Goal: Task Accomplishment & Management: Complete application form

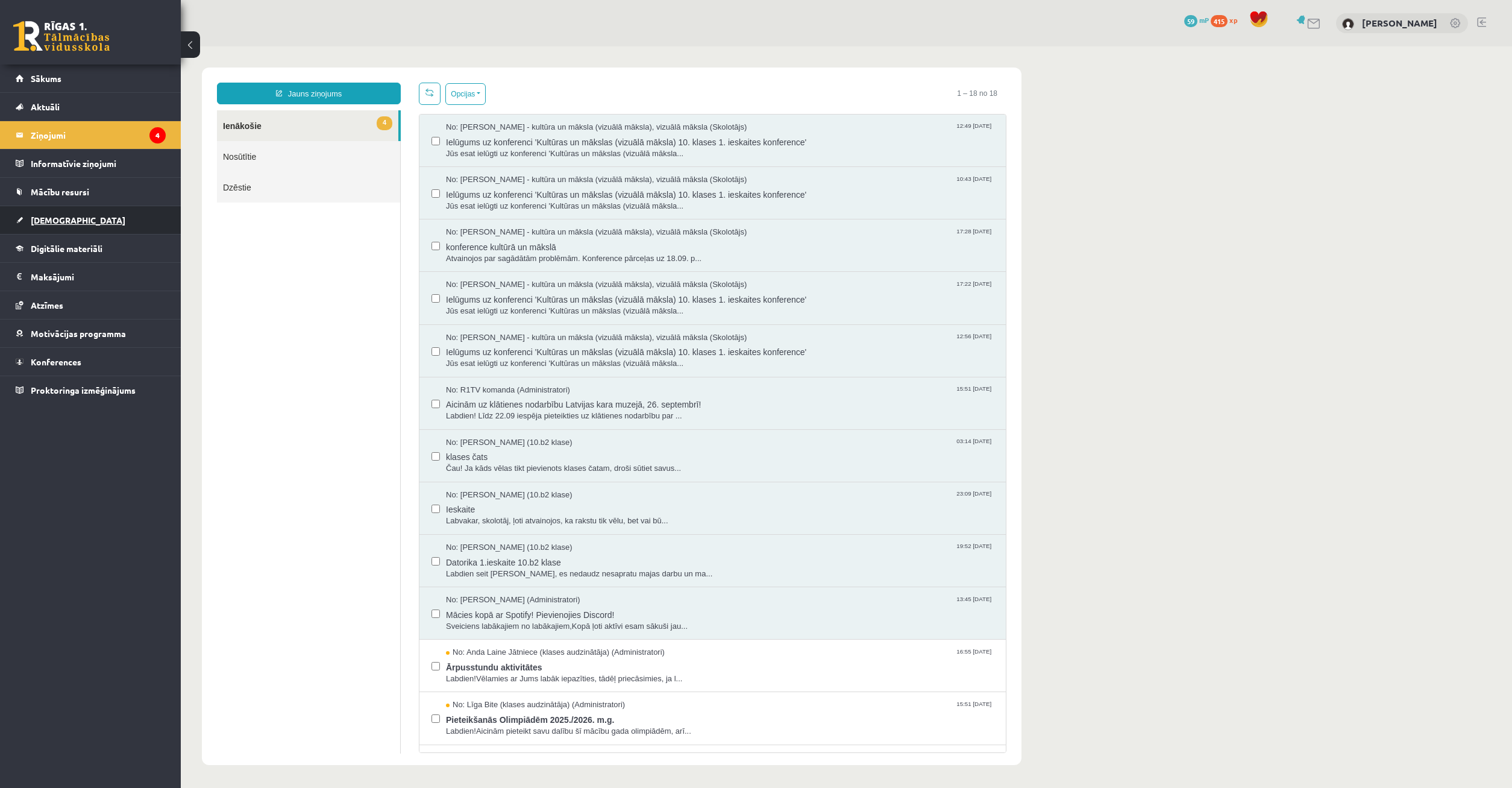
click at [65, 207] on link "[DEMOGRAPHIC_DATA]" at bounding box center [91, 221] width 150 height 28
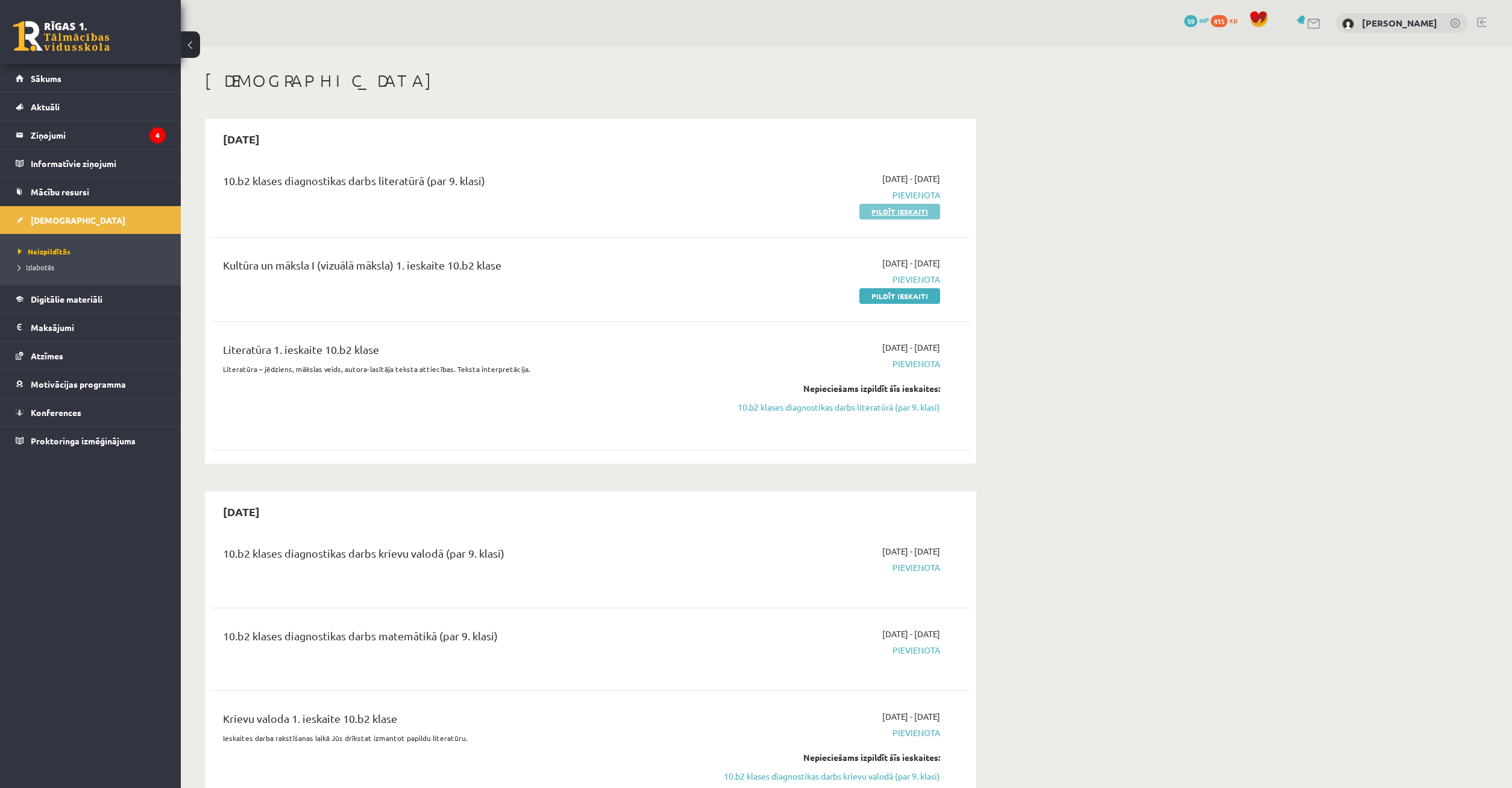
click at [877, 211] on link "Pildīt ieskaiti" at bounding box center [899, 211] width 80 height 16
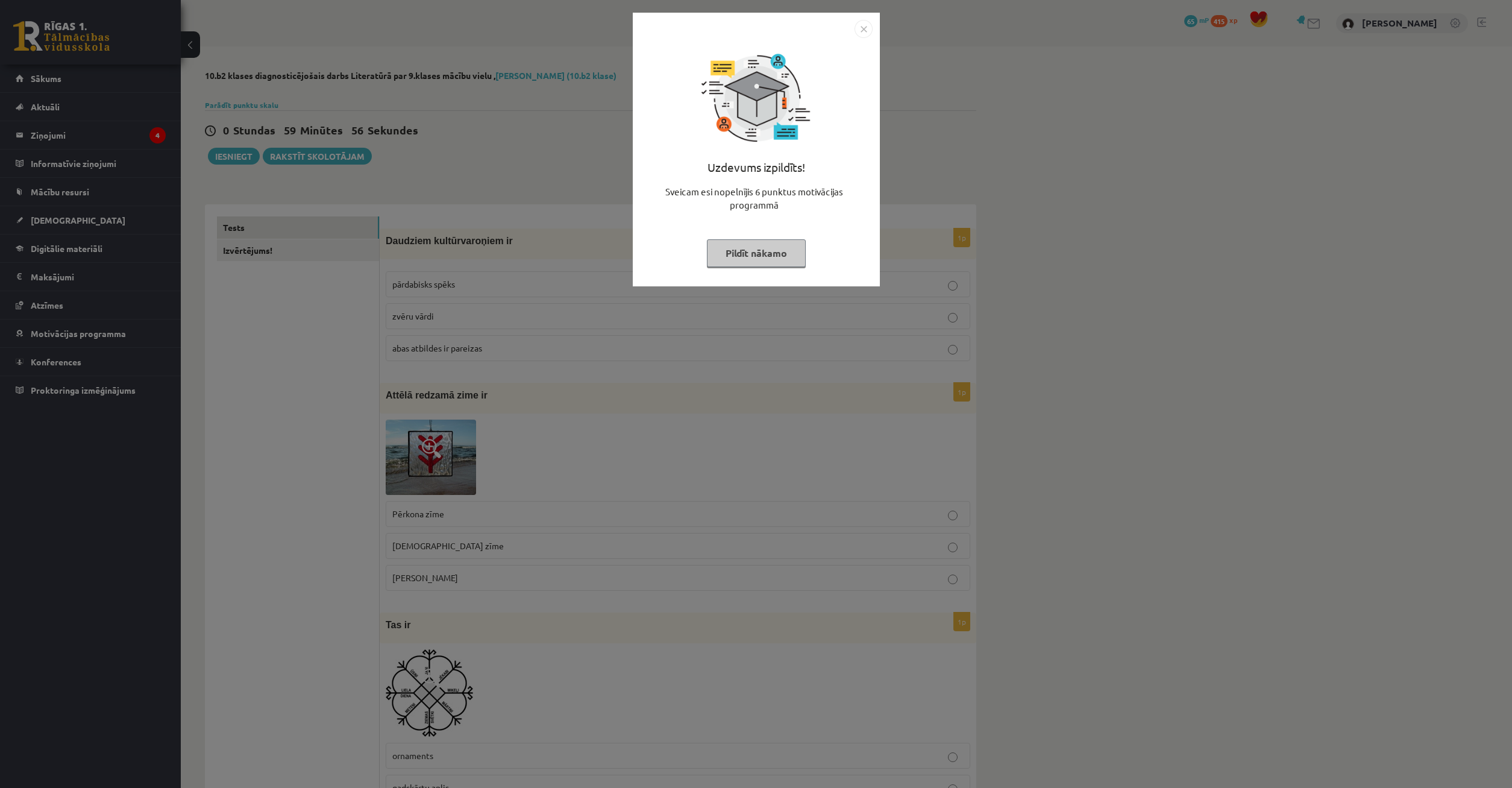
click at [748, 249] on button "Pildīt nākamo" at bounding box center [756, 253] width 99 height 28
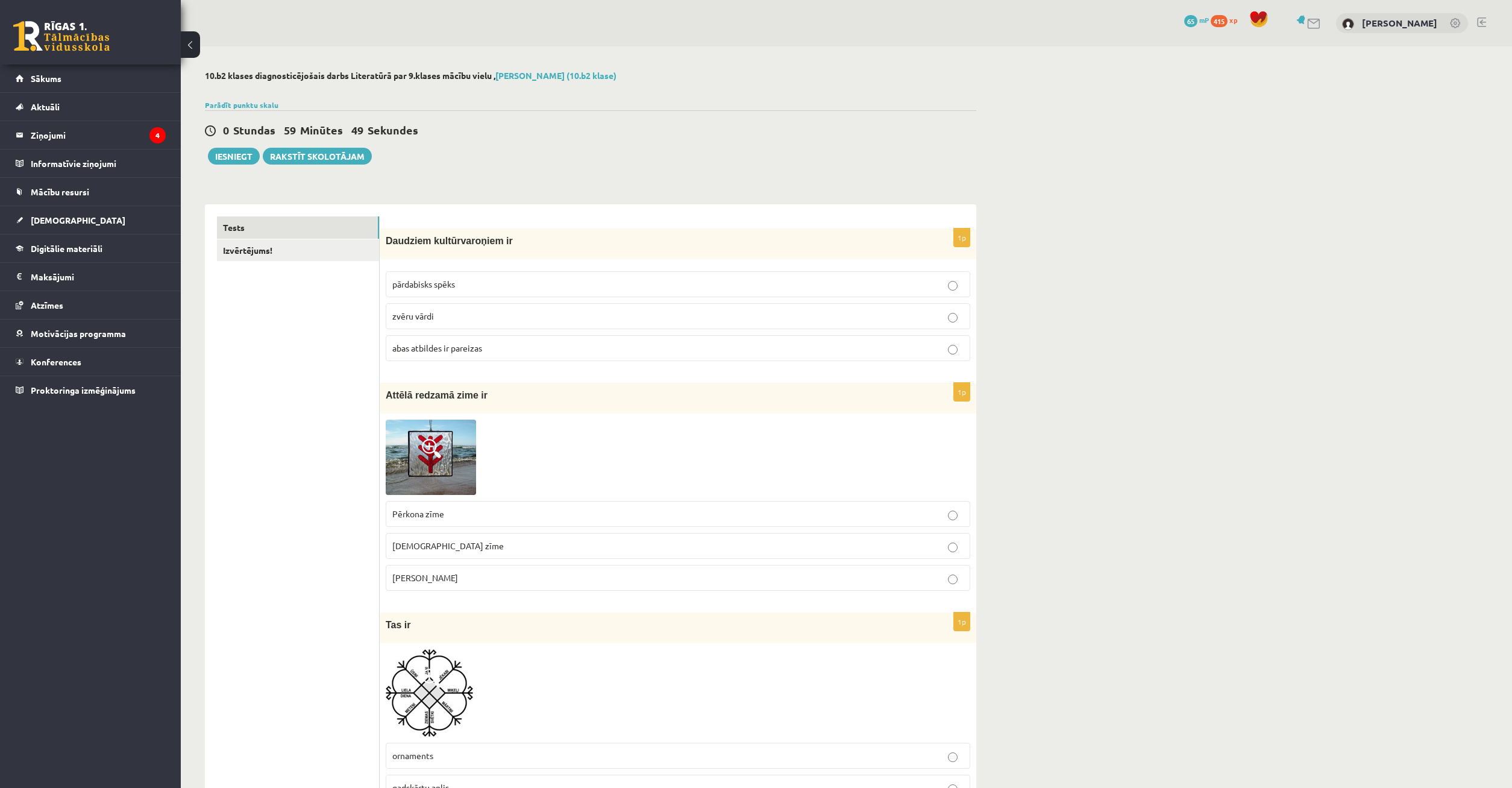
click at [530, 291] on p "pārdabisks spēks" at bounding box center [678, 284] width 571 height 13
click at [494, 351] on p "abas atbildes ir pareizas" at bounding box center [678, 349] width 571 height 13
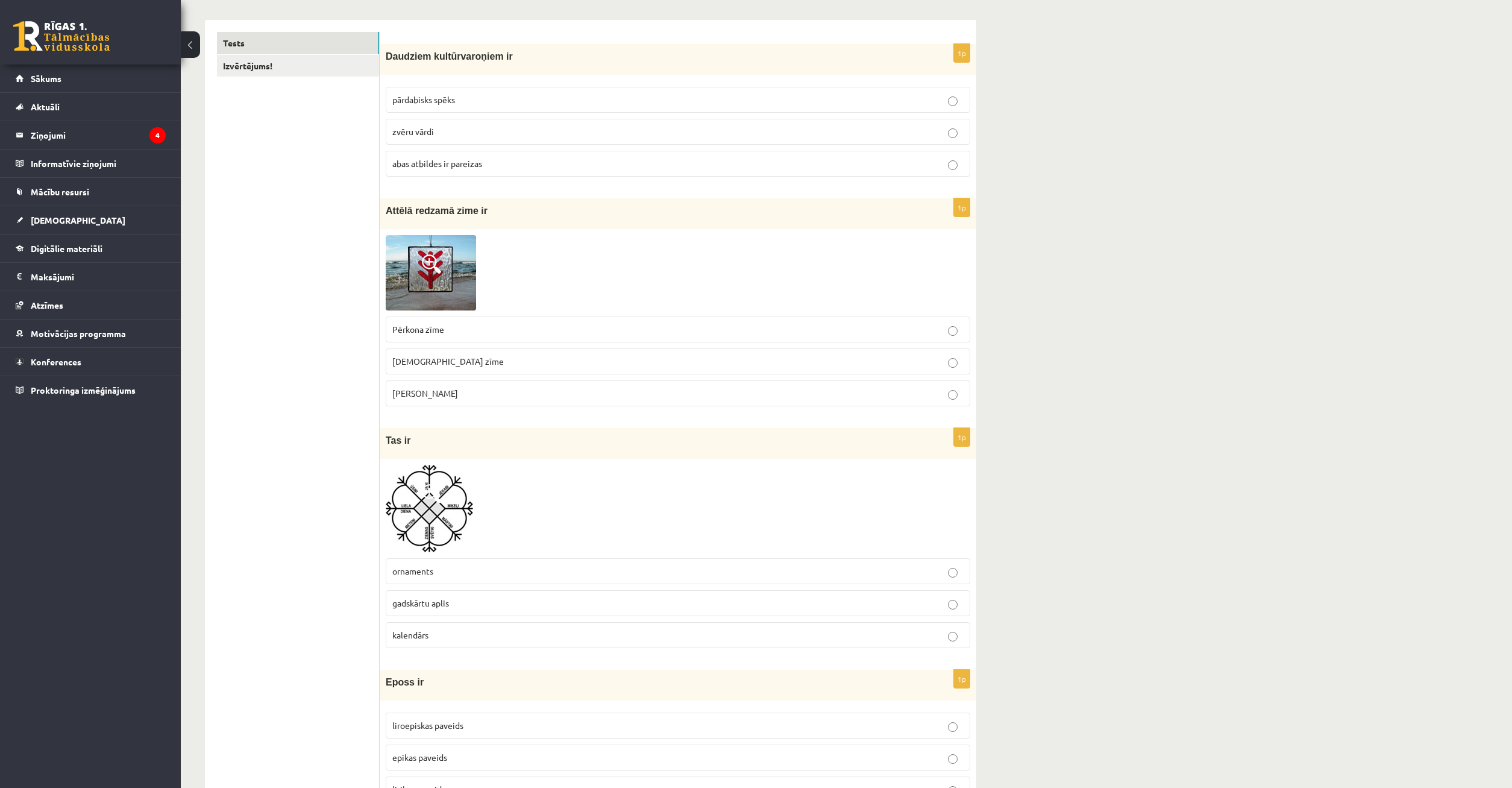
click at [424, 276] on img at bounding box center [431, 272] width 91 height 75
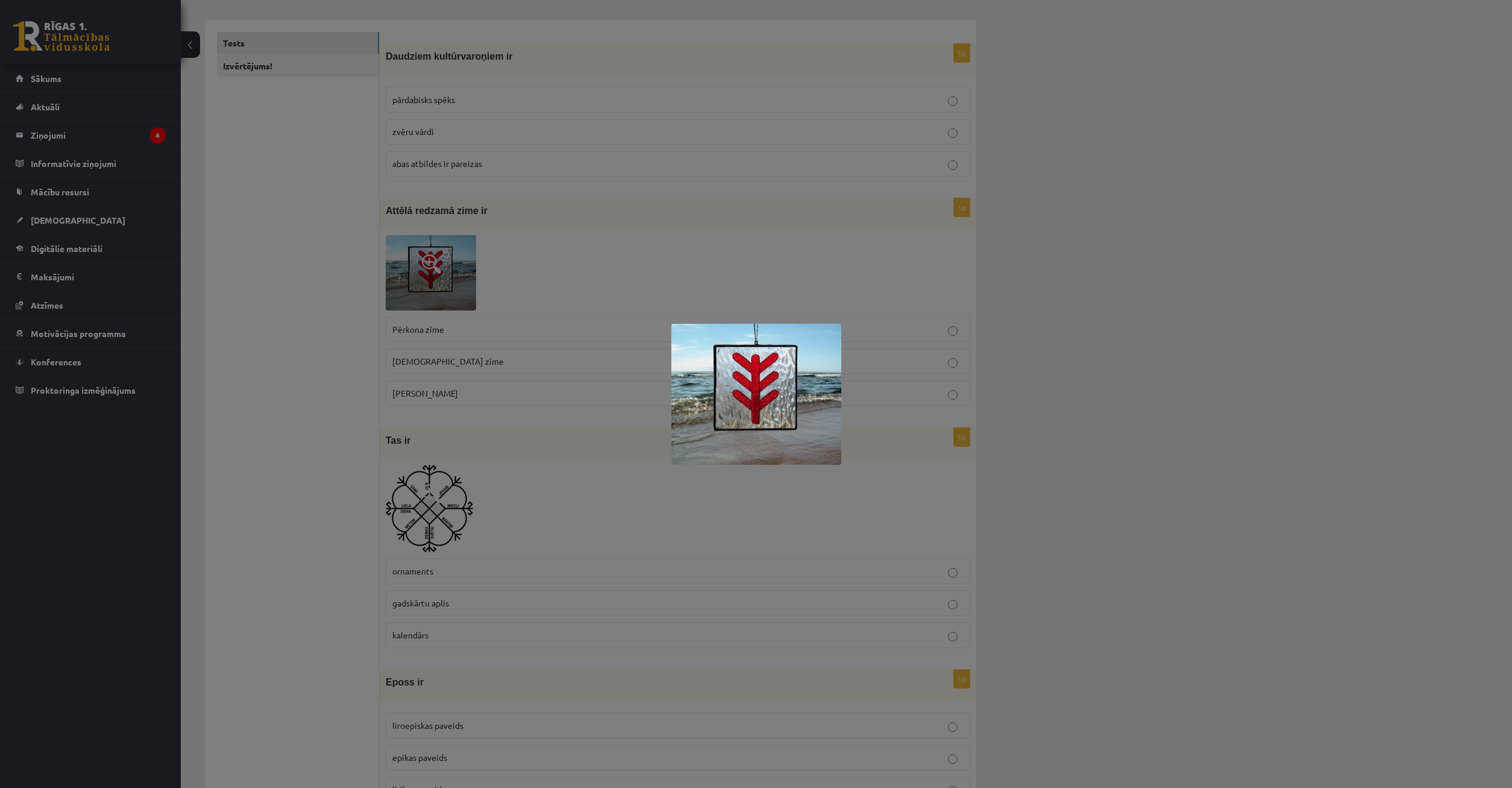
click at [899, 224] on div at bounding box center [756, 394] width 1512 height 788
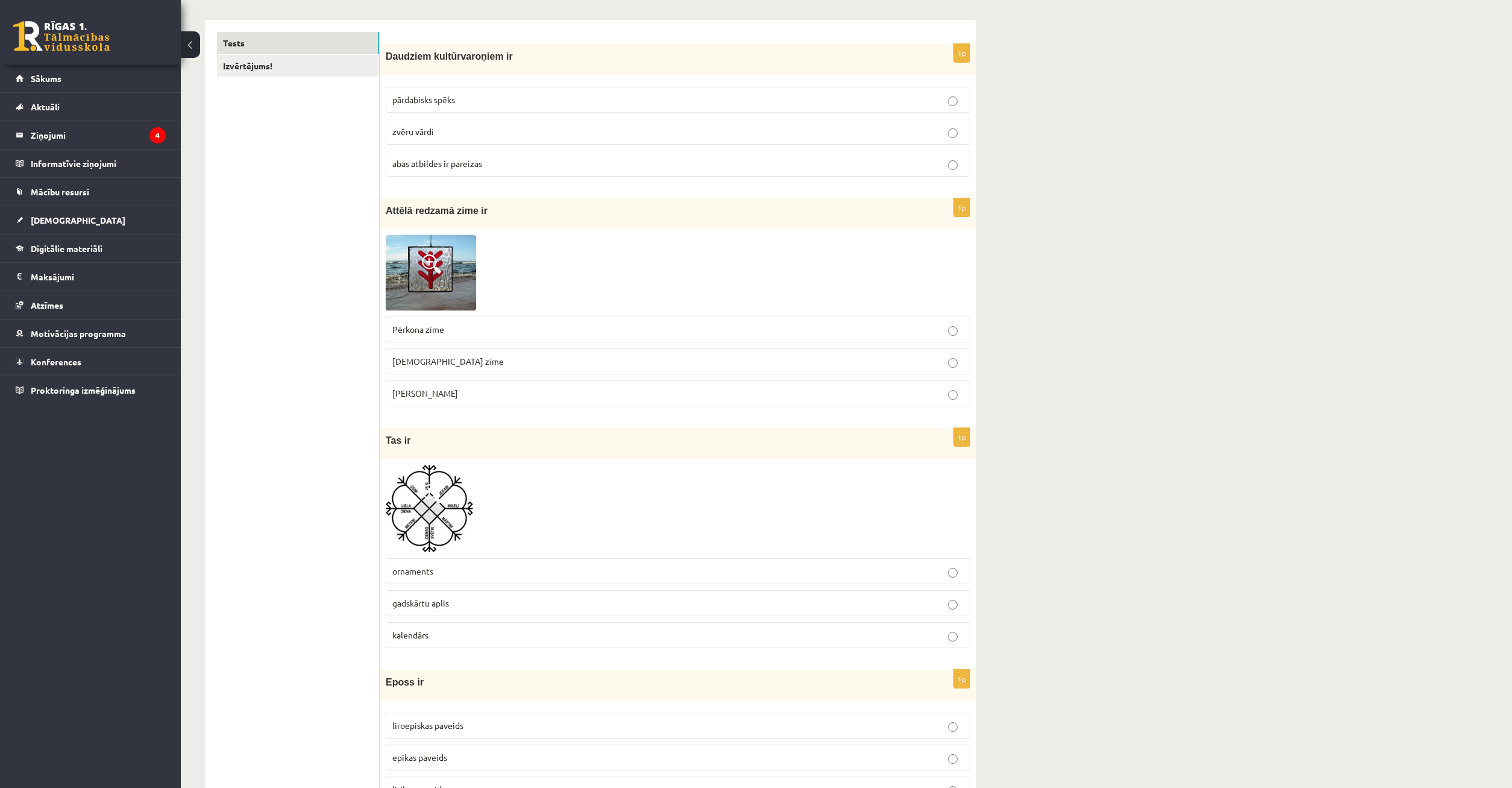
drag, startPoint x: 665, startPoint y: 332, endPoint x: 669, endPoint y: 345, distance: 13.6
click at [665, 333] on p "Pērkona zīme" at bounding box center [678, 330] width 571 height 13
click at [417, 517] on img at bounding box center [429, 508] width 87 height 87
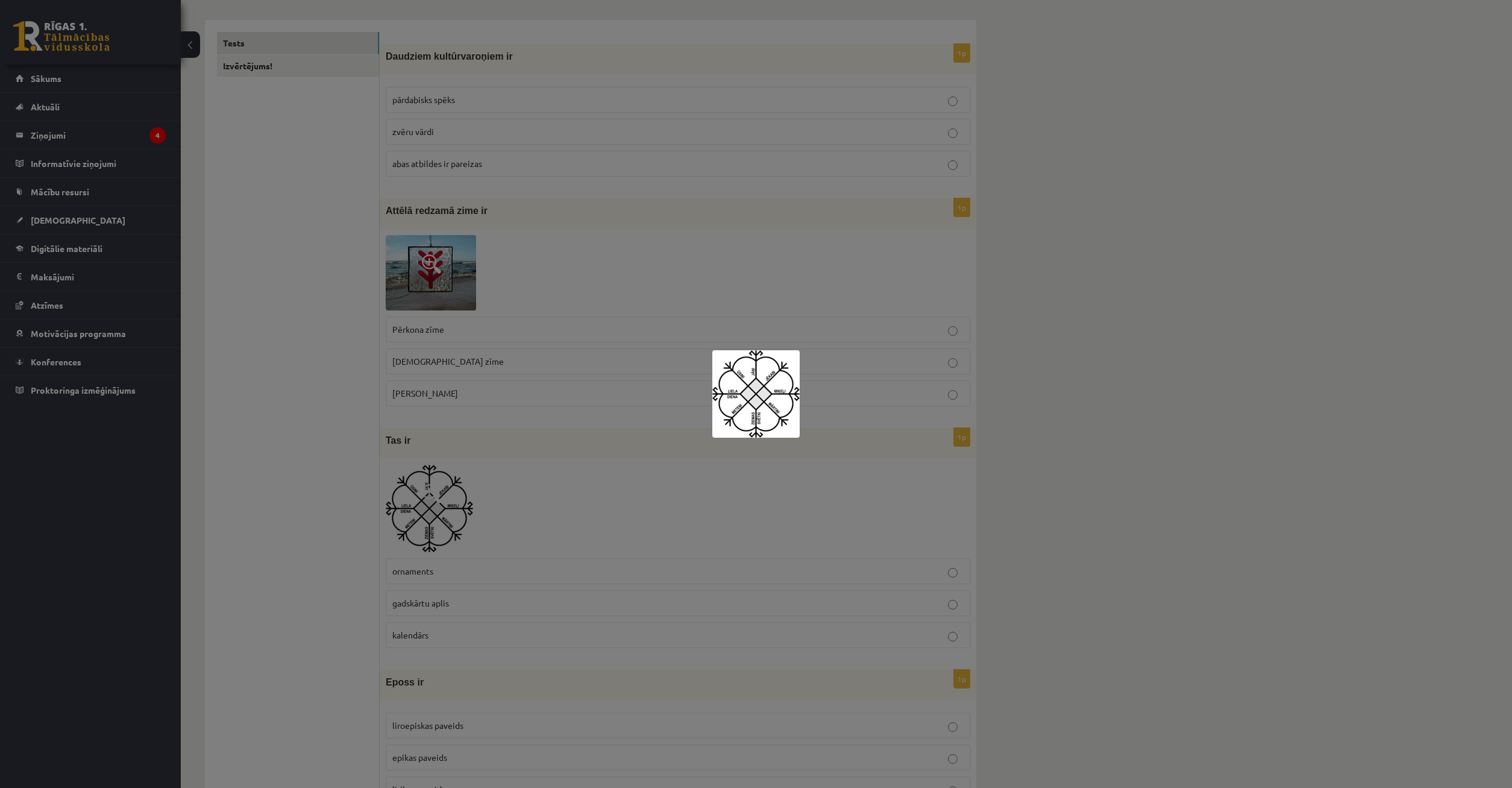
scroll to position [123, 0]
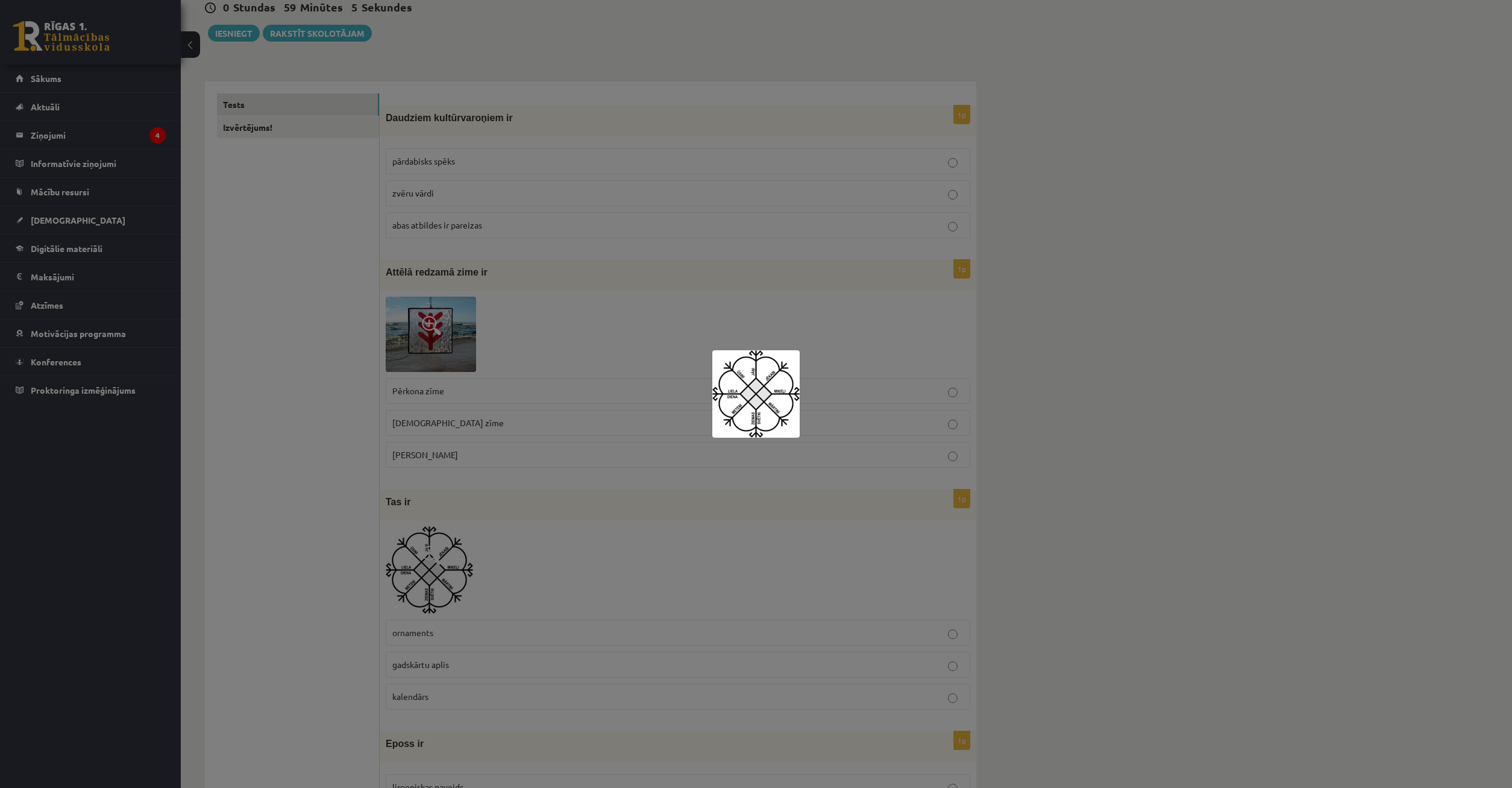
click at [594, 372] on div at bounding box center [756, 394] width 1512 height 788
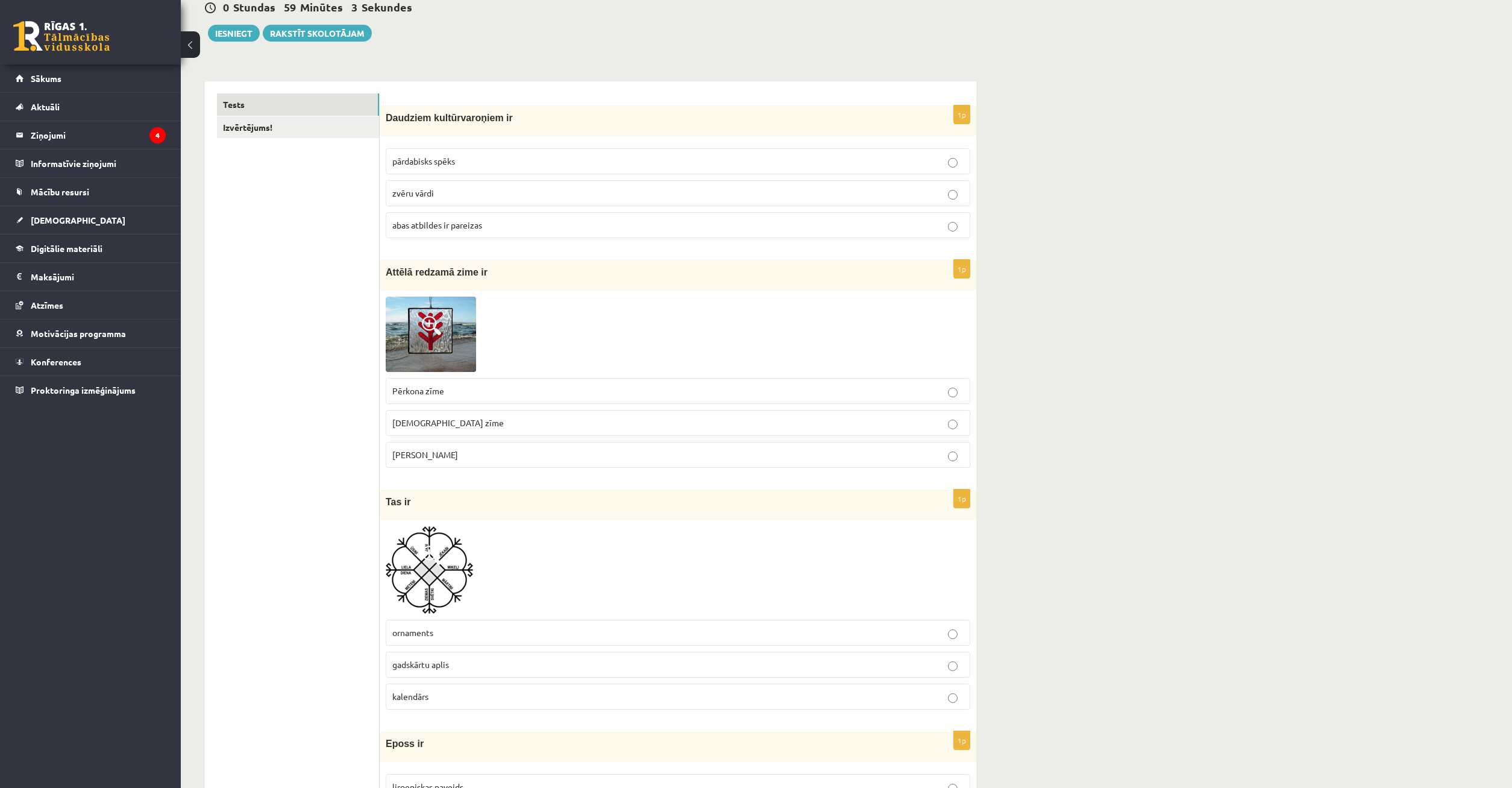
scroll to position [184, 0]
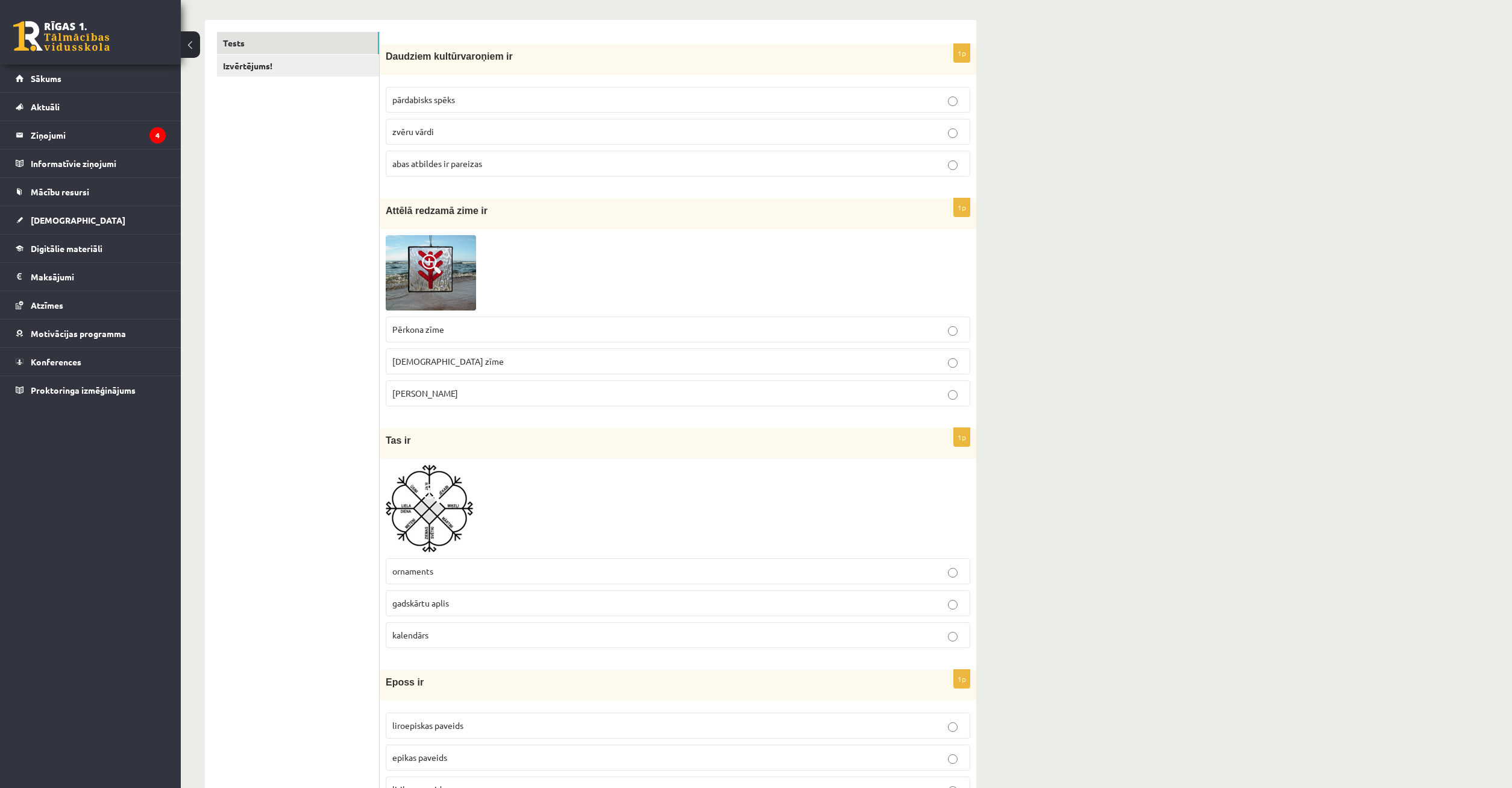
click at [440, 509] on img at bounding box center [429, 508] width 87 height 87
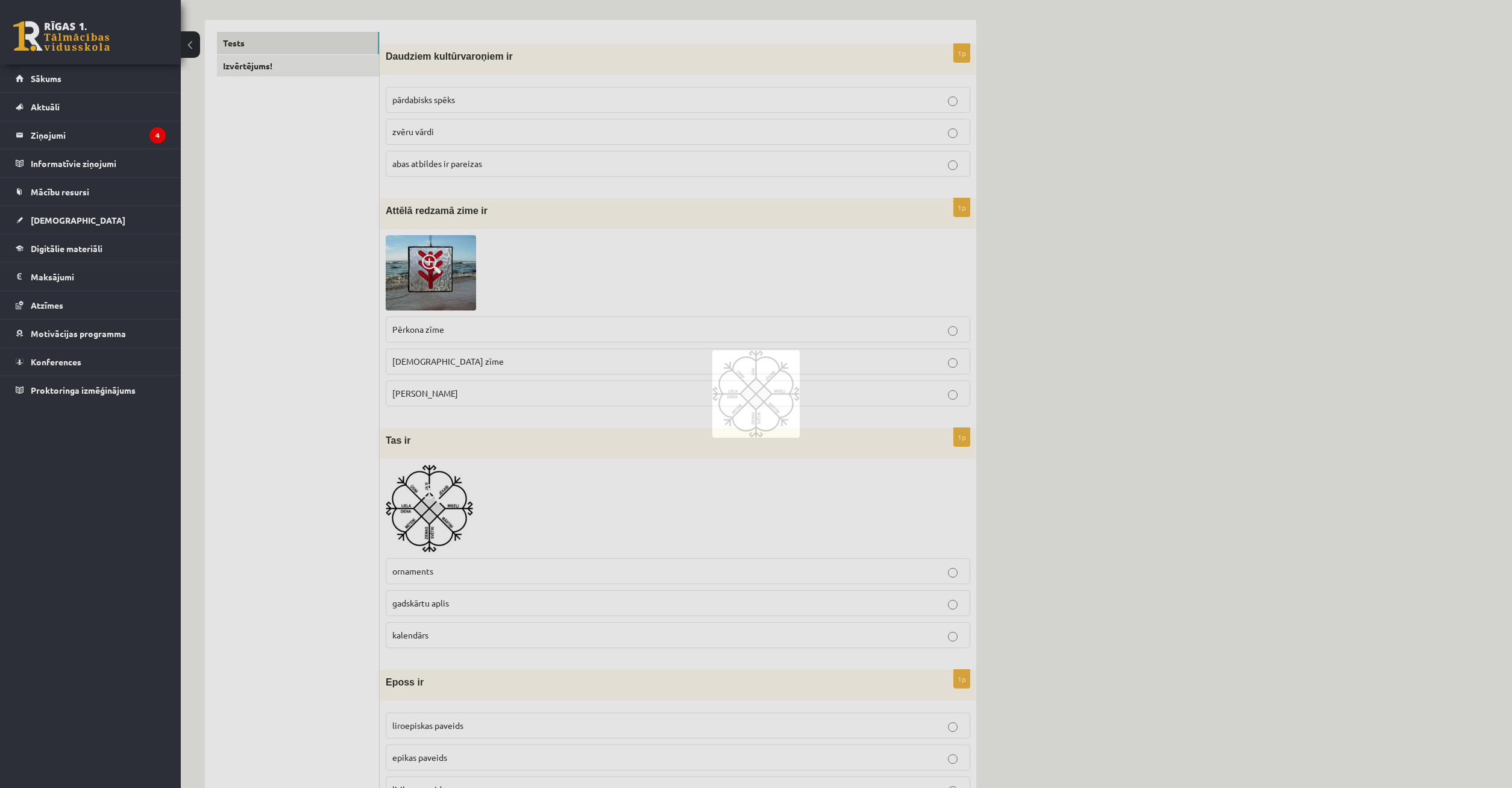
click at [440, 509] on div at bounding box center [756, 394] width 1512 height 788
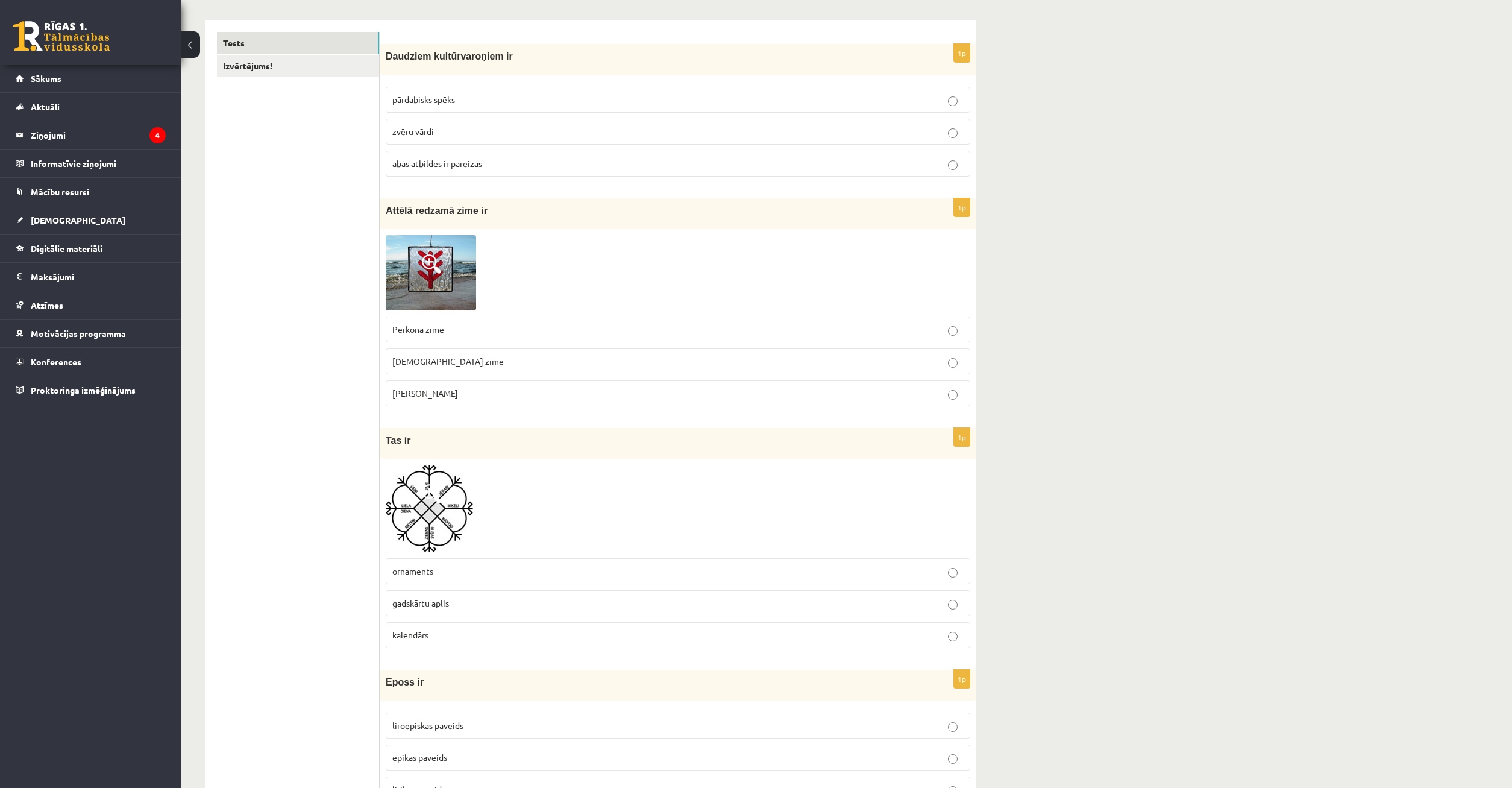
click at [435, 511] on img at bounding box center [429, 508] width 87 height 87
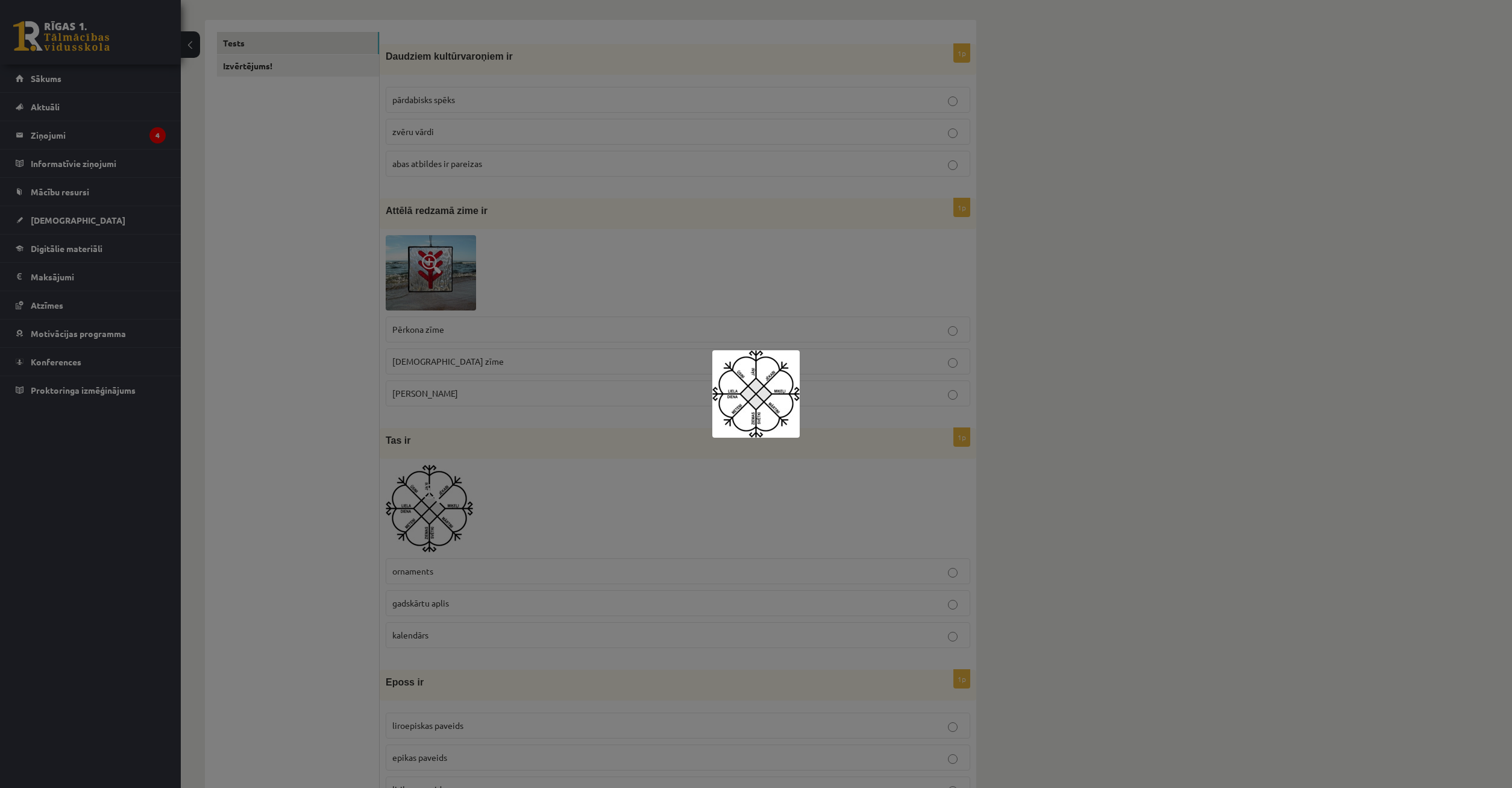
click at [547, 363] on div at bounding box center [756, 394] width 1512 height 788
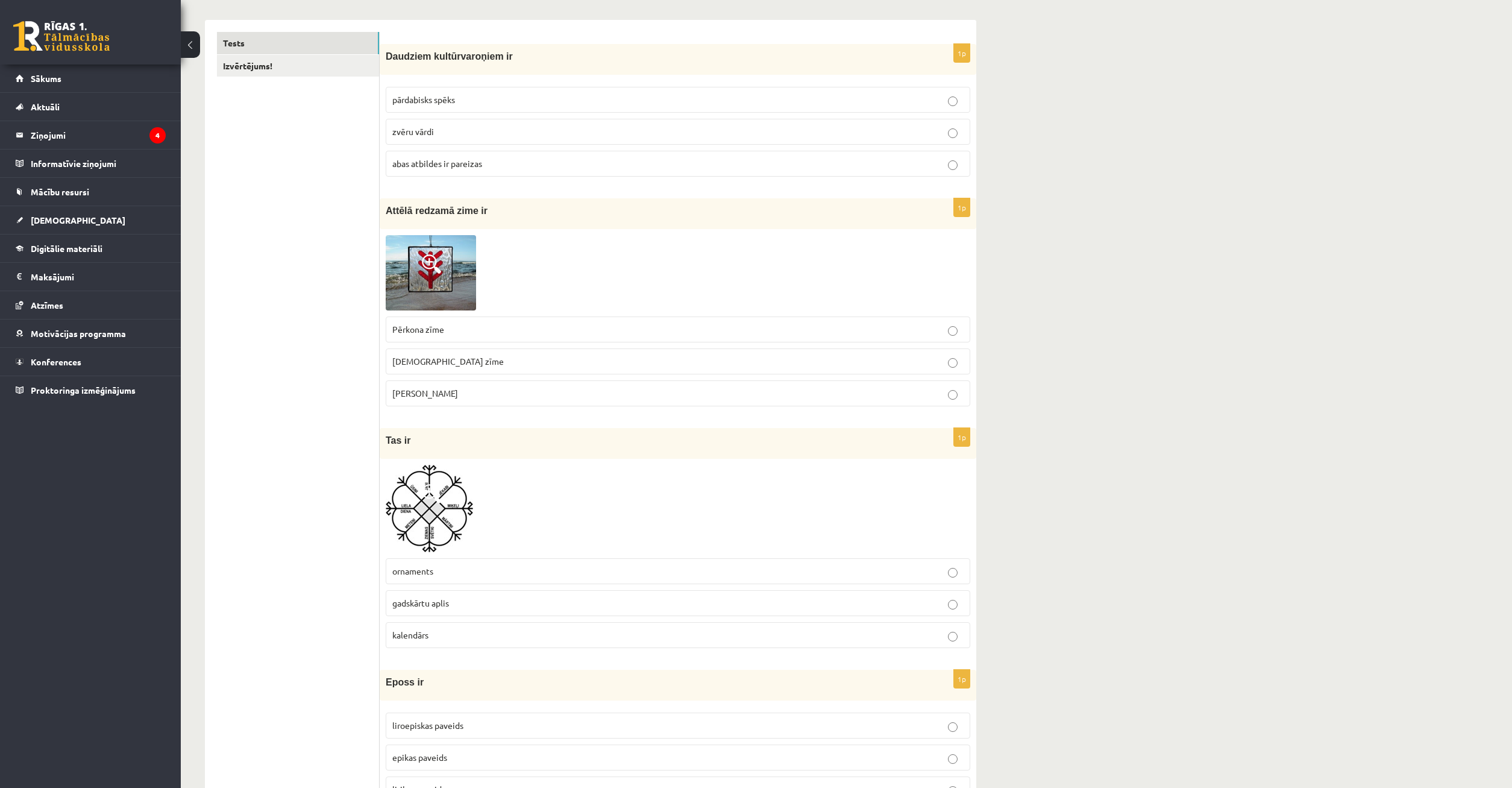
click at [478, 633] on p "kalendārs" at bounding box center [678, 635] width 571 height 13
drag, startPoint x: 1335, startPoint y: 563, endPoint x: 1322, endPoint y: 621, distance: 59.4
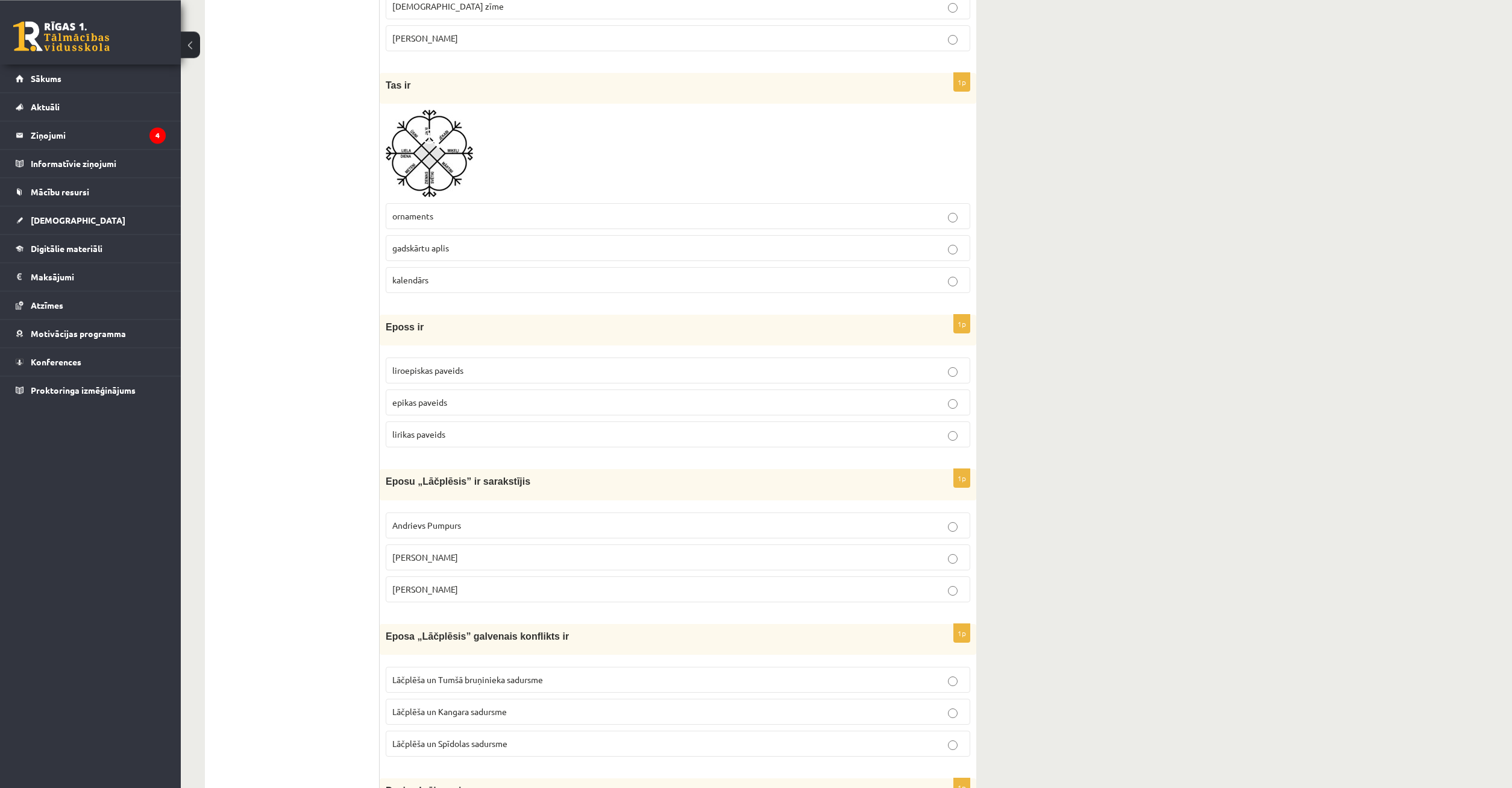
scroll to position [538, 0]
drag, startPoint x: 1258, startPoint y: 569, endPoint x: 1196, endPoint y: 566, distance: 62.1
click at [551, 369] on p "liroepiskas paveids" at bounding box center [678, 371] width 571 height 13
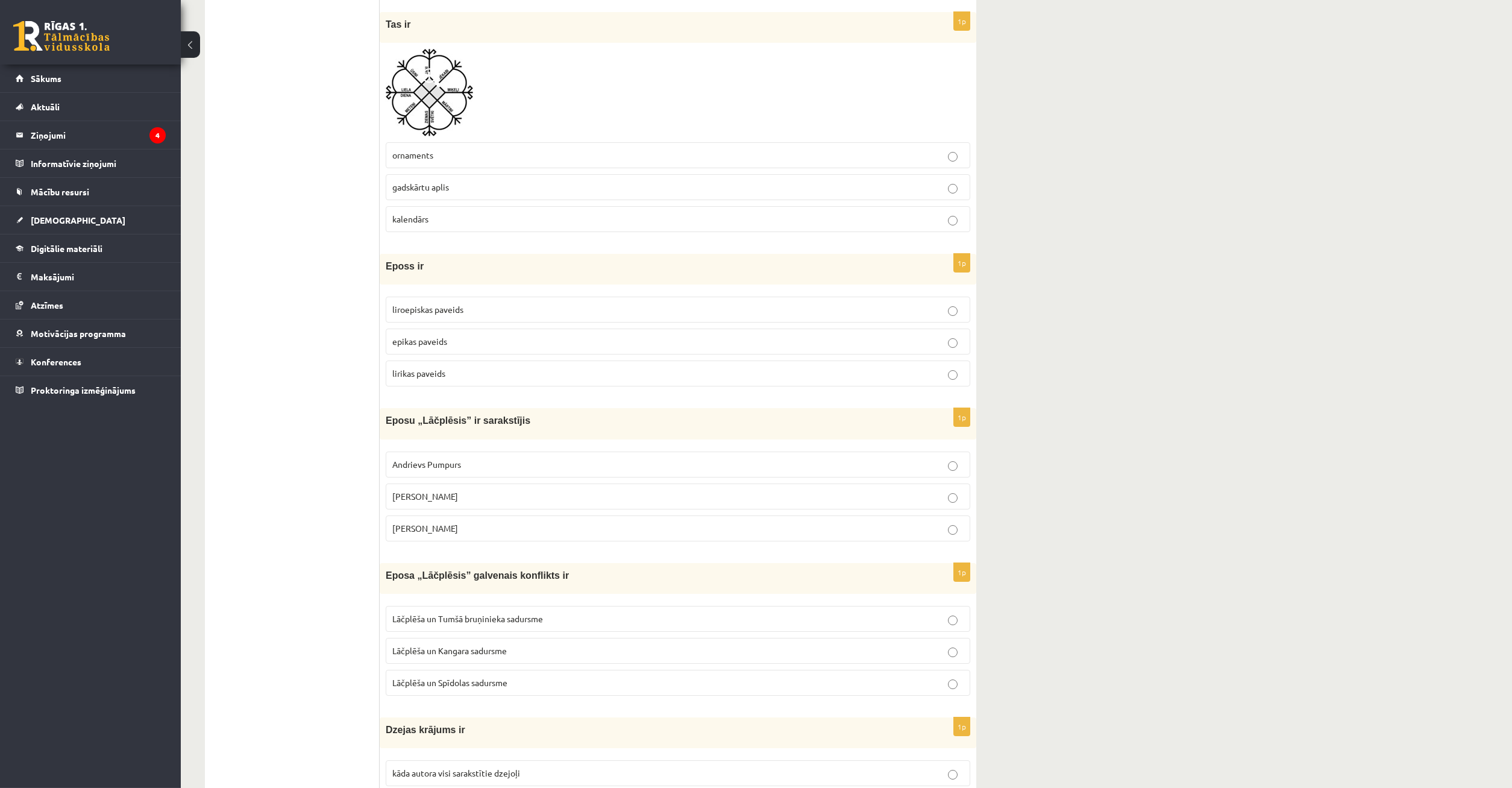
click at [725, 497] on p "[PERSON_NAME]" at bounding box center [678, 496] width 571 height 13
drag, startPoint x: 384, startPoint y: 414, endPoint x: 507, endPoint y: 418, distance: 123.1
click at [507, 418] on div "Eposu „Lāčplēsis” ir sarakstījis" at bounding box center [678, 423] width 596 height 31
click at [624, 423] on p "Eposu „Lāčplēsis” ir sarakstījis" at bounding box center [648, 421] width 524 height 13
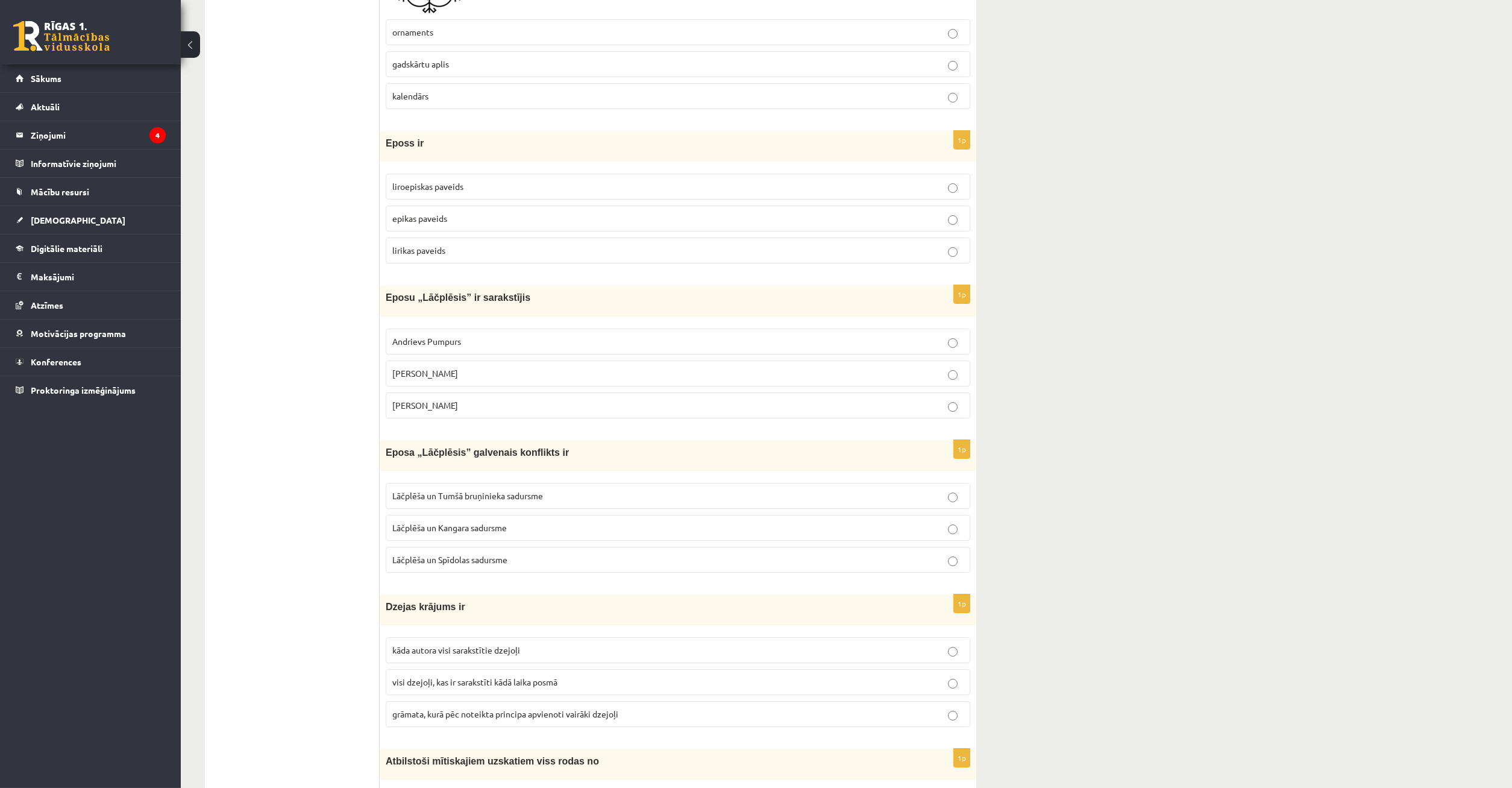
scroll to position [784, 0]
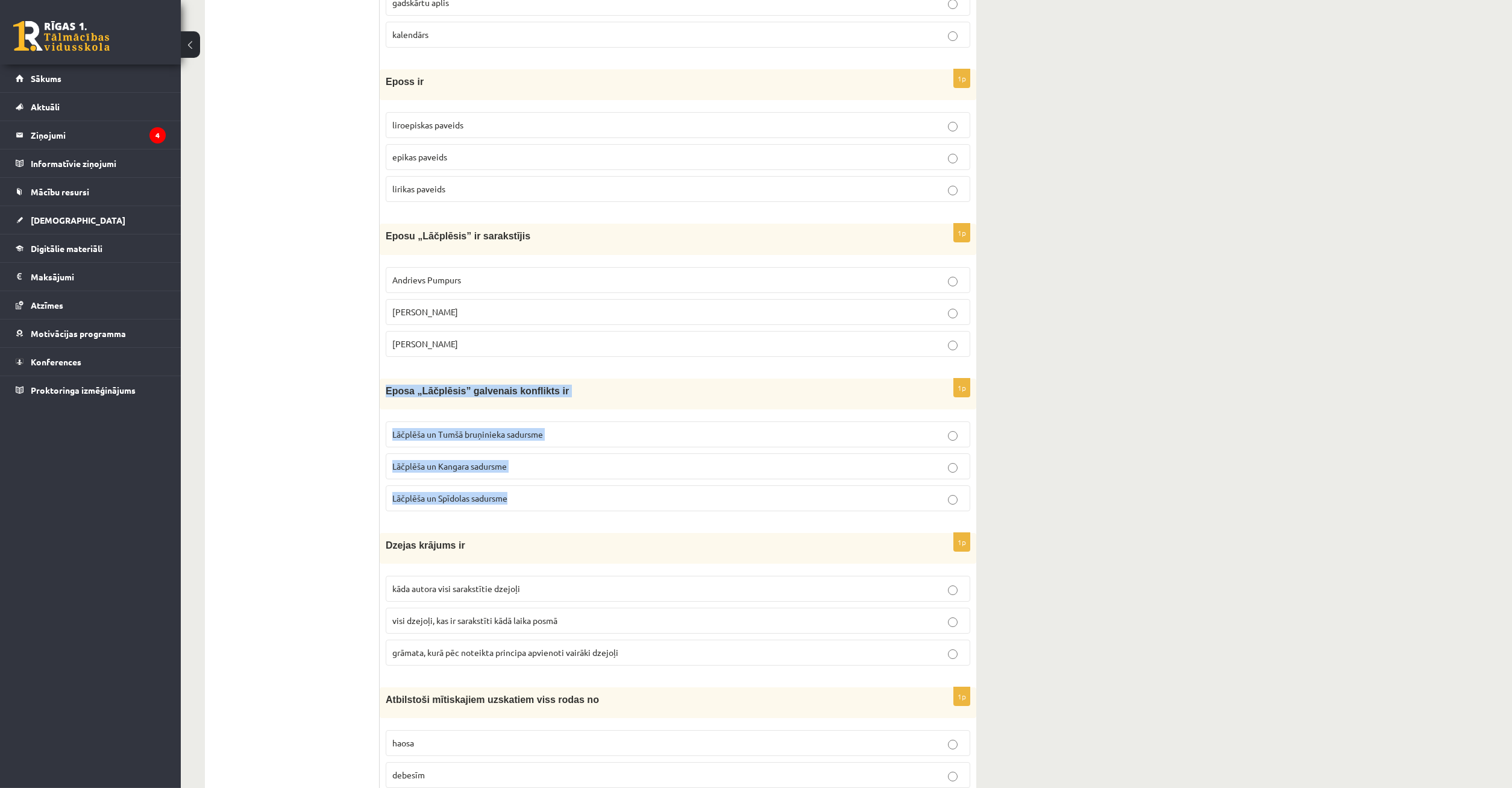
drag, startPoint x: 382, startPoint y: 387, endPoint x: 616, endPoint y: 500, distance: 259.9
click at [616, 409] on div "Eposa „Lāčplēsis” galvenais konflikts ir" at bounding box center [678, 394] width 596 height 31
copy div "Eposa „Lāčplēsis” galvenais konflikts ir [PERSON_NAME] un Tumšā bruņinieka sadu…"
click at [636, 437] on p "Lāčplēša un Tumšā bruņinieka sadursme" at bounding box center [678, 435] width 571 height 13
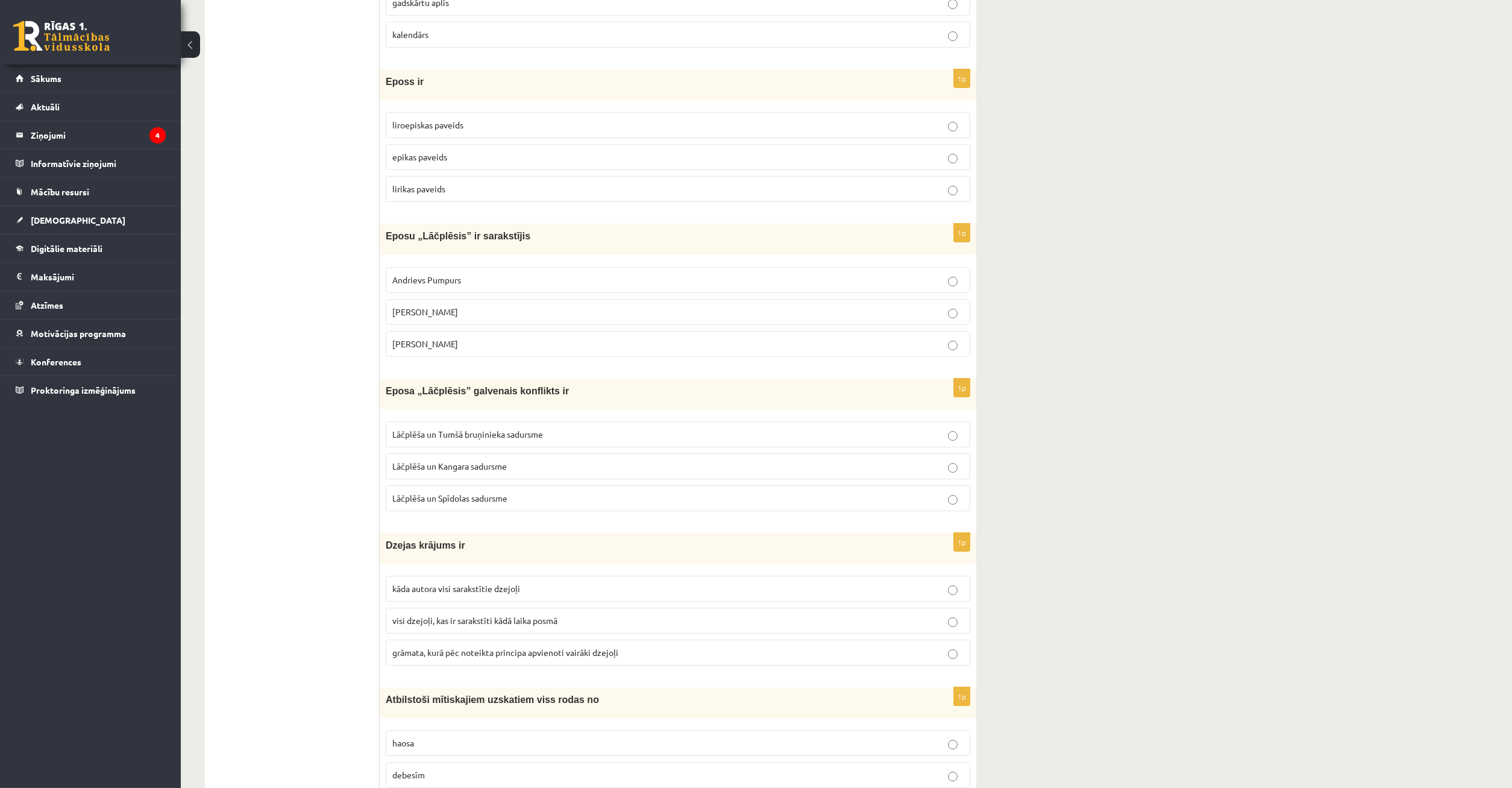
scroll to position [908, 0]
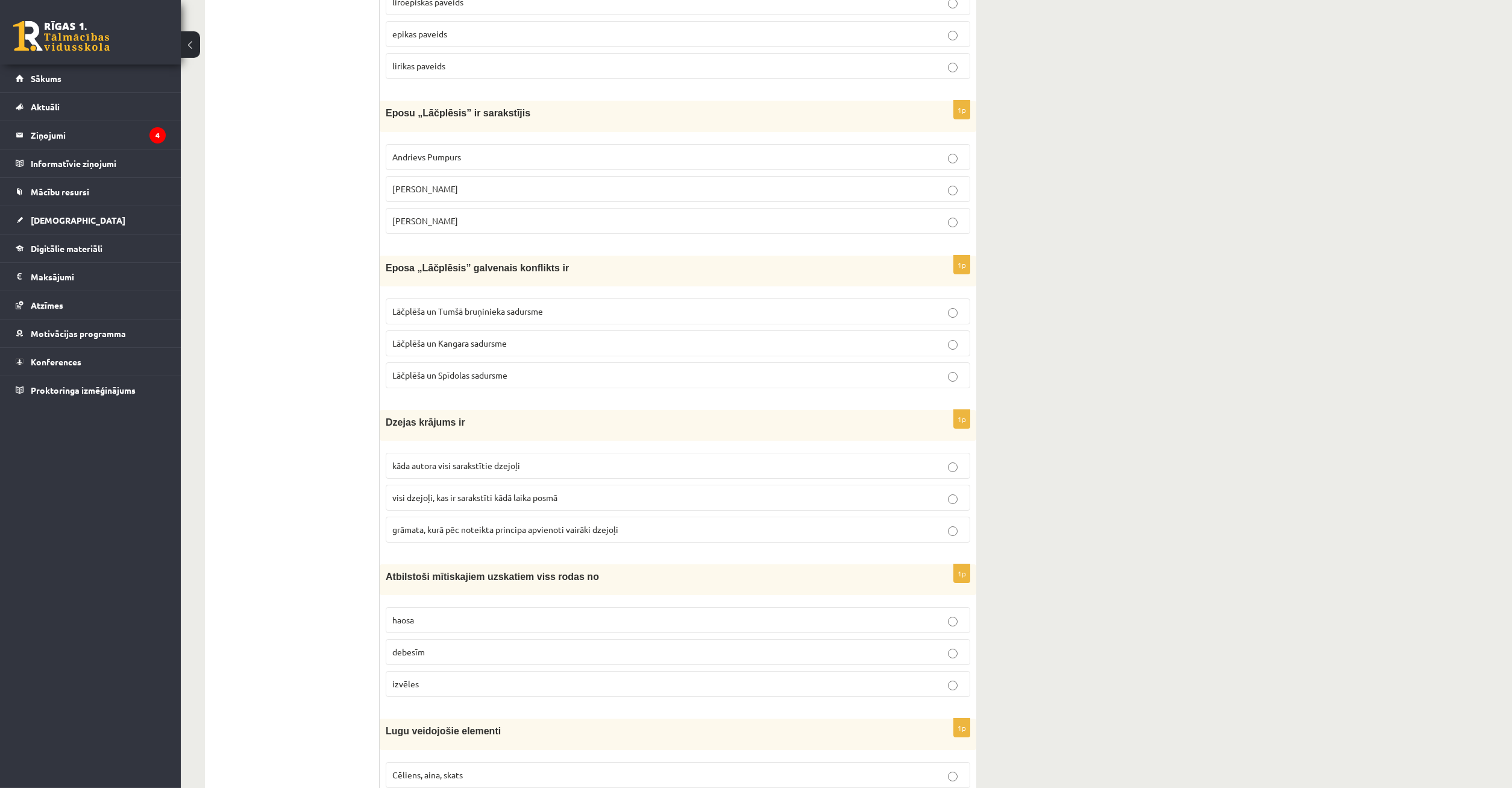
click at [481, 528] on span "grāmata, kurā pēc noteikta principa apvienoti vairāki dzejoļi" at bounding box center [506, 529] width 226 height 11
drag, startPoint x: 382, startPoint y: 576, endPoint x: 602, endPoint y: 592, distance: 220.6
click at [602, 592] on div "Atbilstoši mītiskajiem uzskatiem viss rodas no" at bounding box center [678, 580] width 596 height 31
copy span "Atbilstoši mītiskajiem uzskatiem viss rodas no"
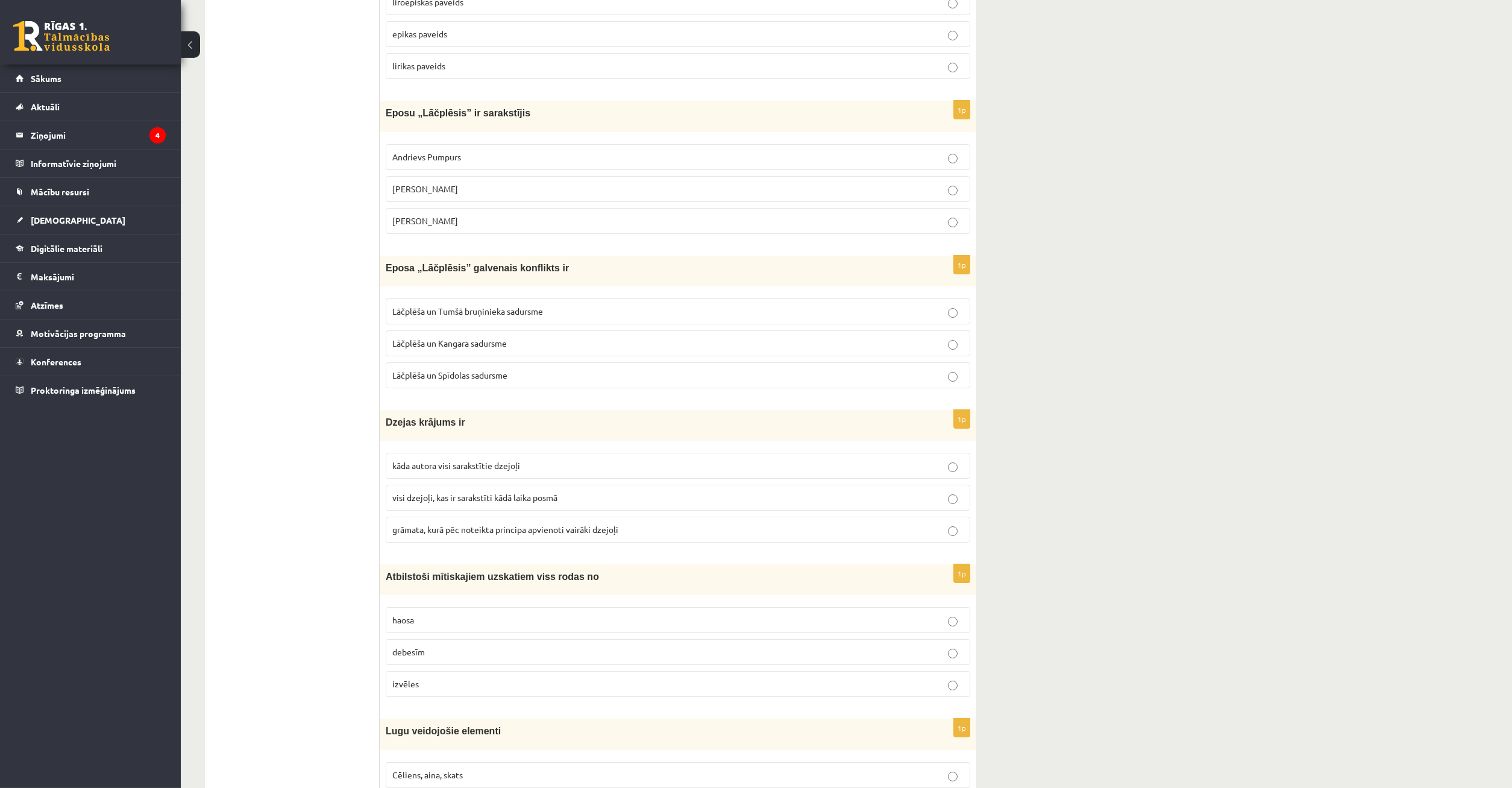
click at [496, 620] on p "haosa" at bounding box center [678, 620] width 571 height 13
click at [495, 620] on p "haosa" at bounding box center [678, 620] width 571 height 13
click at [498, 627] on label "haosa" at bounding box center [678, 620] width 584 height 26
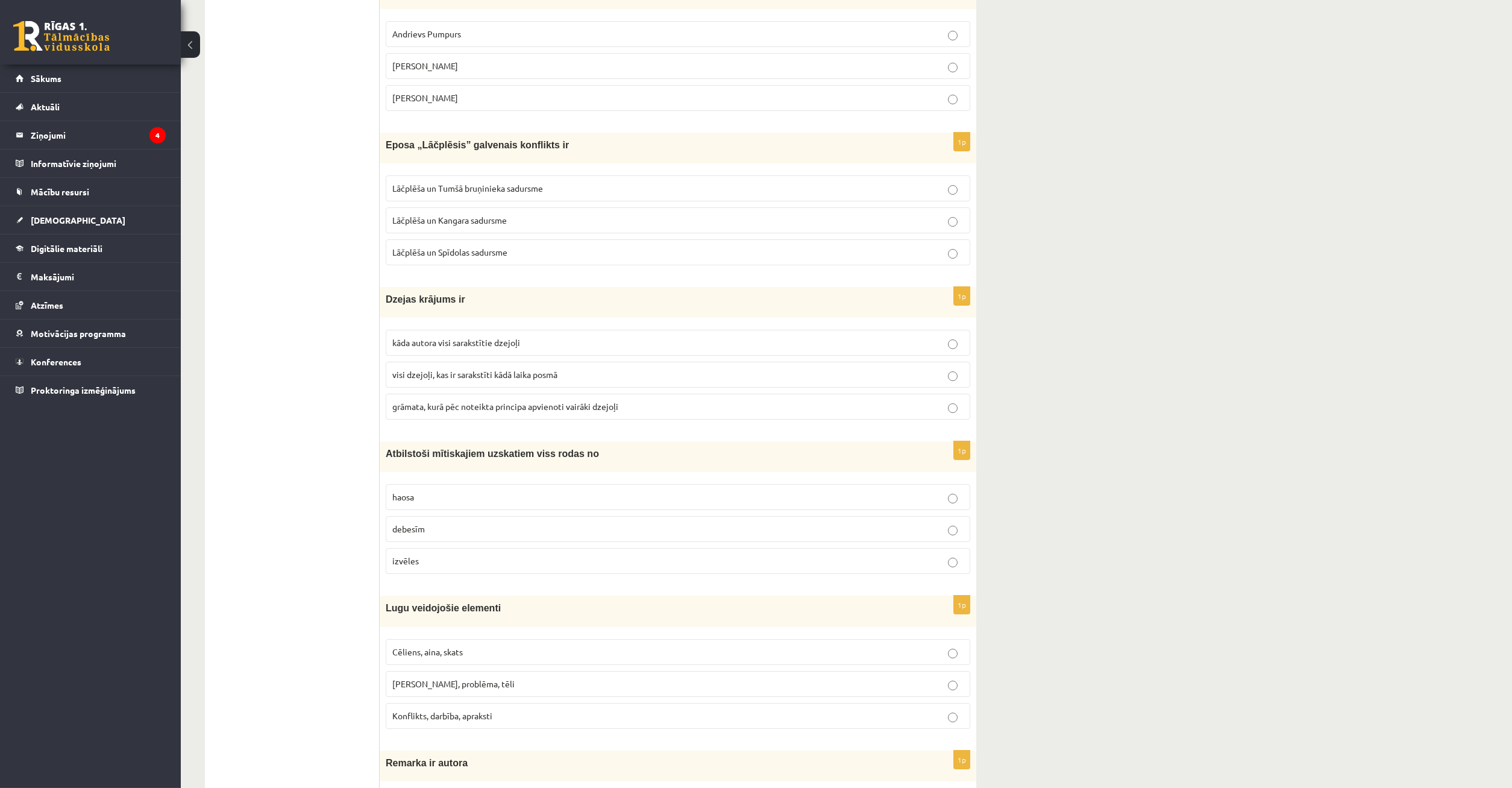
scroll to position [1153, 0]
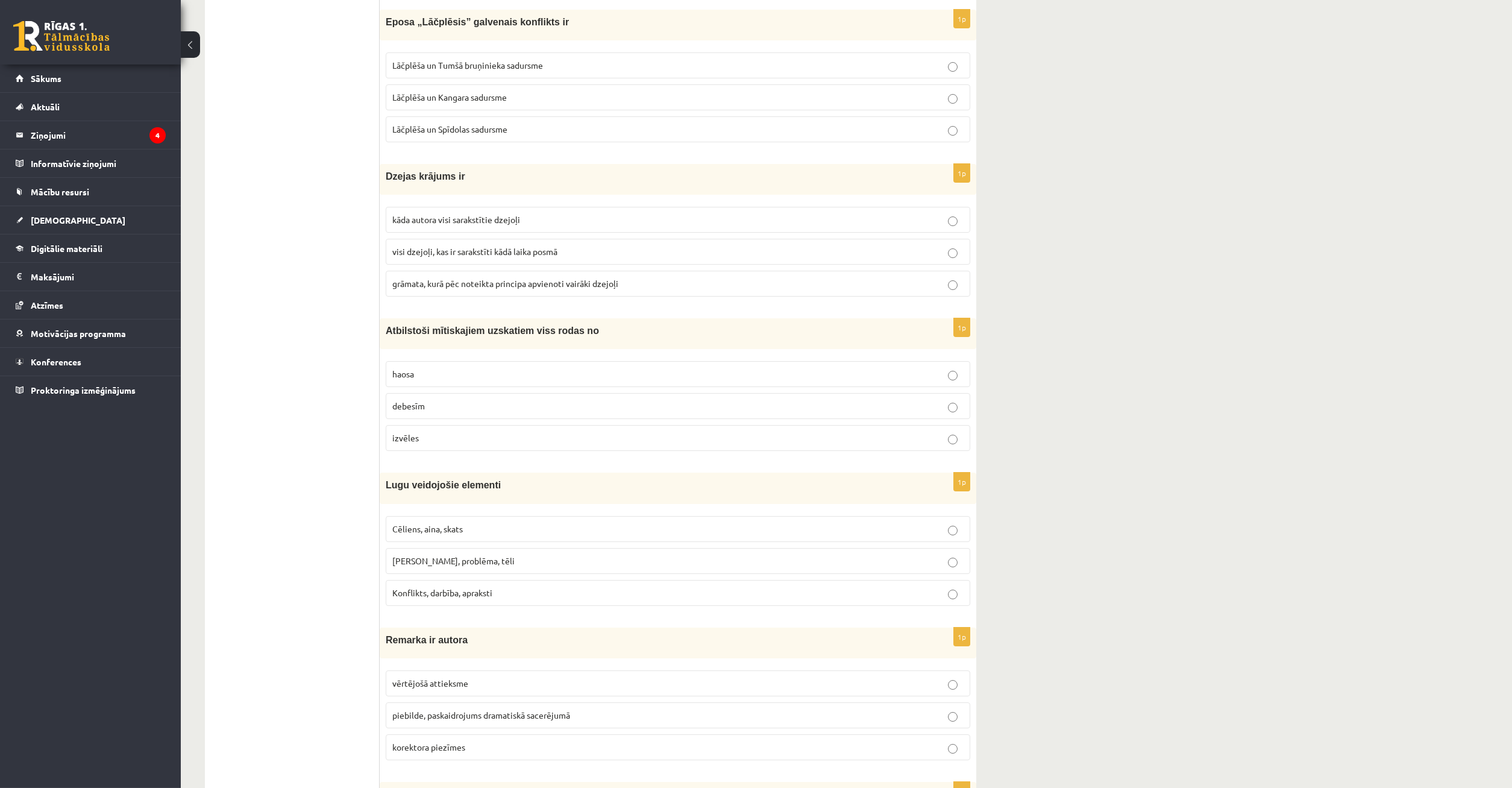
click at [505, 589] on p "Konflikts, darbība, apraksti" at bounding box center [678, 593] width 571 height 13
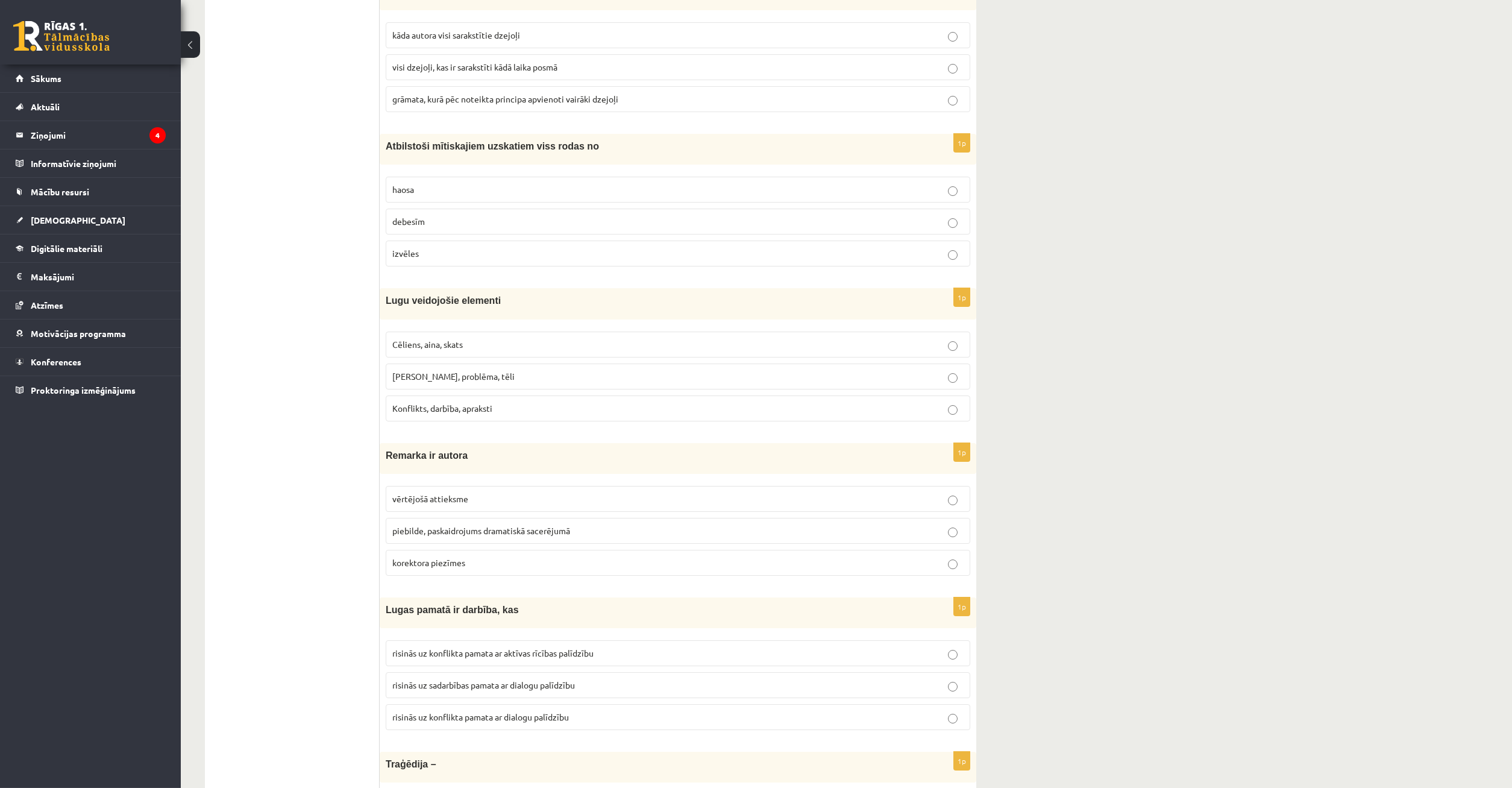
click at [642, 533] on p "piebilde, paskaidrojums dramatiskā sacerējumā" at bounding box center [678, 531] width 571 height 13
click at [552, 563] on p "korektora piezīmes" at bounding box center [678, 563] width 571 height 13
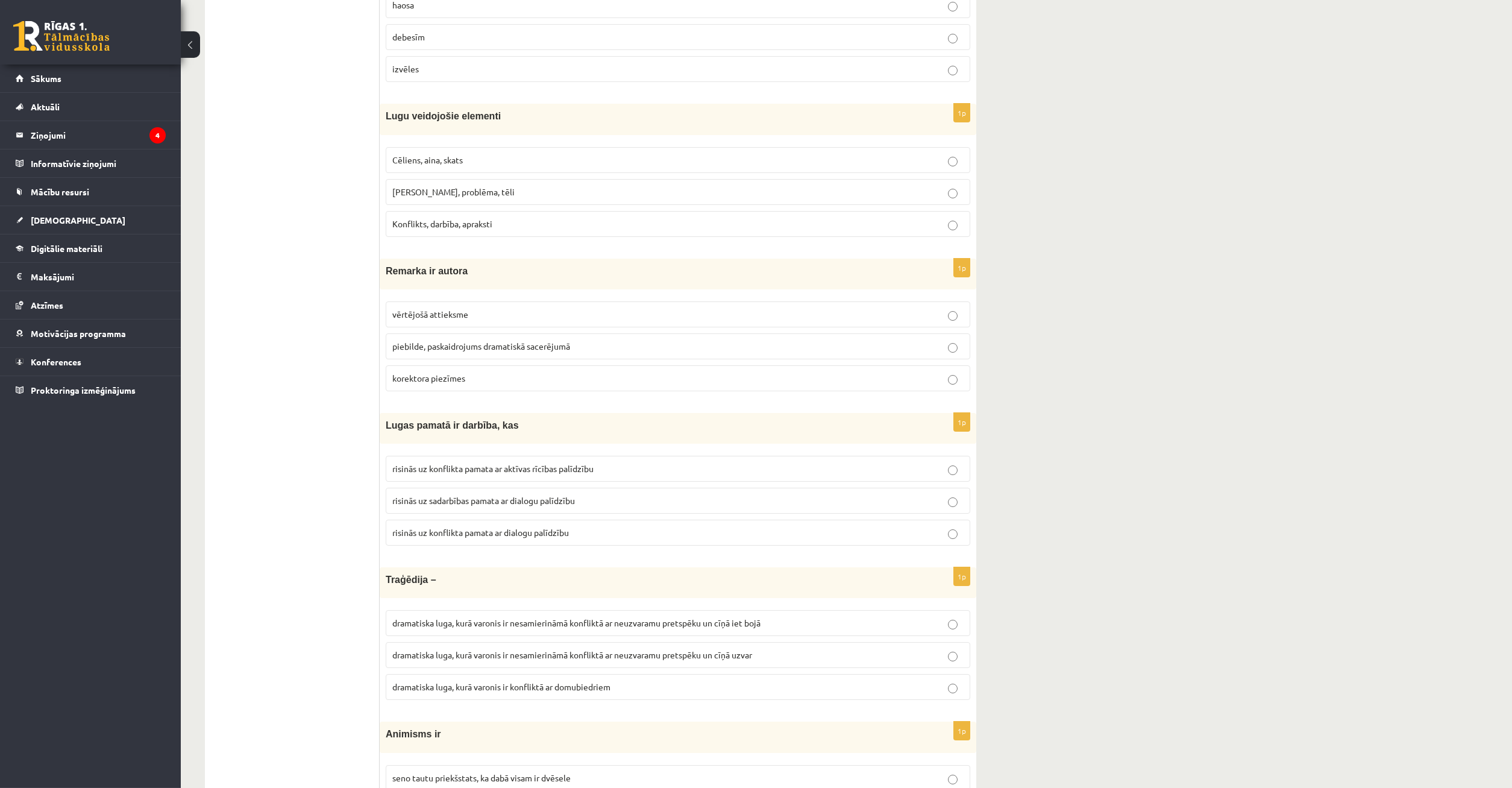
scroll to position [1583, 0]
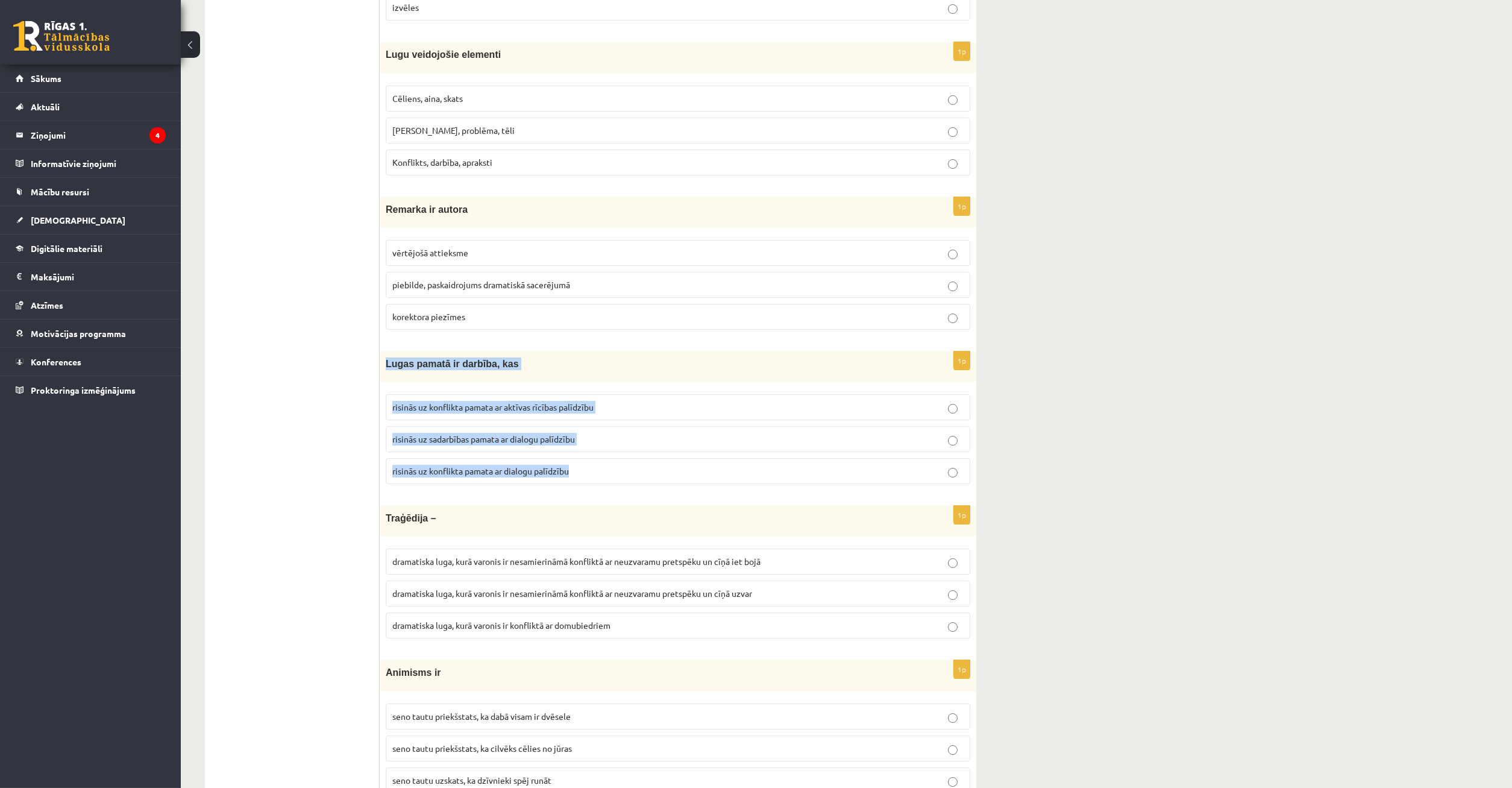
drag, startPoint x: 380, startPoint y: 363, endPoint x: 694, endPoint y: 469, distance: 331.4
click at [694, 382] on div "Lugas pamatā ir darbība, kas" at bounding box center [678, 366] width 596 height 31
copy div "Lugas pamatā ir darbība, kas risinās uz konflikta pamata ar aktīvas rīcības pal…"
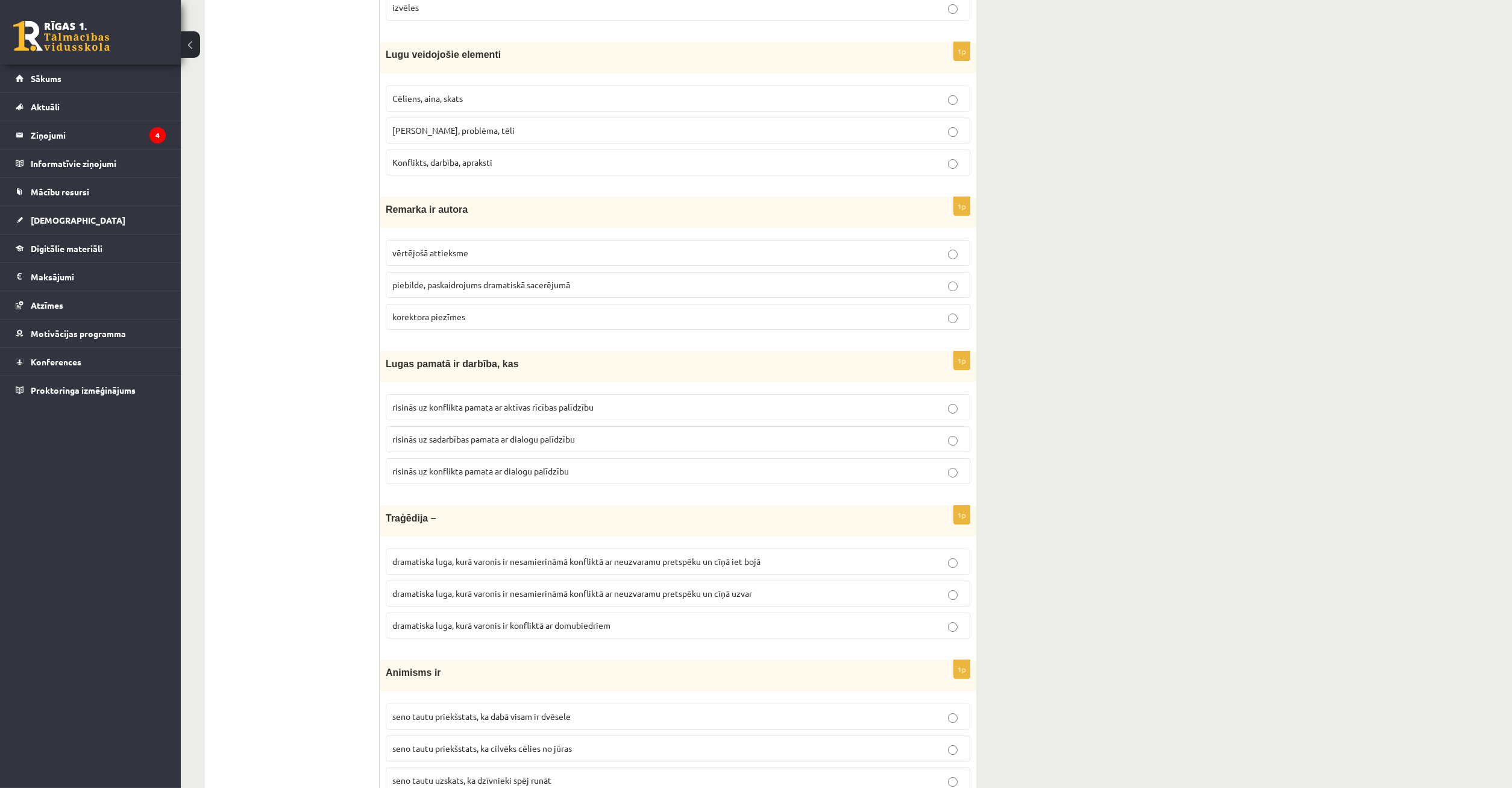
click at [496, 509] on div "Traģēdija –" at bounding box center [678, 521] width 596 height 31
click at [459, 409] on span "risinās uz konflikta pamata ar aktīvas rīcības palīdzību" at bounding box center [492, 407] width 201 height 11
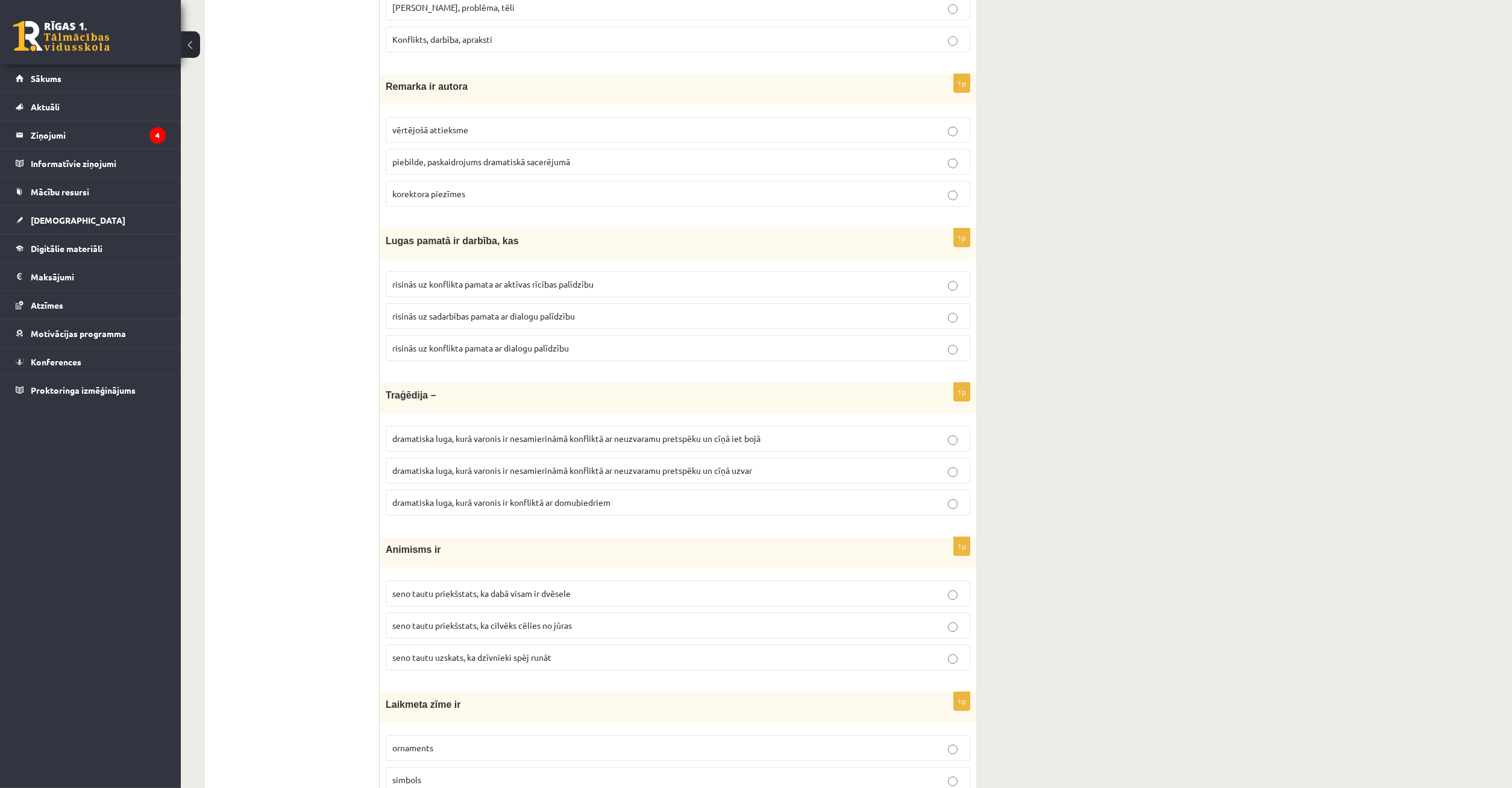
scroll to position [1769, 0]
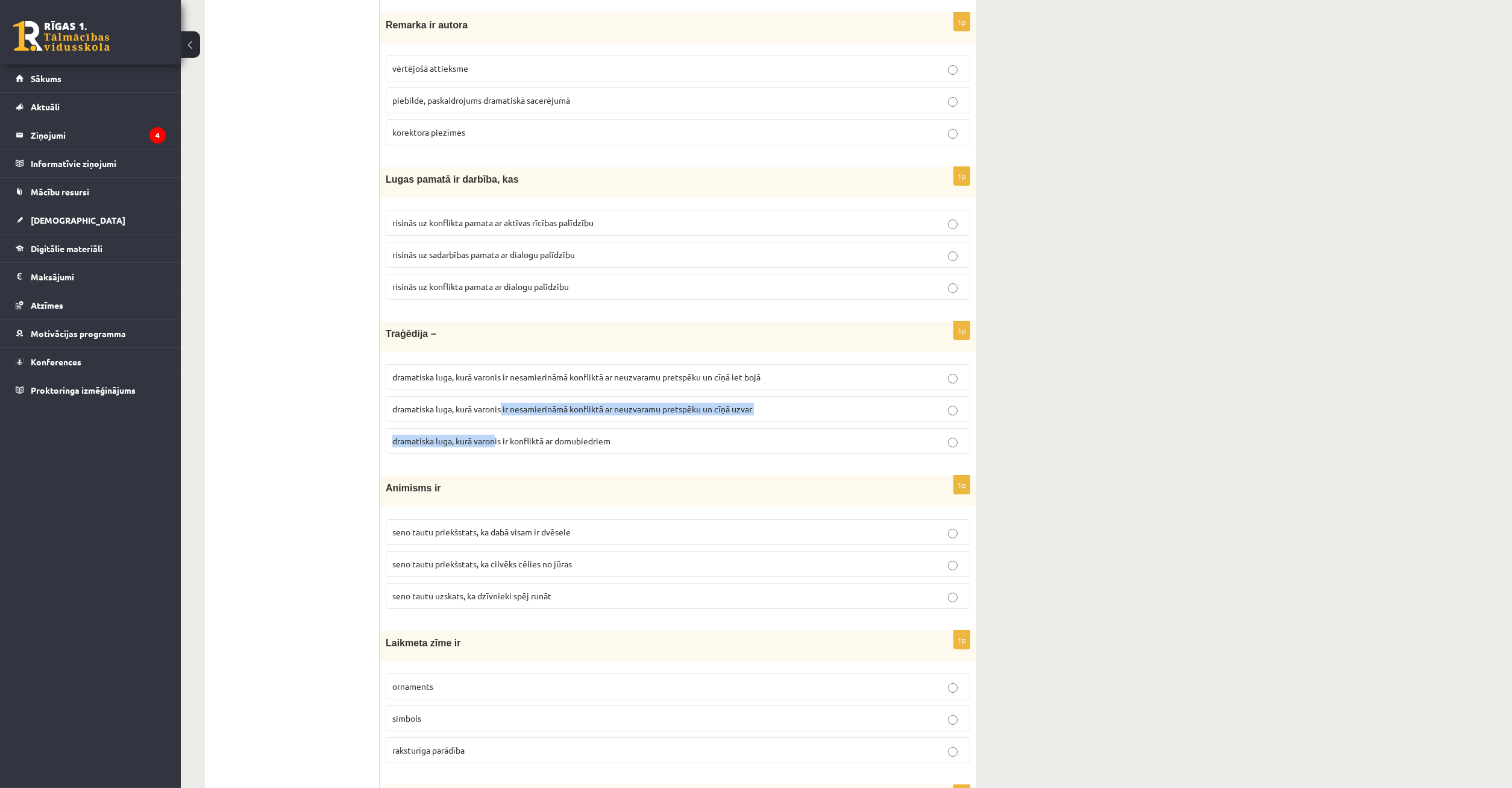
drag, startPoint x: 496, startPoint y: 464, endPoint x: 350, endPoint y: 539, distance: 164.1
click at [498, 459] on div "1p [GEOGRAPHIC_DATA] – dramatiska luga, kurā varonis ir nesamierināmā konfliktā…" at bounding box center [678, 393] width 596 height 142
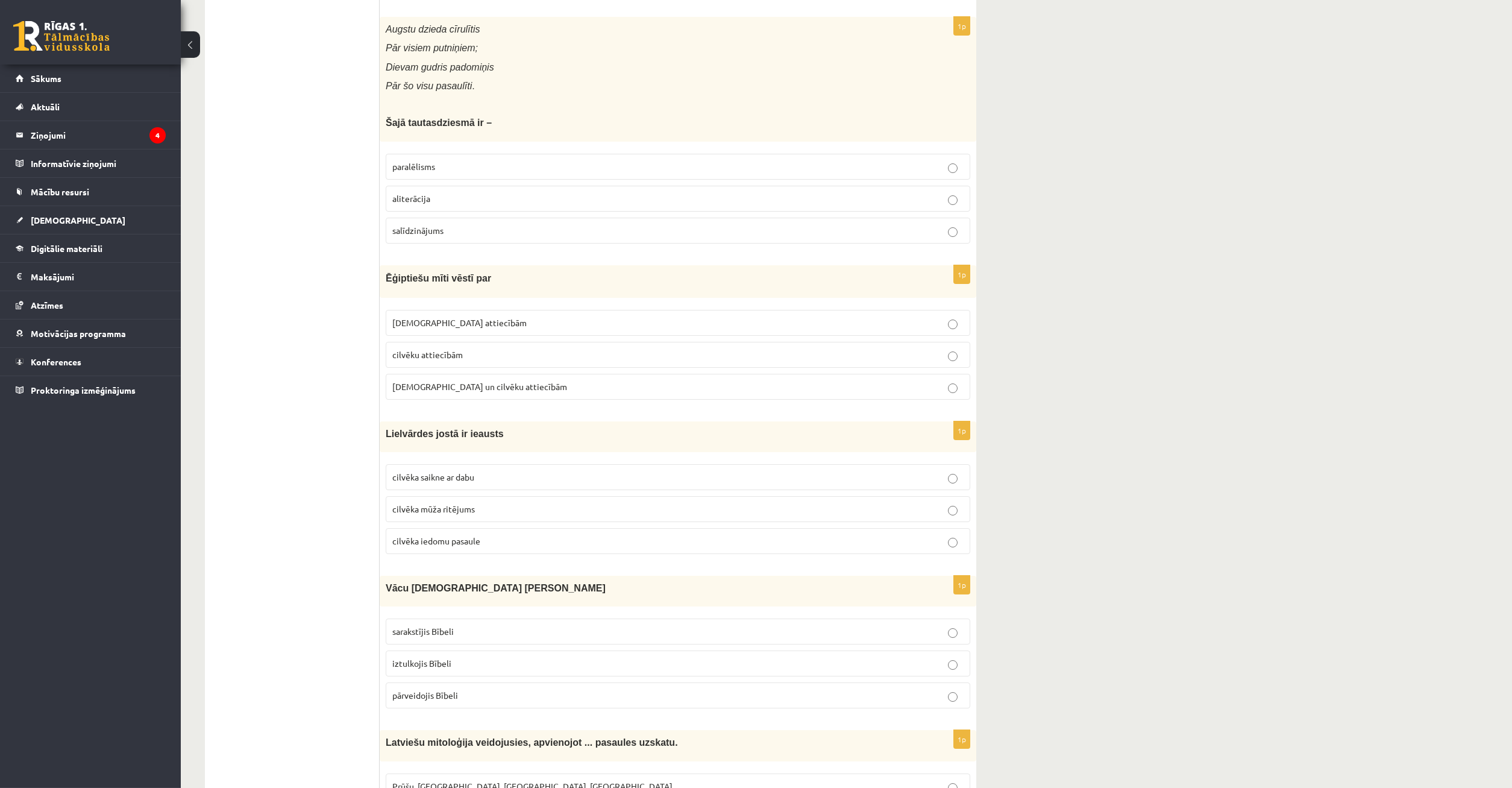
drag, startPoint x: 136, startPoint y: 587, endPoint x: 88, endPoint y: 632, distance: 65.8
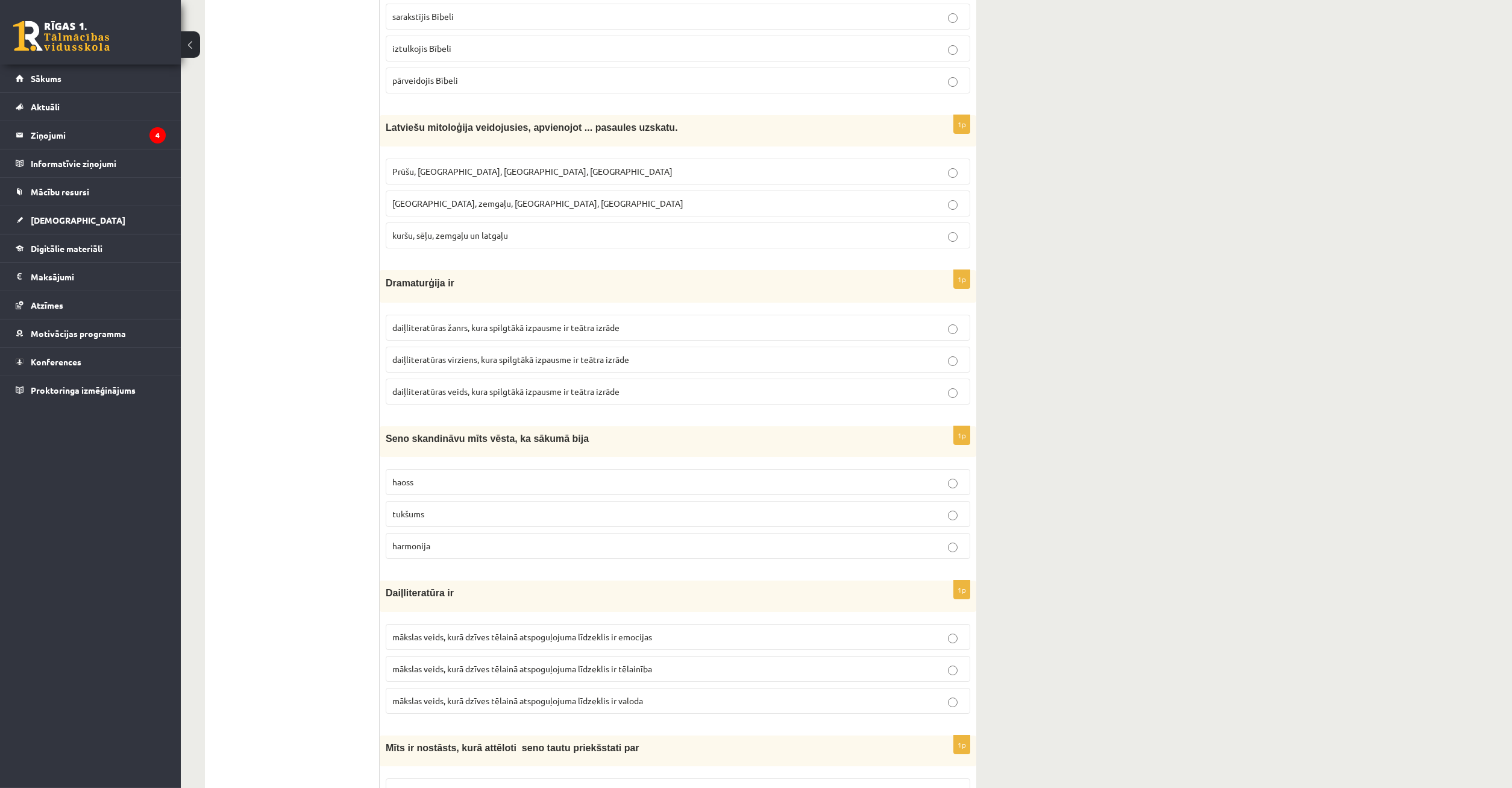
drag, startPoint x: 135, startPoint y: 602, endPoint x: 128, endPoint y: 623, distance: 22.1
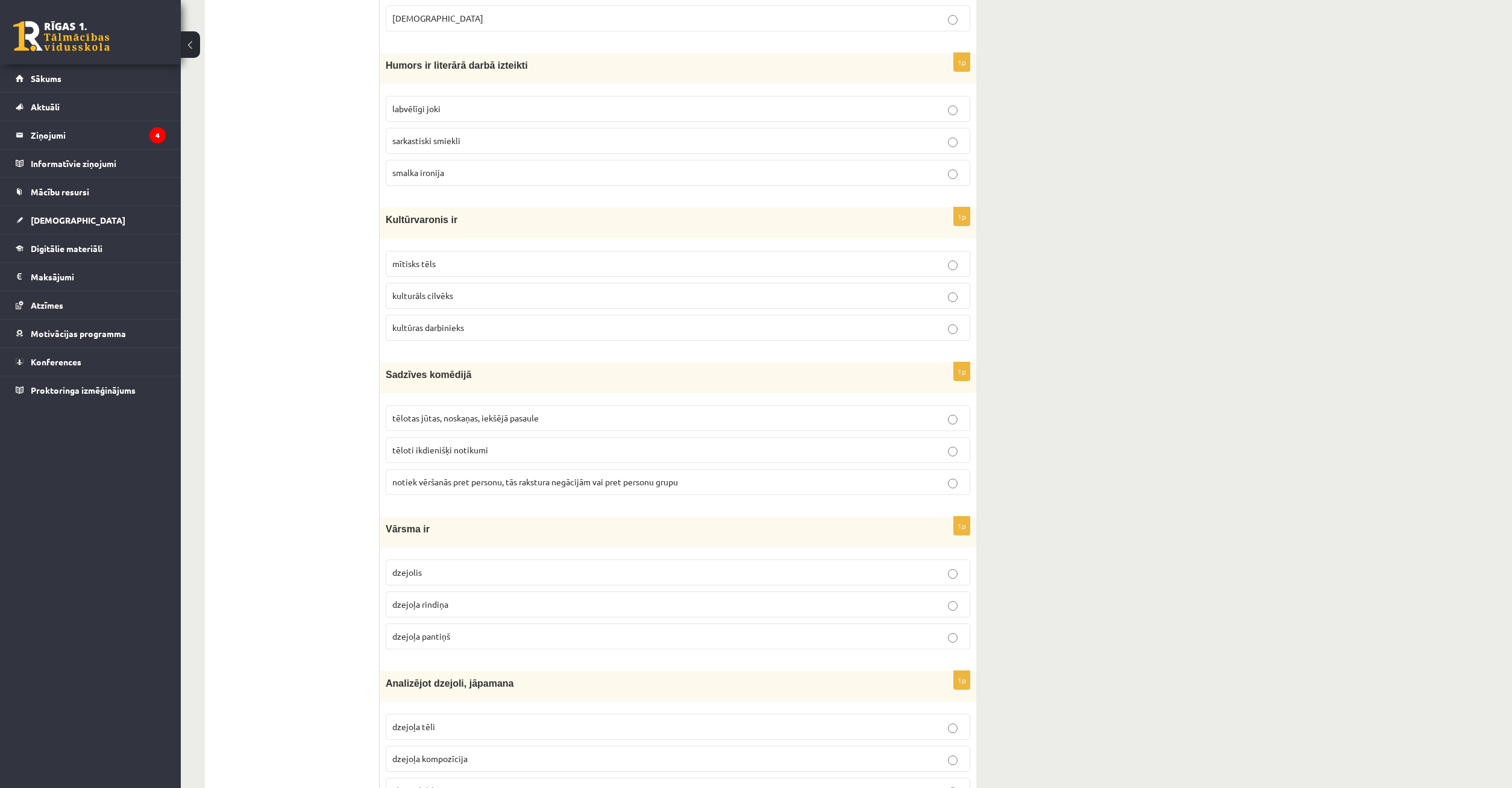
scroll to position [4390, 0]
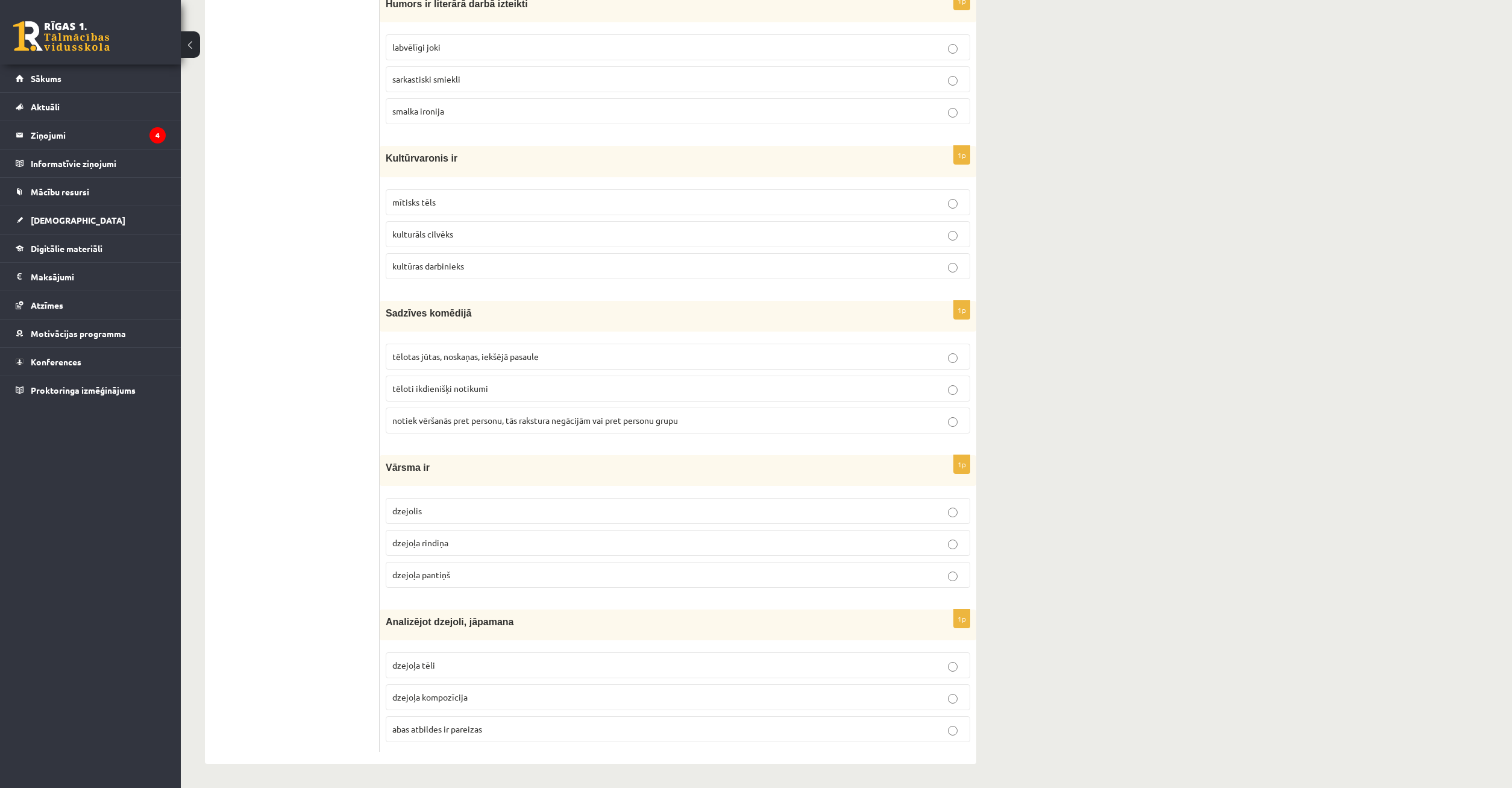
click at [498, 734] on p "abas atbildes ir pareizas" at bounding box center [678, 729] width 571 height 13
drag, startPoint x: 387, startPoint y: 463, endPoint x: 532, endPoint y: 605, distance: 203.0
click at [532, 486] on div "Vārsma ir" at bounding box center [678, 470] width 596 height 31
drag, startPoint x: 474, startPoint y: 607, endPoint x: 455, endPoint y: 588, distance: 26.9
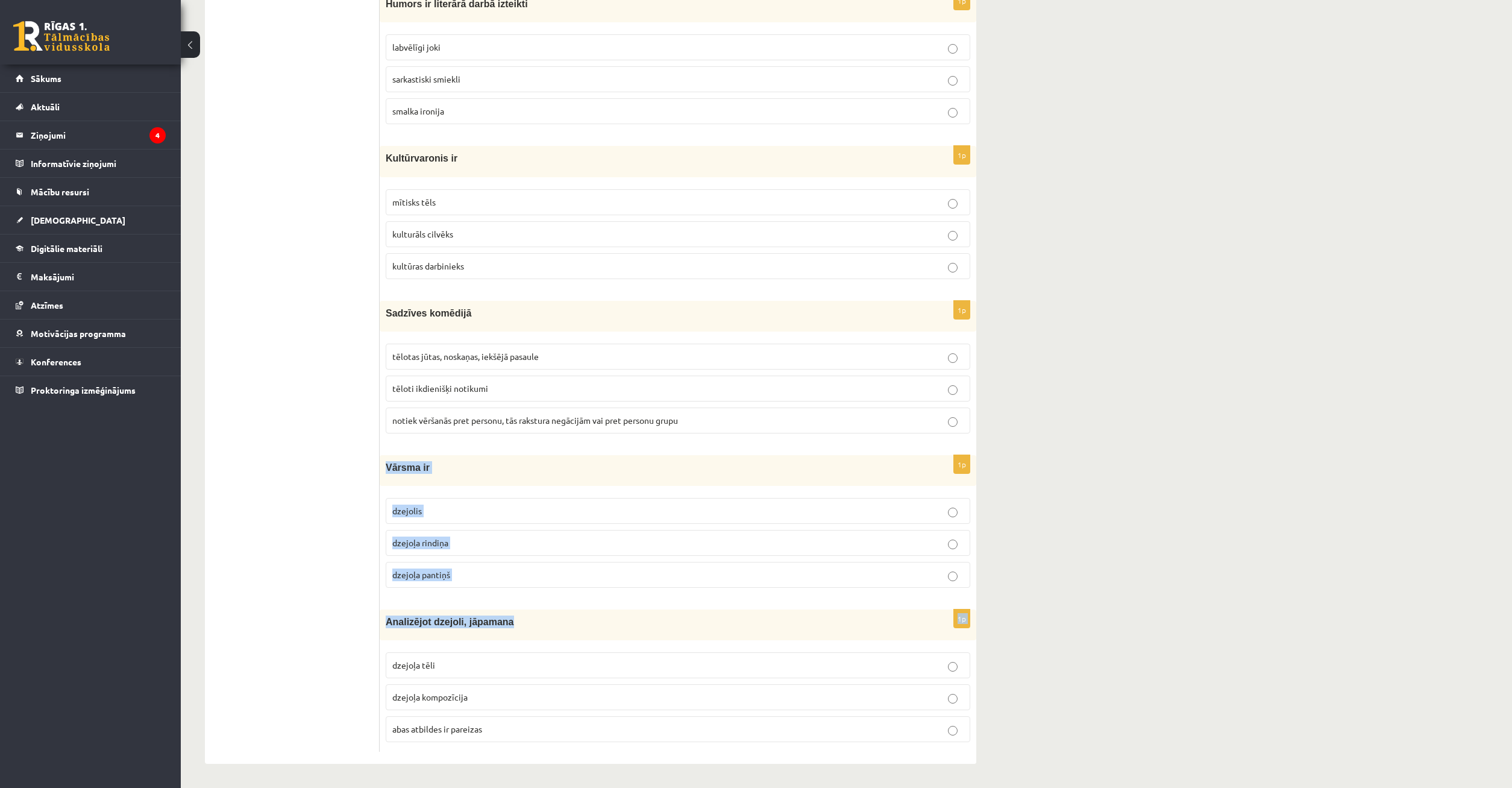
drag, startPoint x: 388, startPoint y: 466, endPoint x: 509, endPoint y: 575, distance: 162.9
click at [509, 486] on div "Vārsma ir" at bounding box center [678, 470] width 596 height 31
copy div "Vārsma ir dzejolis dzejoļa rindiņa dzejoļa pantiņš"
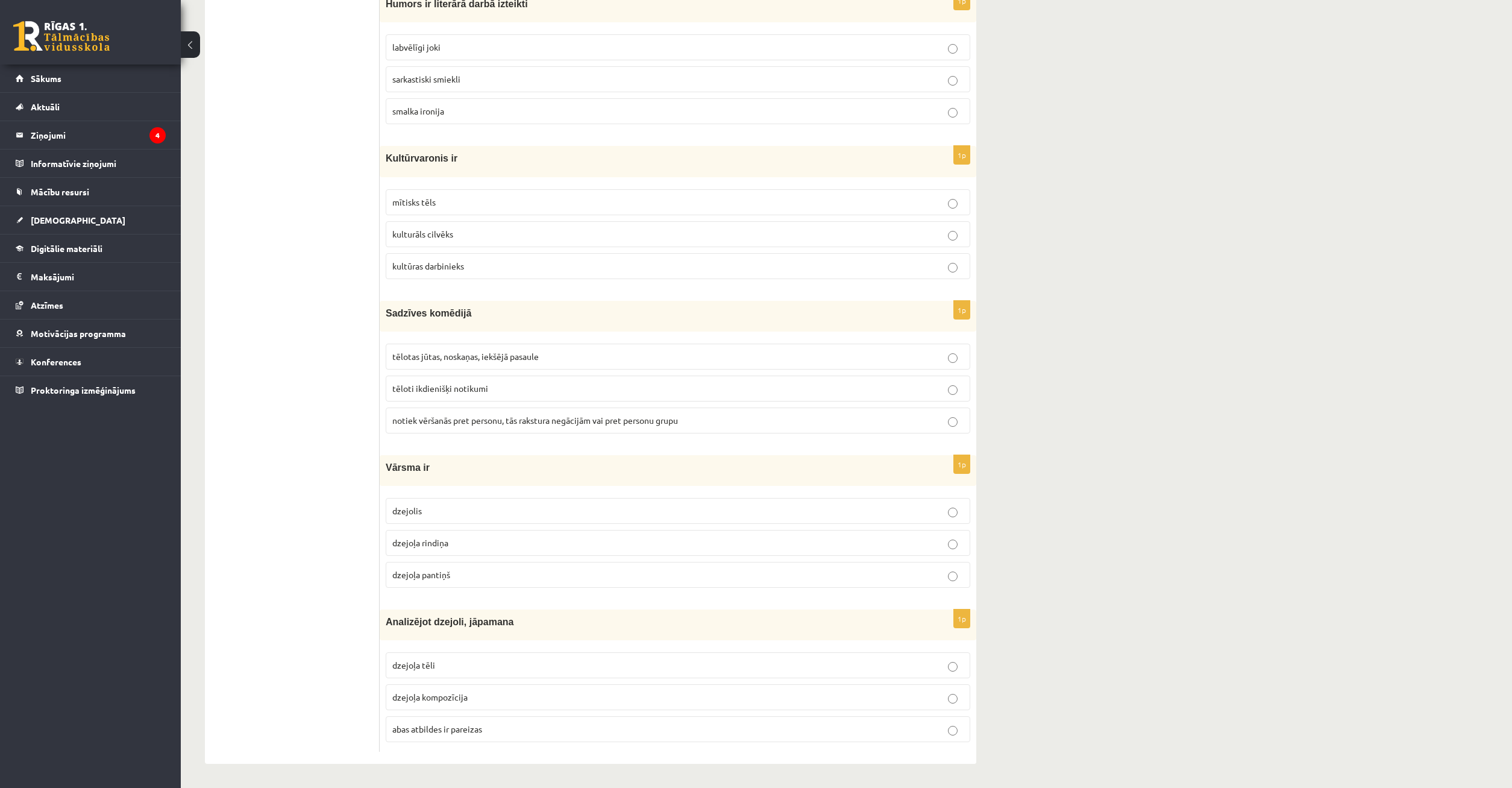
click at [500, 549] on p "dzejoļa rindiņa" at bounding box center [678, 543] width 571 height 13
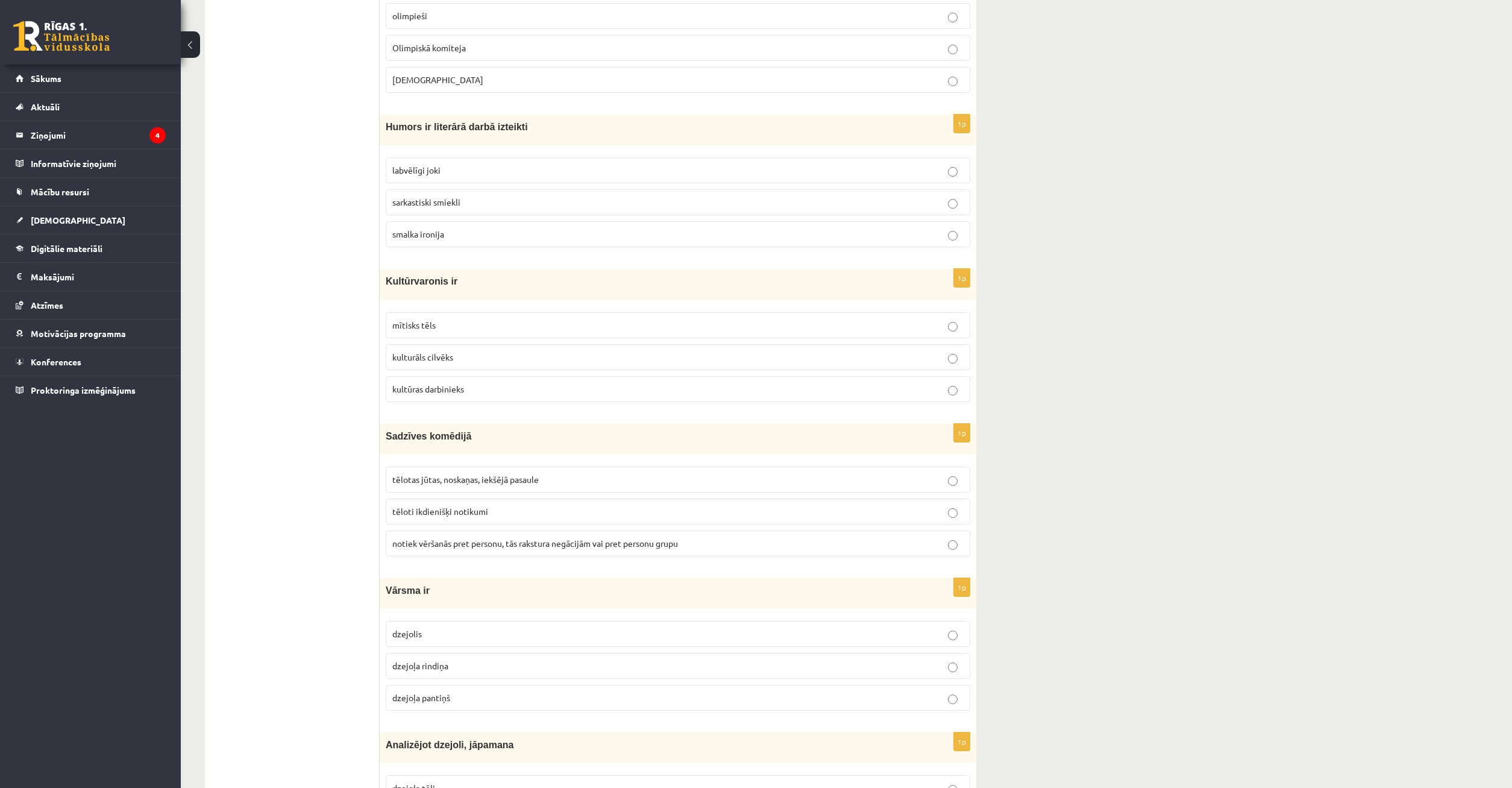
scroll to position [4205, 0]
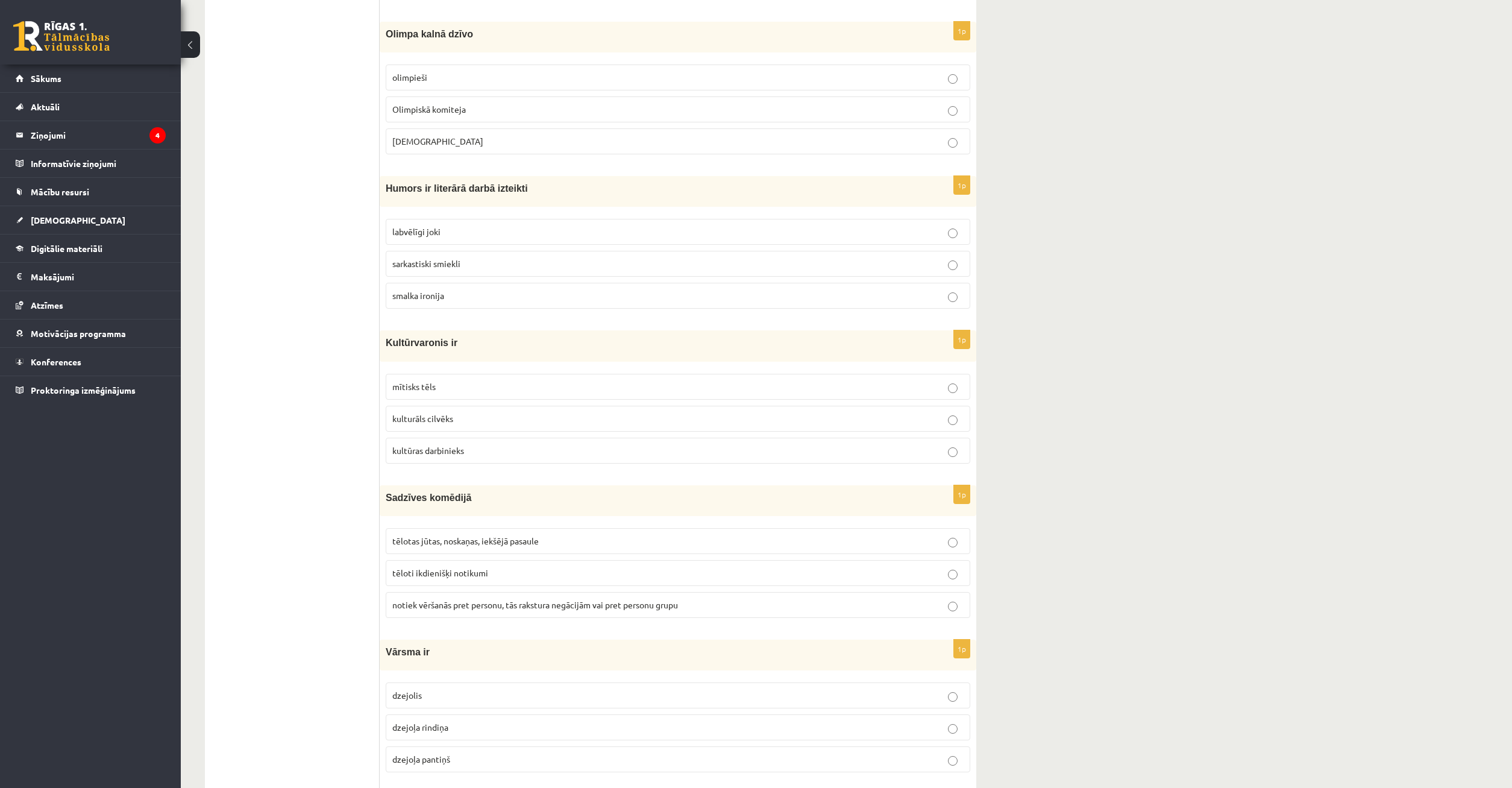
click at [518, 568] on p "tēloti ikdienišķi notikumi" at bounding box center [678, 573] width 571 height 13
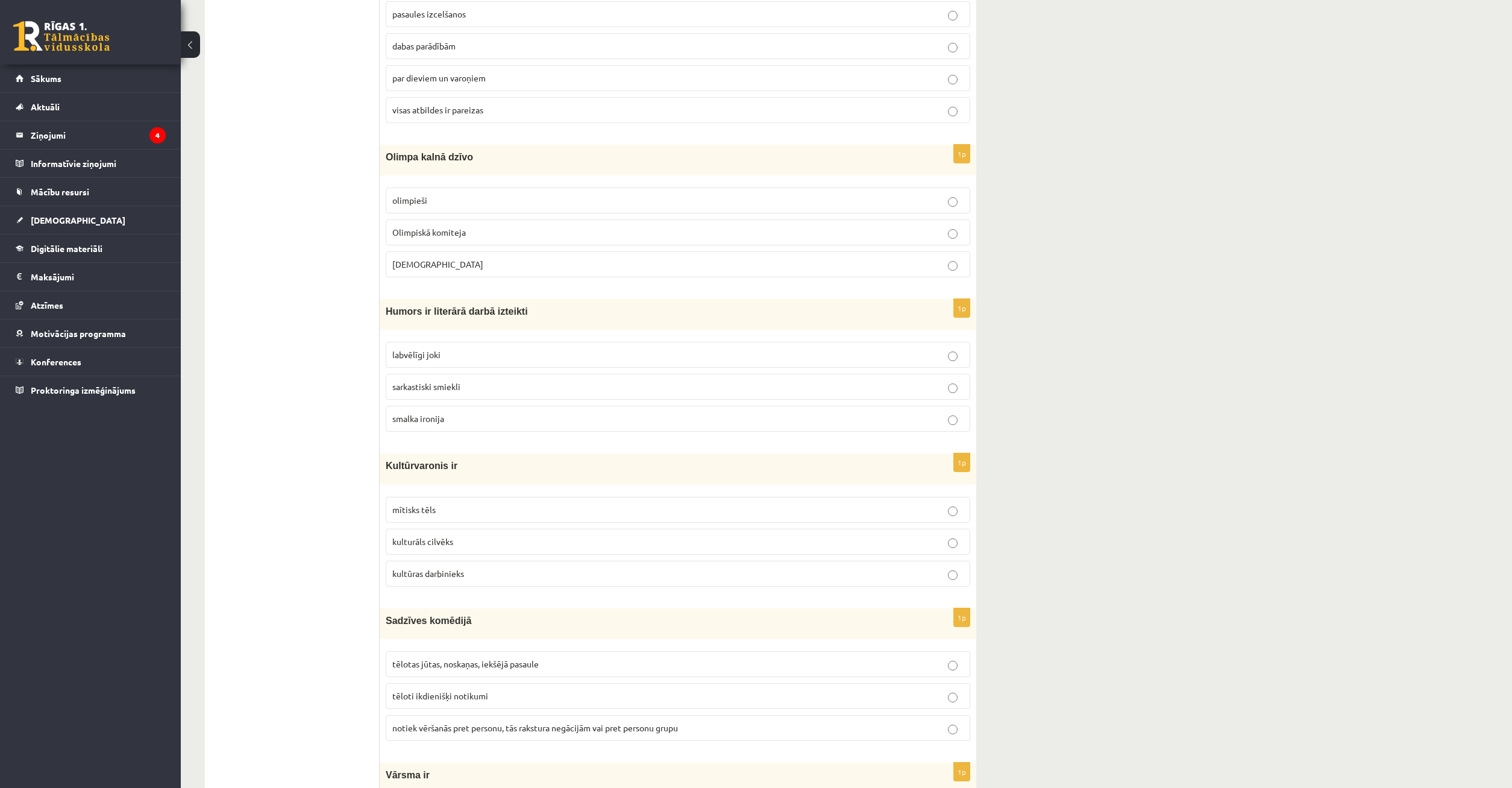
scroll to position [4020, 0]
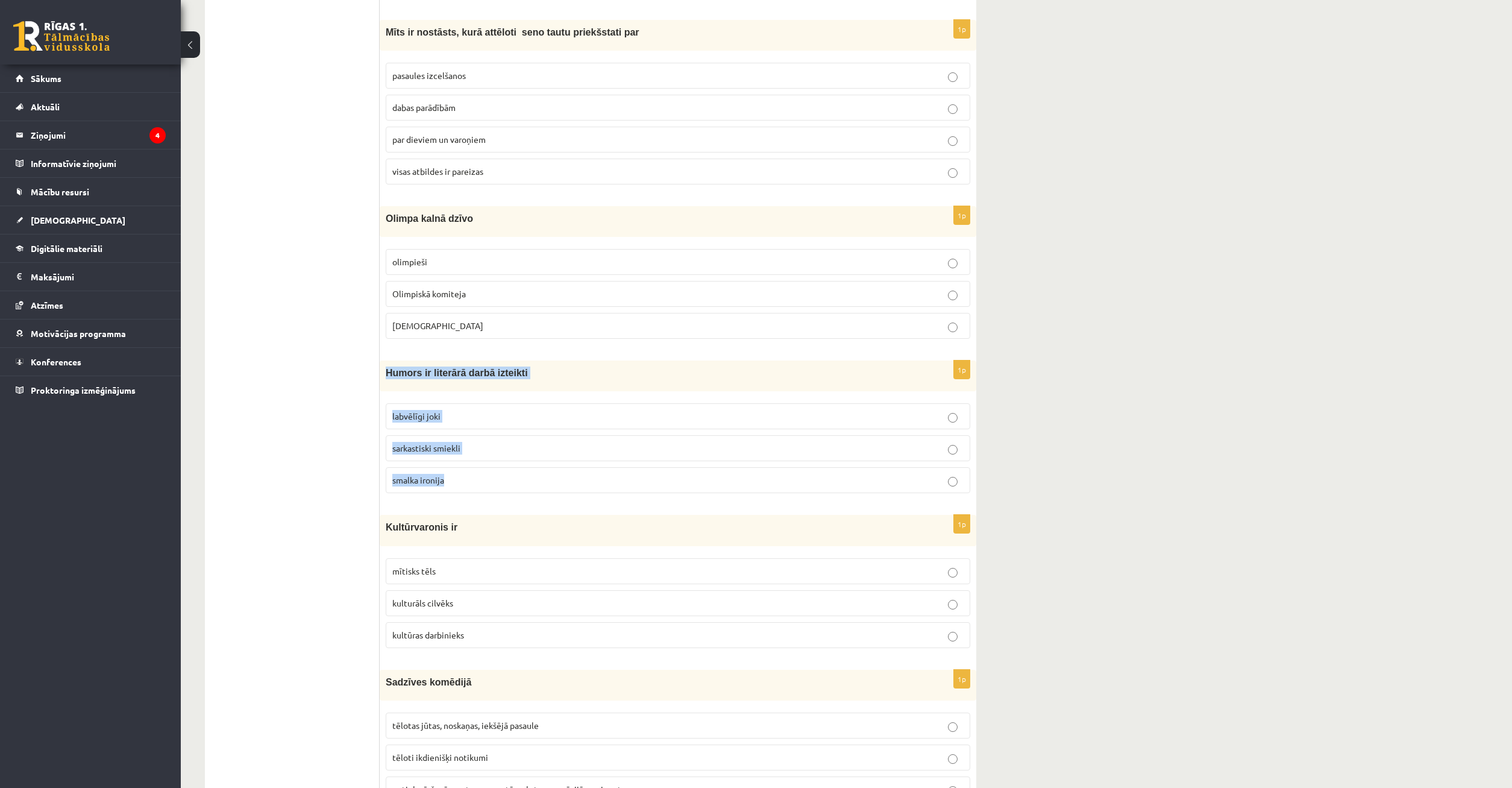
drag, startPoint x: 382, startPoint y: 372, endPoint x: 557, endPoint y: 466, distance: 198.6
click at [557, 391] on div "Humors ir literārā darbā izteikti" at bounding box center [678, 376] width 596 height 31
click at [521, 417] on p "labvēlīgi joki" at bounding box center [678, 416] width 571 height 13
drag, startPoint x: 399, startPoint y: 376, endPoint x: 565, endPoint y: 473, distance: 192.3
click at [565, 391] on div "Humors ir literārā darbā izteikti" at bounding box center [678, 376] width 596 height 31
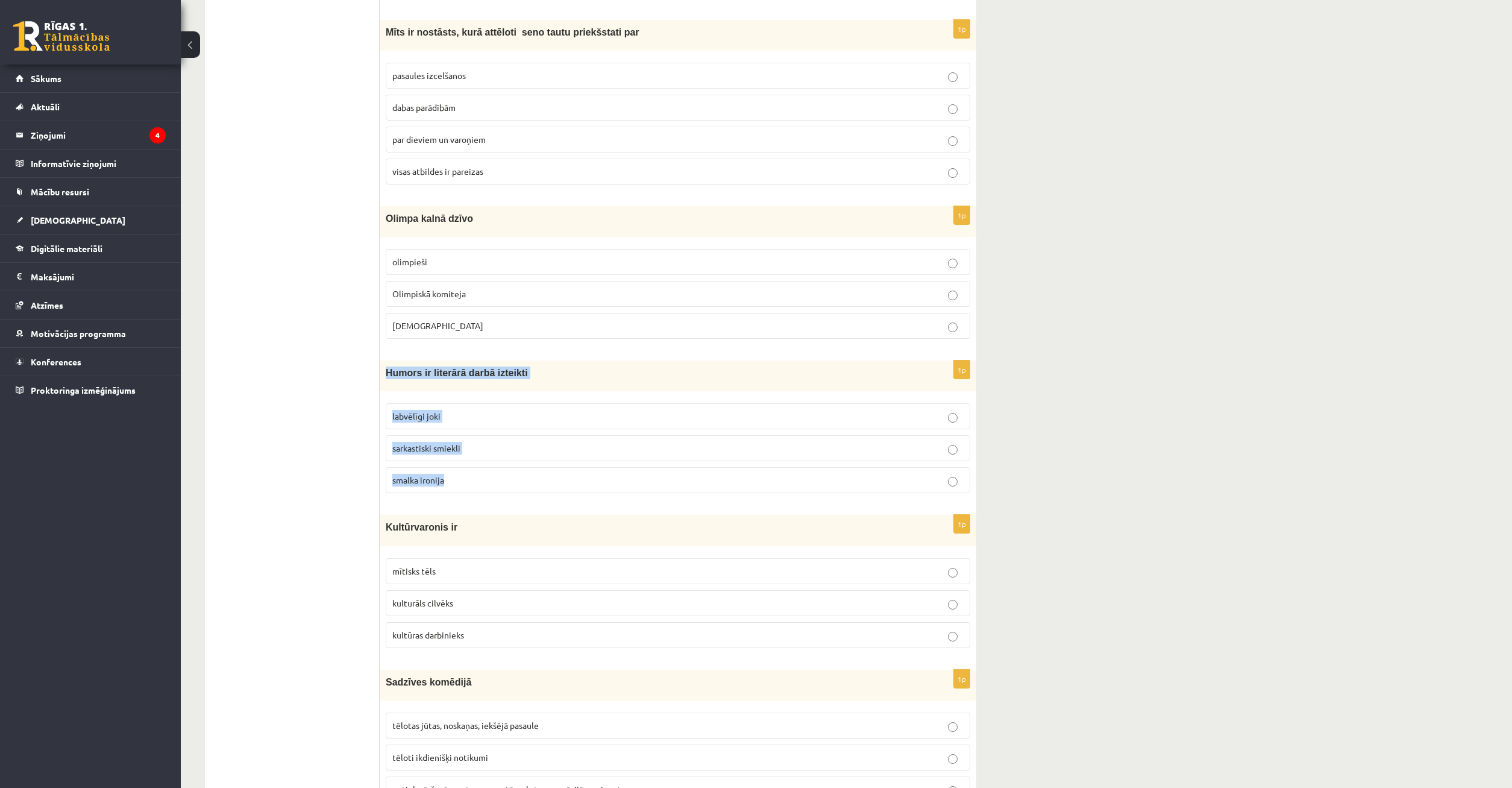
copy div "Humors ir literārā darbā izteikti labvēlīgi joki sarkastiski smiekli smalka iro…"
click at [550, 342] on fieldset "olimpieši Olimpiskā komiteja [DEMOGRAPHIC_DATA]" at bounding box center [678, 293] width 584 height 99
click at [547, 335] on label "[DEMOGRAPHIC_DATA]" at bounding box center [678, 326] width 584 height 26
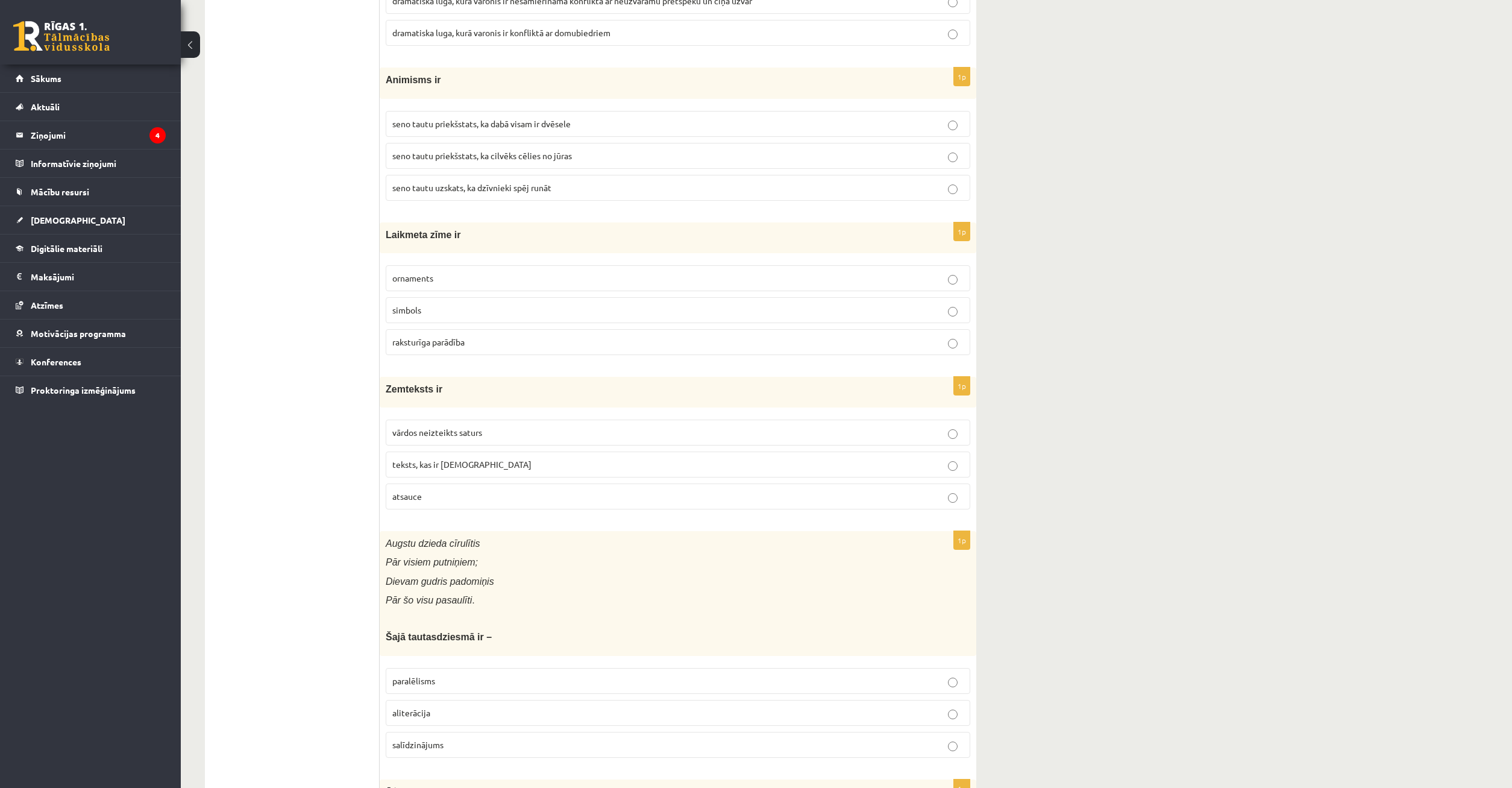
scroll to position [1930, 0]
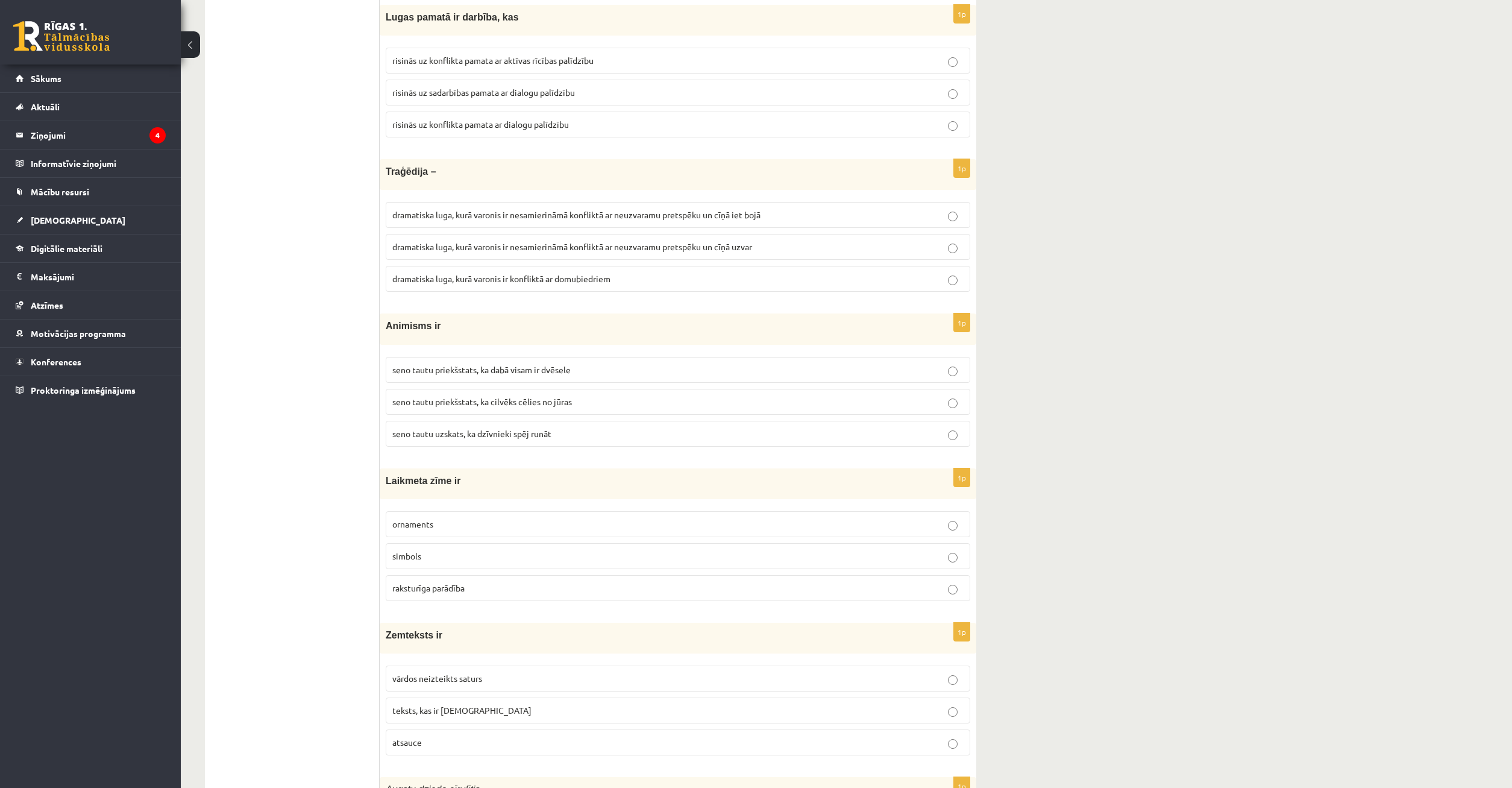
click at [486, 588] on p "raksturīga parādība" at bounding box center [678, 588] width 571 height 13
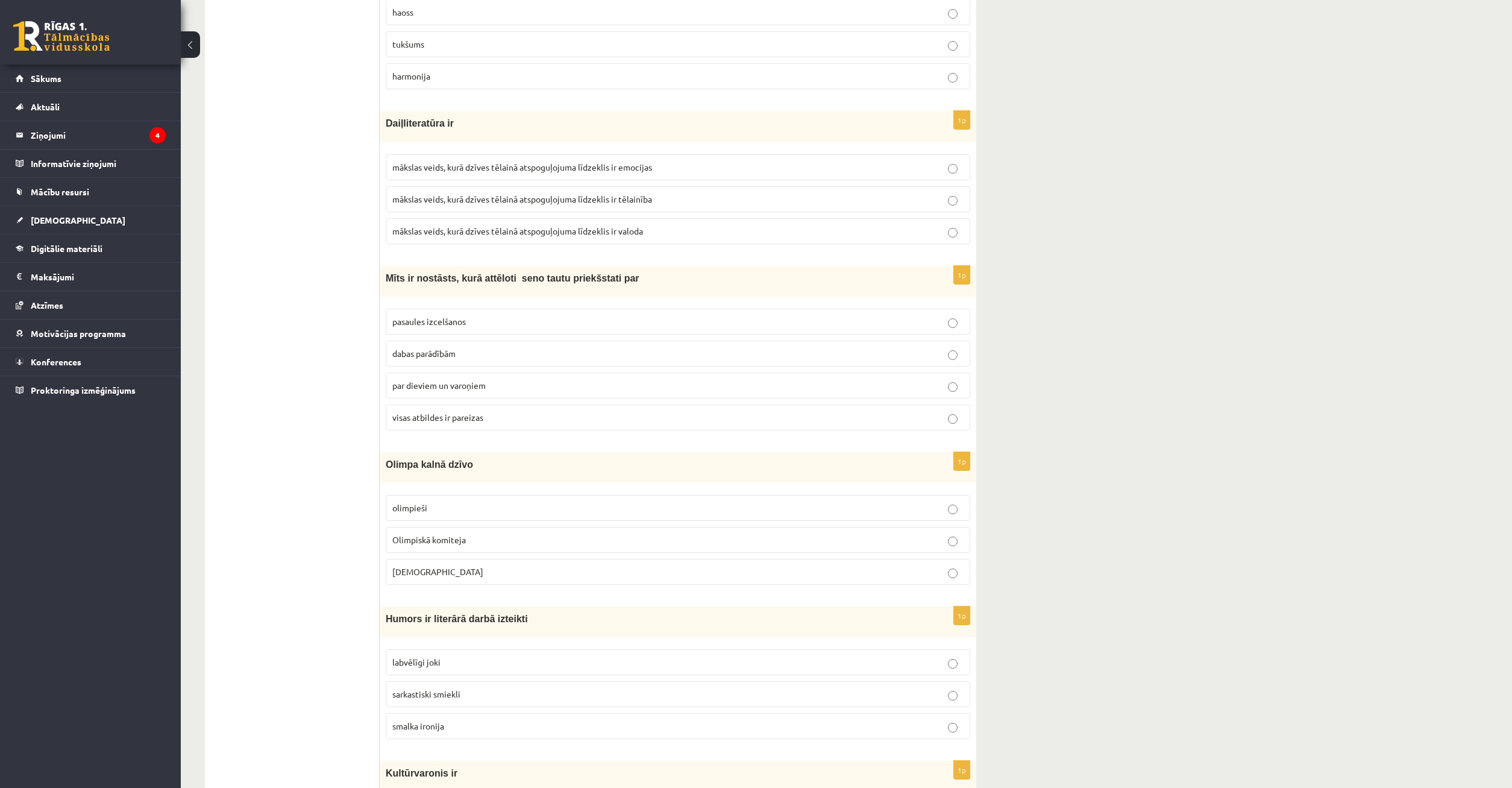
scroll to position [3652, 0]
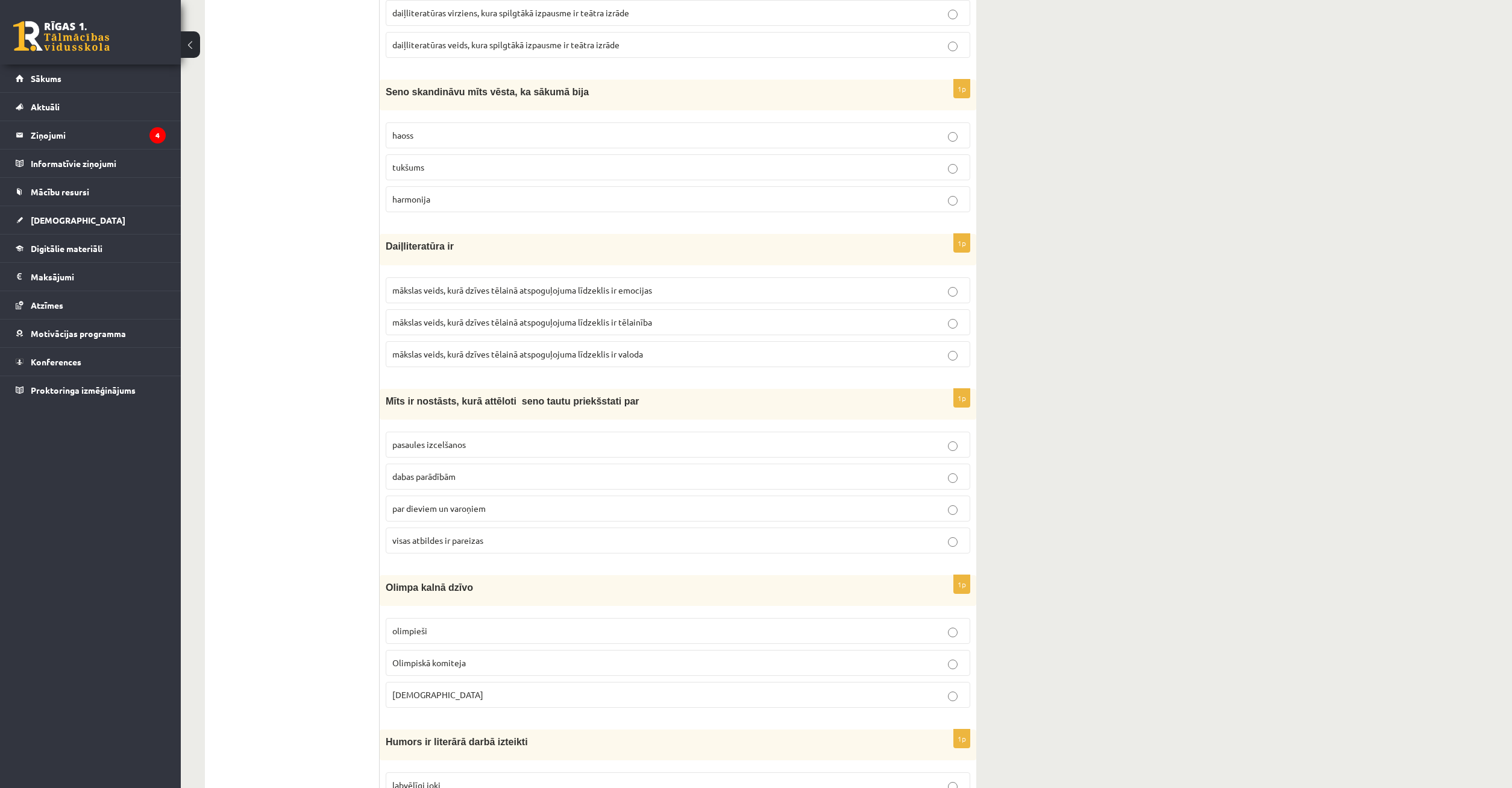
click at [578, 334] on label "mākslas veids, kurā dzīves tēlainā atspoguļojuma līdzeklis ir tēlainība" at bounding box center [678, 322] width 584 height 26
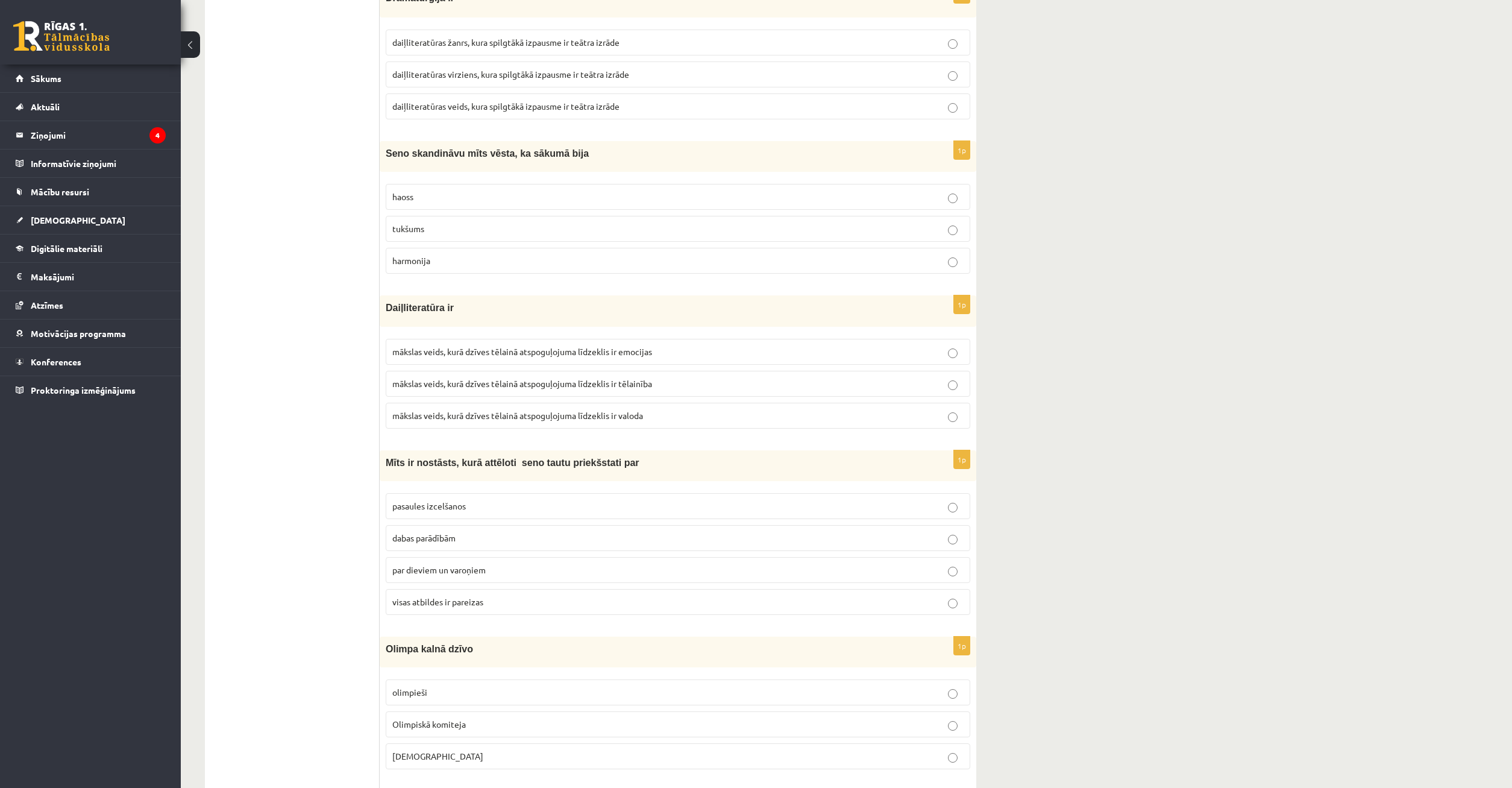
scroll to position [3529, 0]
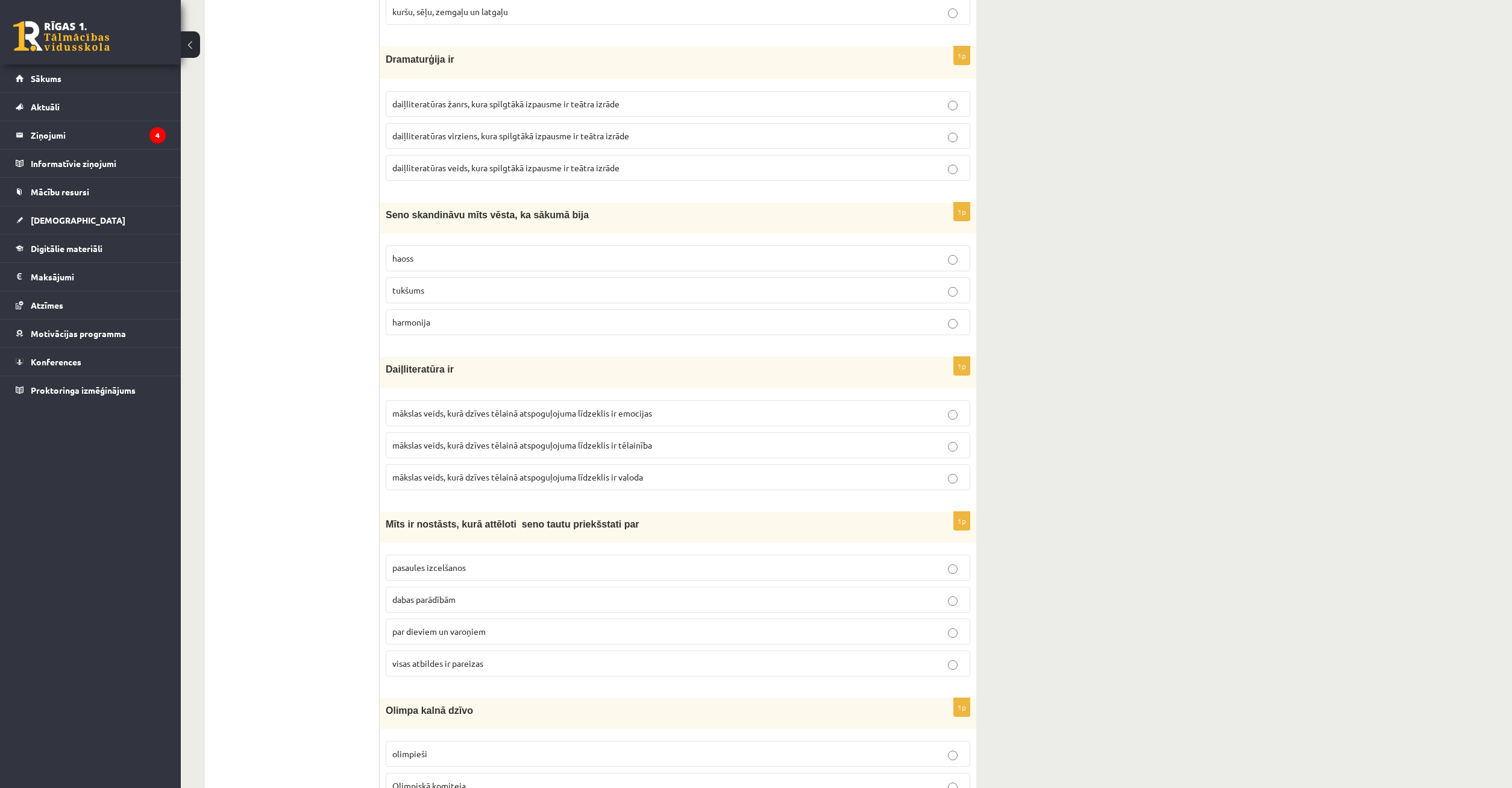
click at [478, 265] on label "haoss" at bounding box center [678, 258] width 584 height 26
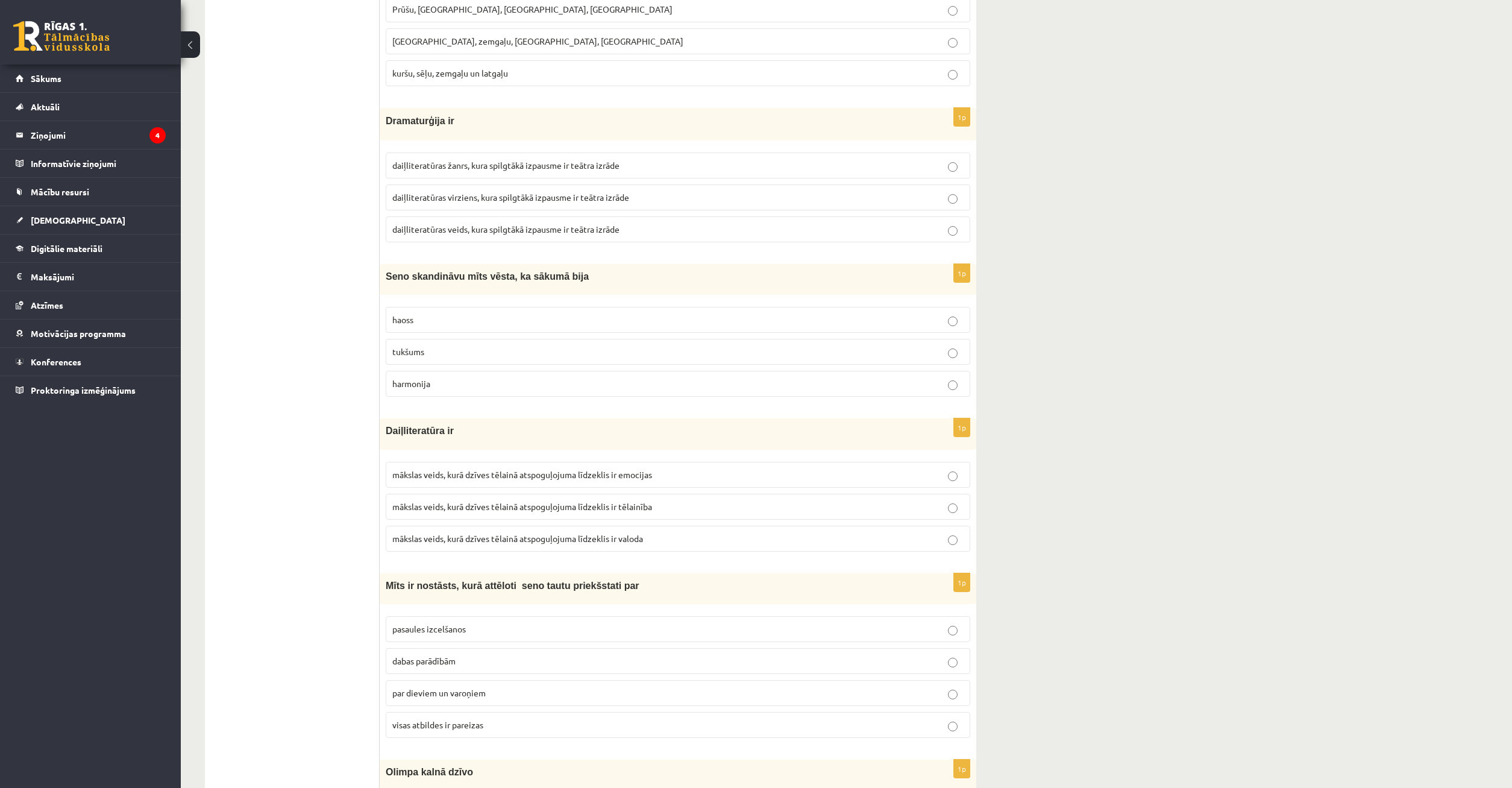
scroll to position [3406, 0]
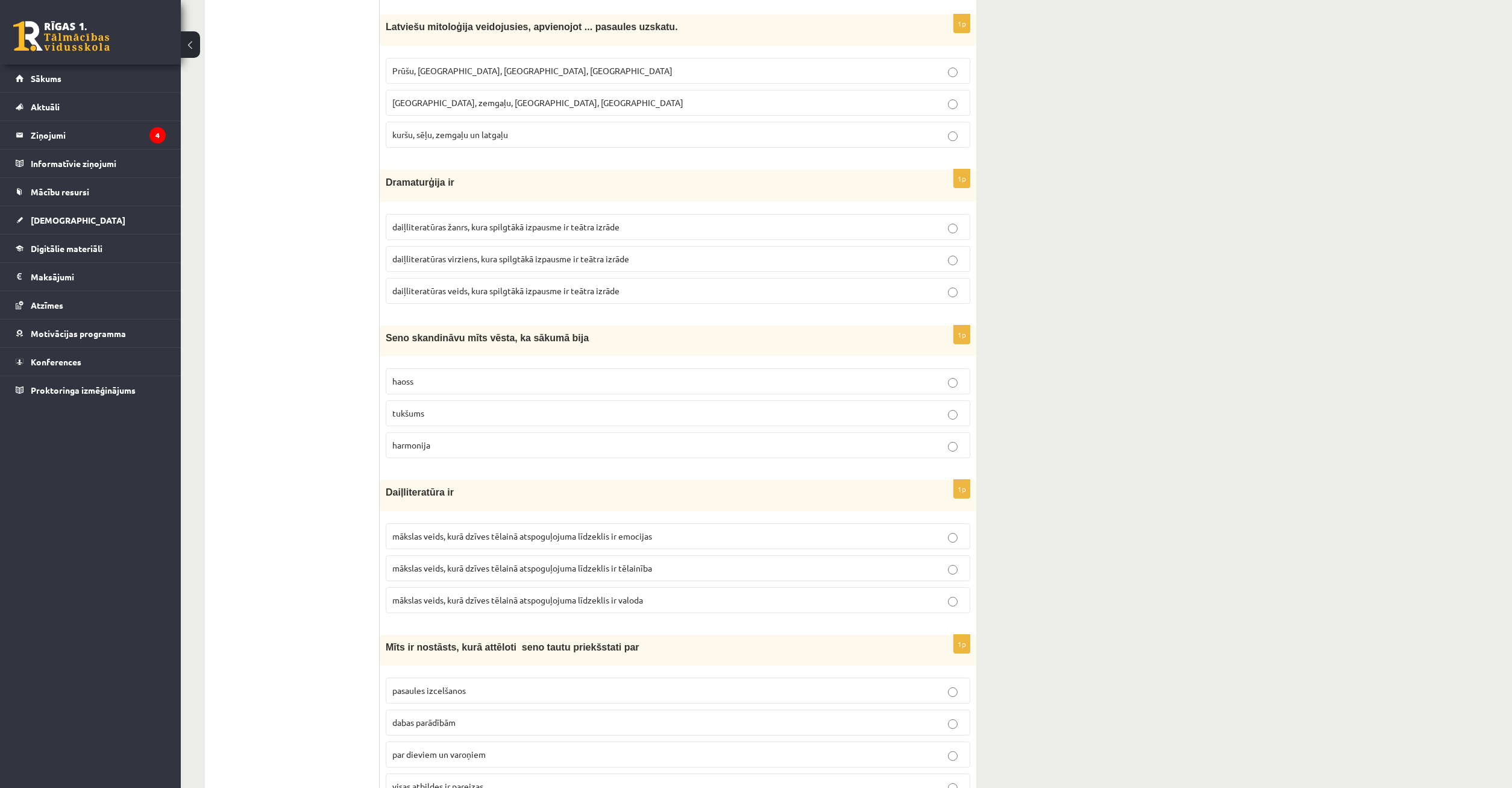
click at [515, 442] on p "harmonija" at bounding box center [678, 445] width 571 height 13
click at [515, 445] on p "harmonija" at bounding box center [678, 445] width 571 height 13
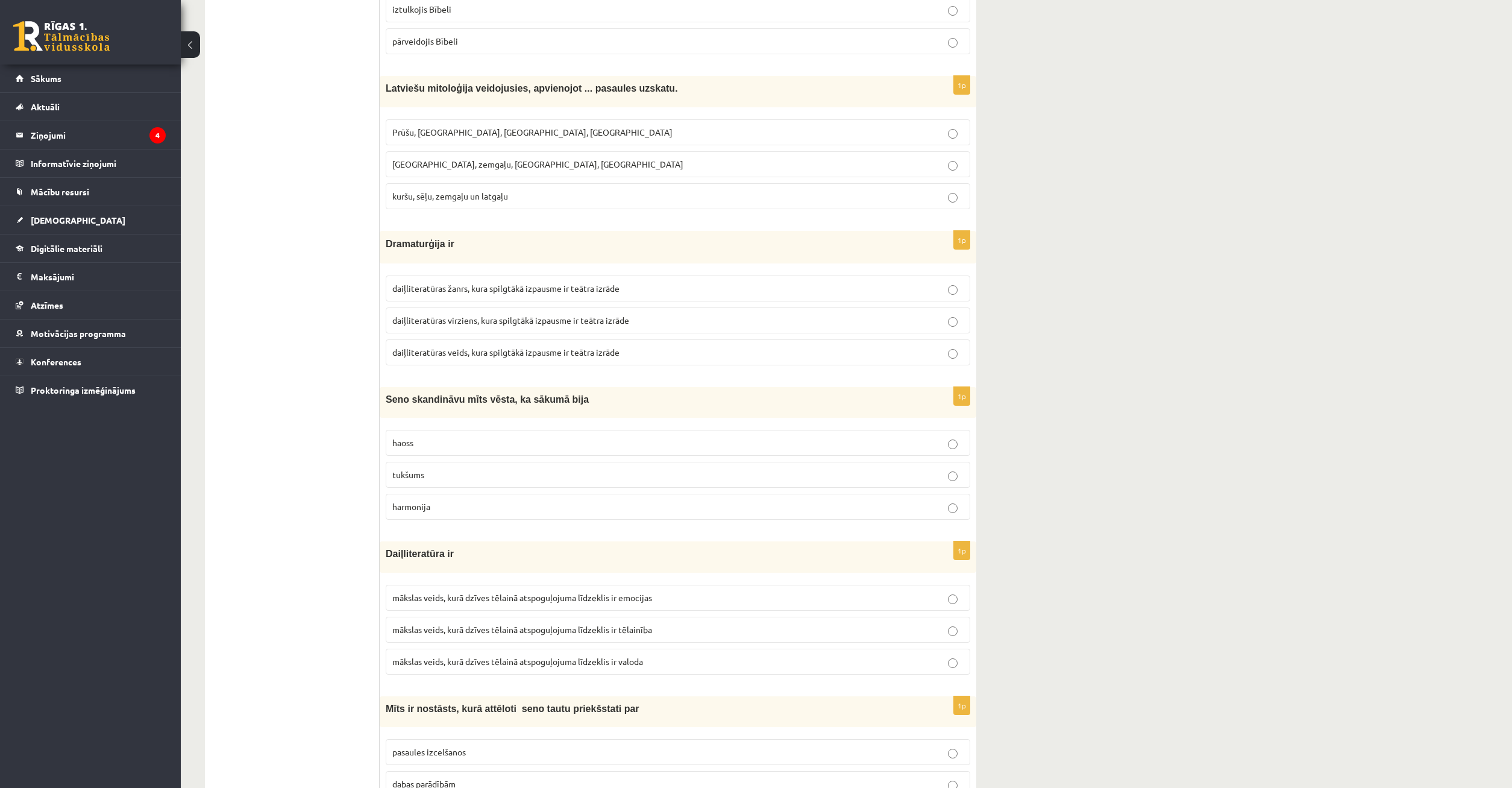
click at [478, 293] on span "daiļliteratūras žanrs, kura spilgtākā izpausme ir teātra izrāde" at bounding box center [506, 288] width 227 height 11
click at [483, 292] on span "daiļliteratūras žanrs, kura spilgtākā izpausme ir teātra izrāde" at bounding box center [506, 288] width 227 height 11
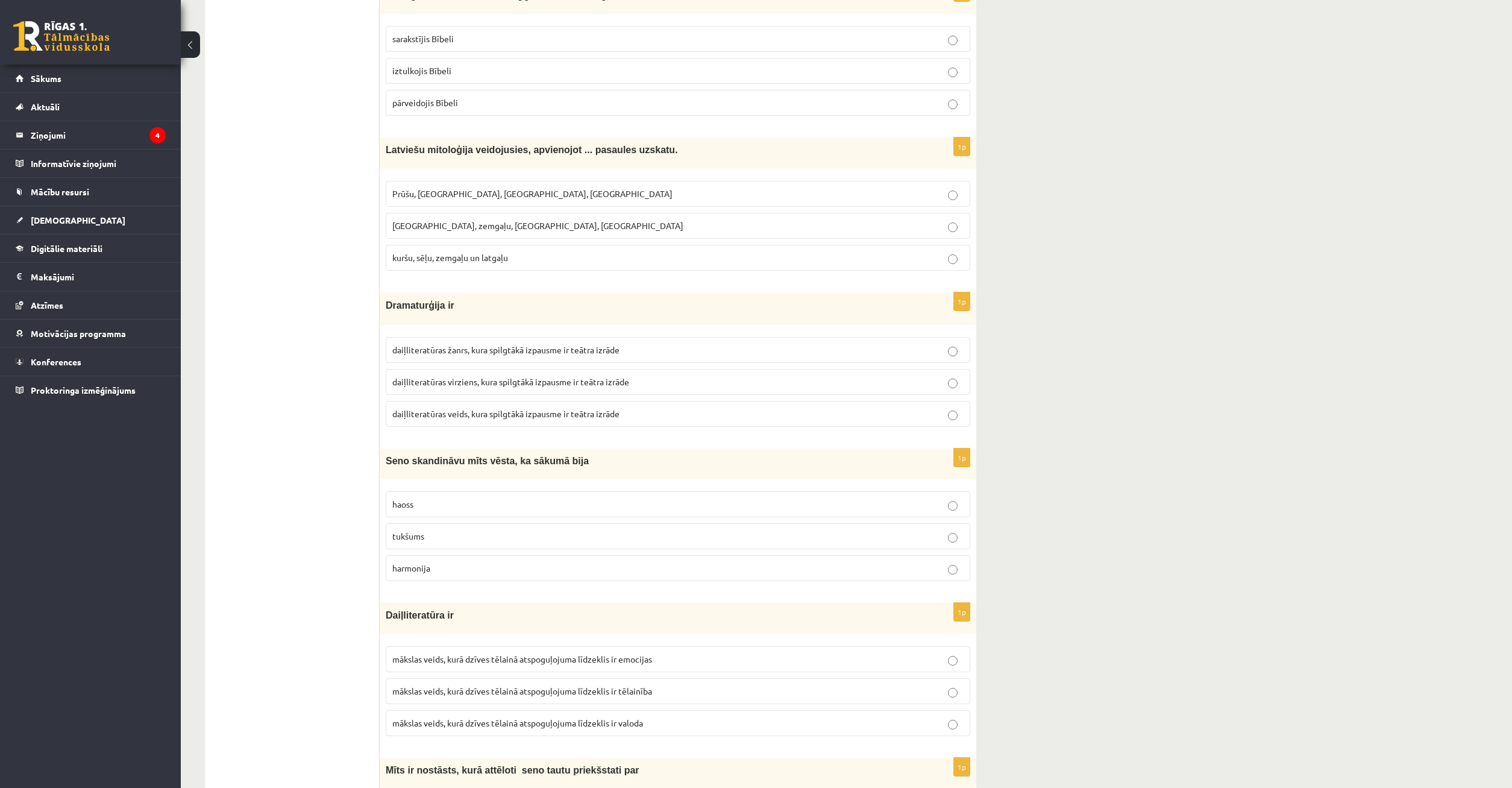
scroll to position [3099, 0]
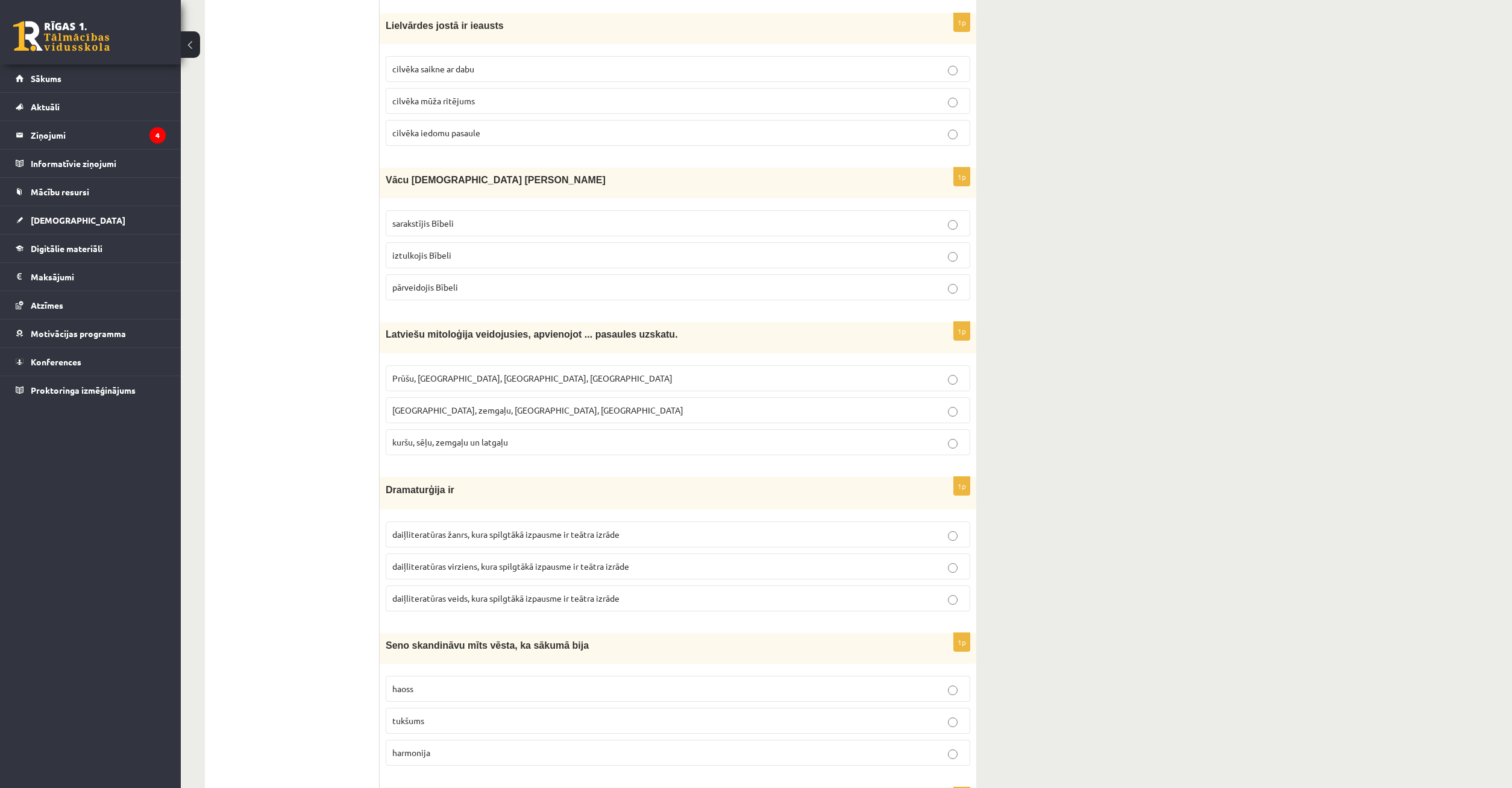
click at [559, 444] on p "kuršu, sēļu, zemgaļu un latgaļu" at bounding box center [678, 442] width 571 height 13
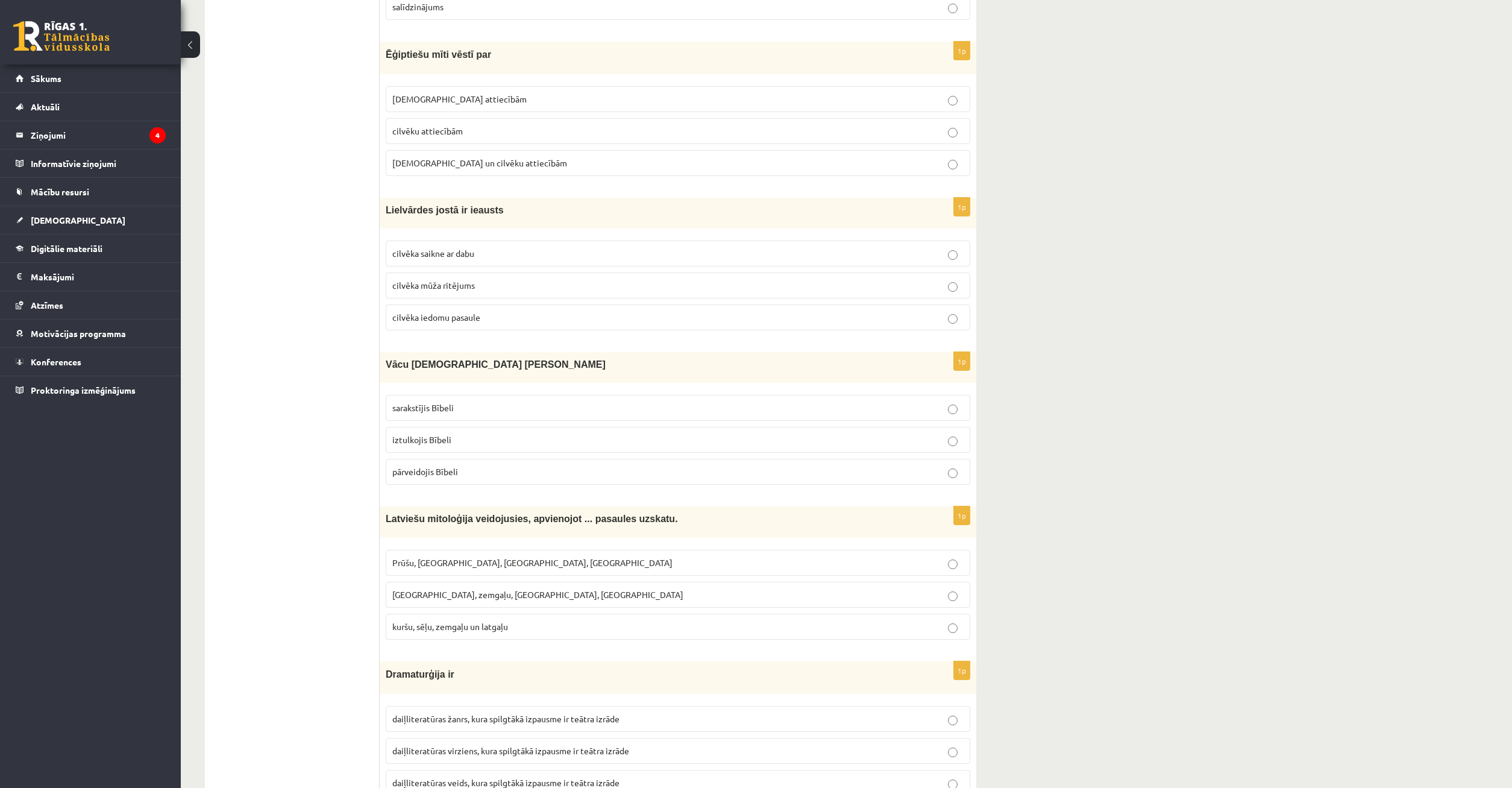
click at [481, 438] on p "iztulkojis Bībeli" at bounding box center [678, 440] width 571 height 13
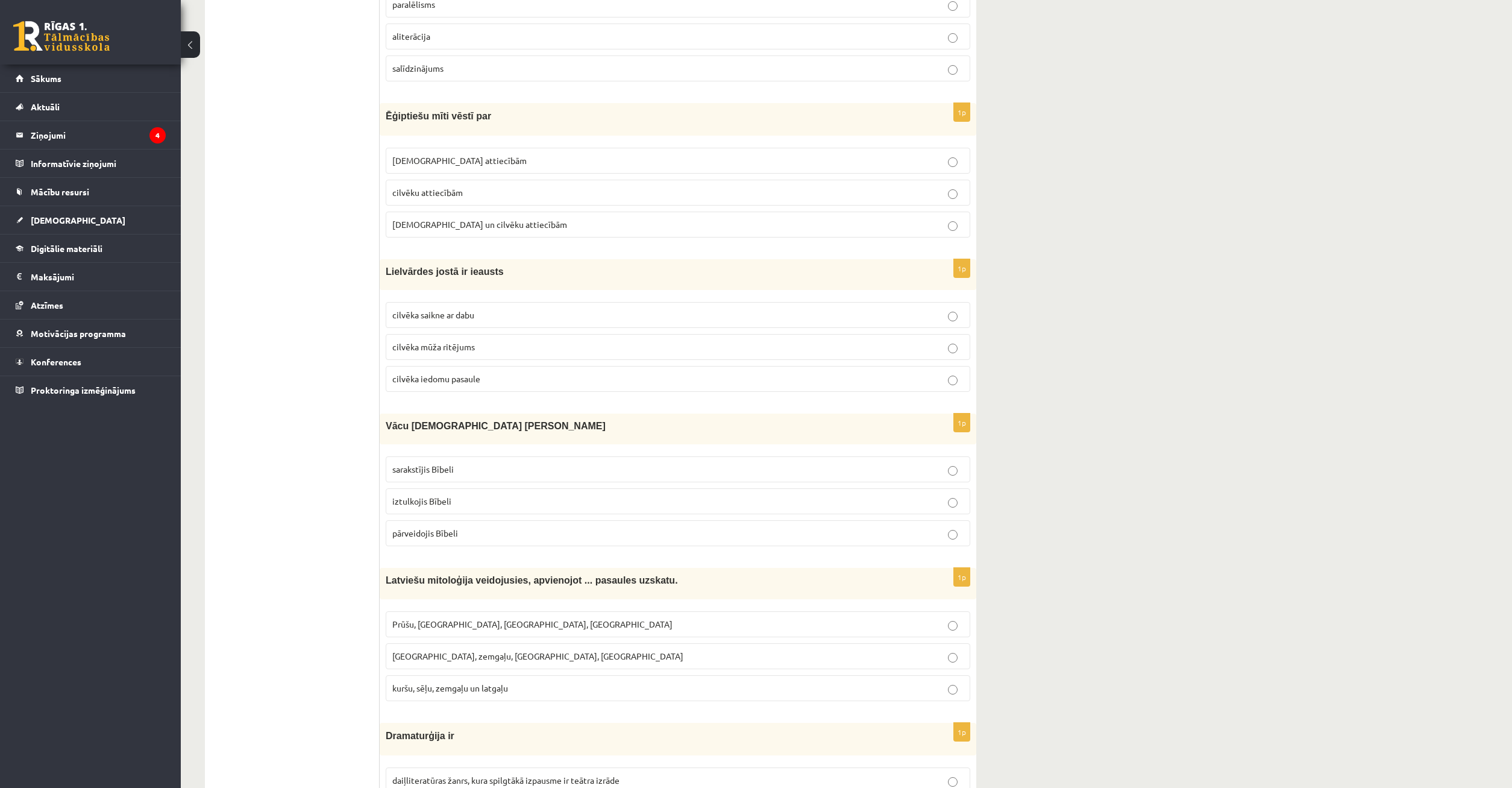
scroll to position [2791, 0]
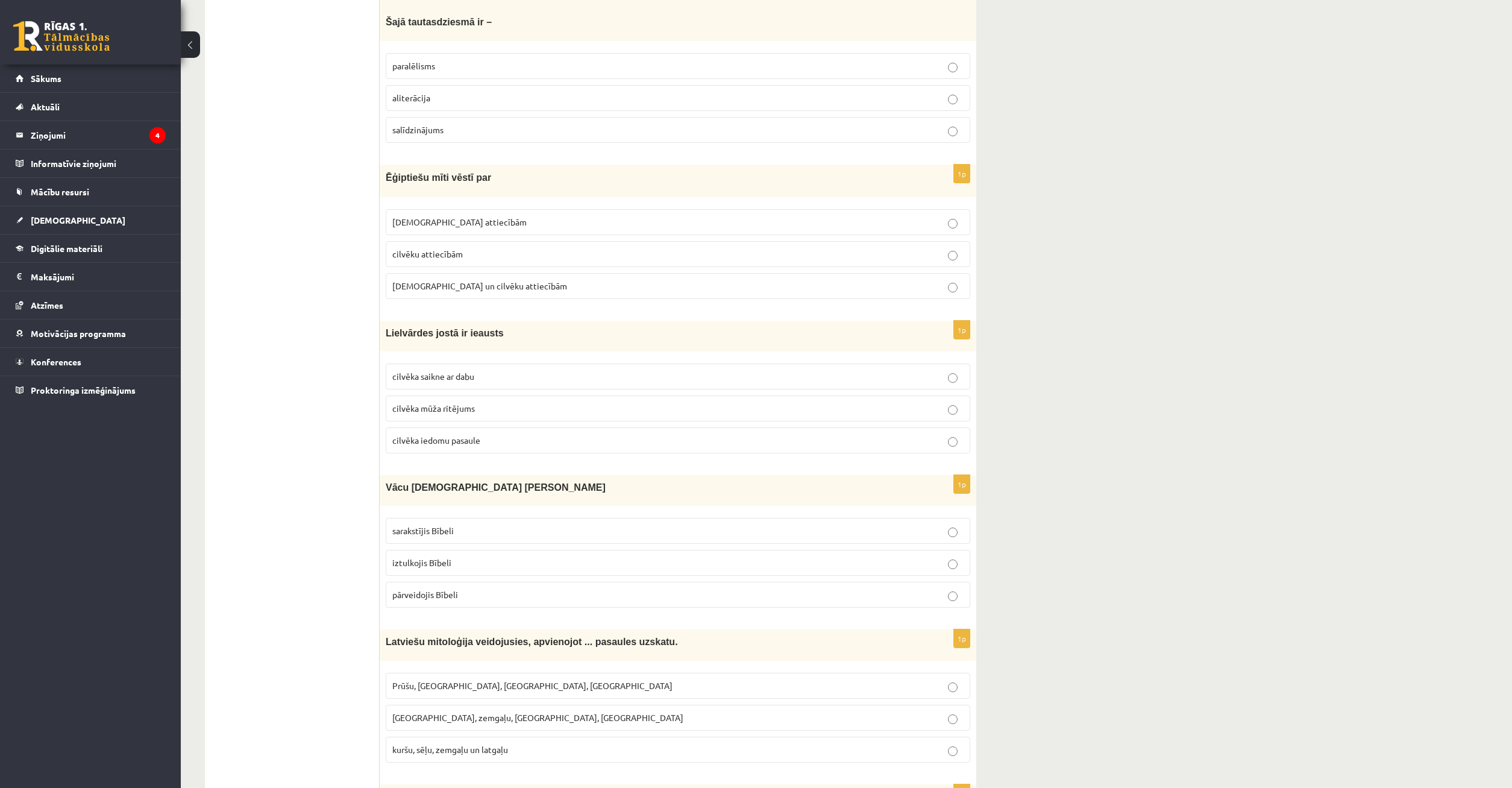
click at [552, 596] on p "pārveidojis Bībeli" at bounding box center [678, 595] width 571 height 13
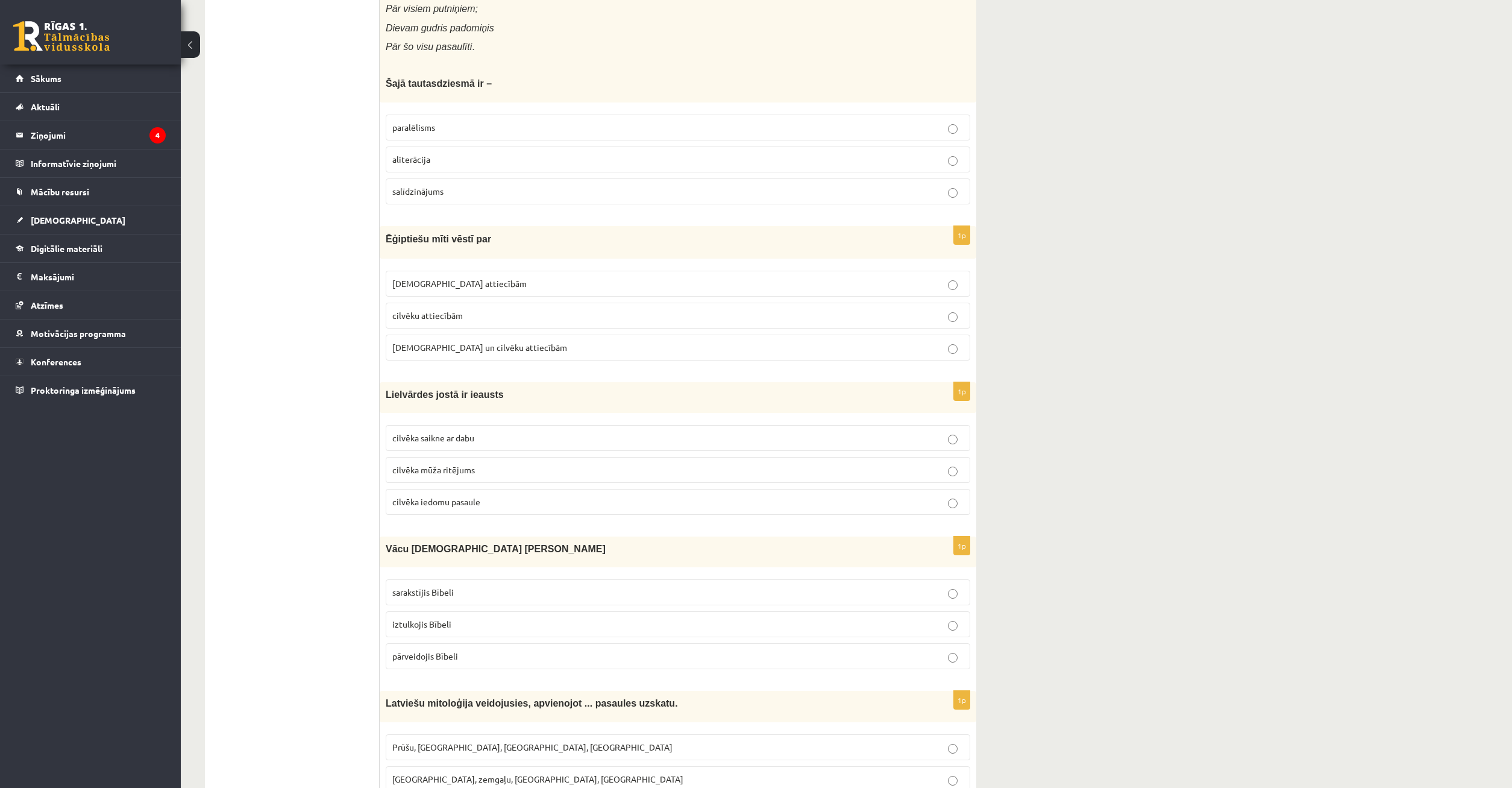
scroll to position [2668, 0]
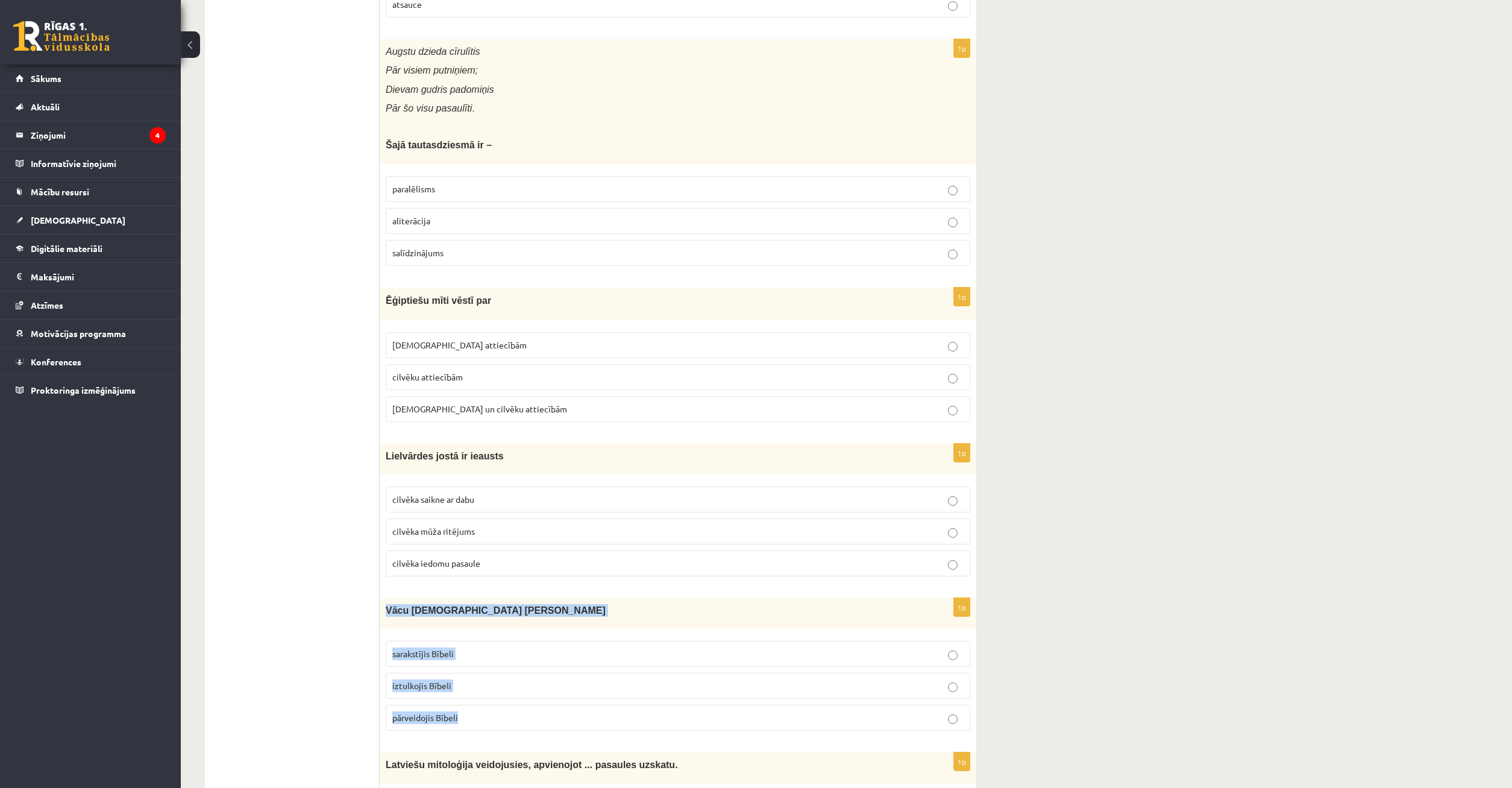
drag, startPoint x: 384, startPoint y: 603, endPoint x: 614, endPoint y: 703, distance: 250.8
click at [614, 628] on div "Vācu [DEMOGRAPHIC_DATA] [PERSON_NAME]" at bounding box center [678, 613] width 596 height 31
copy div "Vācu [DEMOGRAPHIC_DATA] [PERSON_NAME] sarakstījis [DEMOGRAPHIC_DATA] iztulkojis…"
click at [530, 686] on p "iztulkojis Bībeli" at bounding box center [678, 686] width 571 height 13
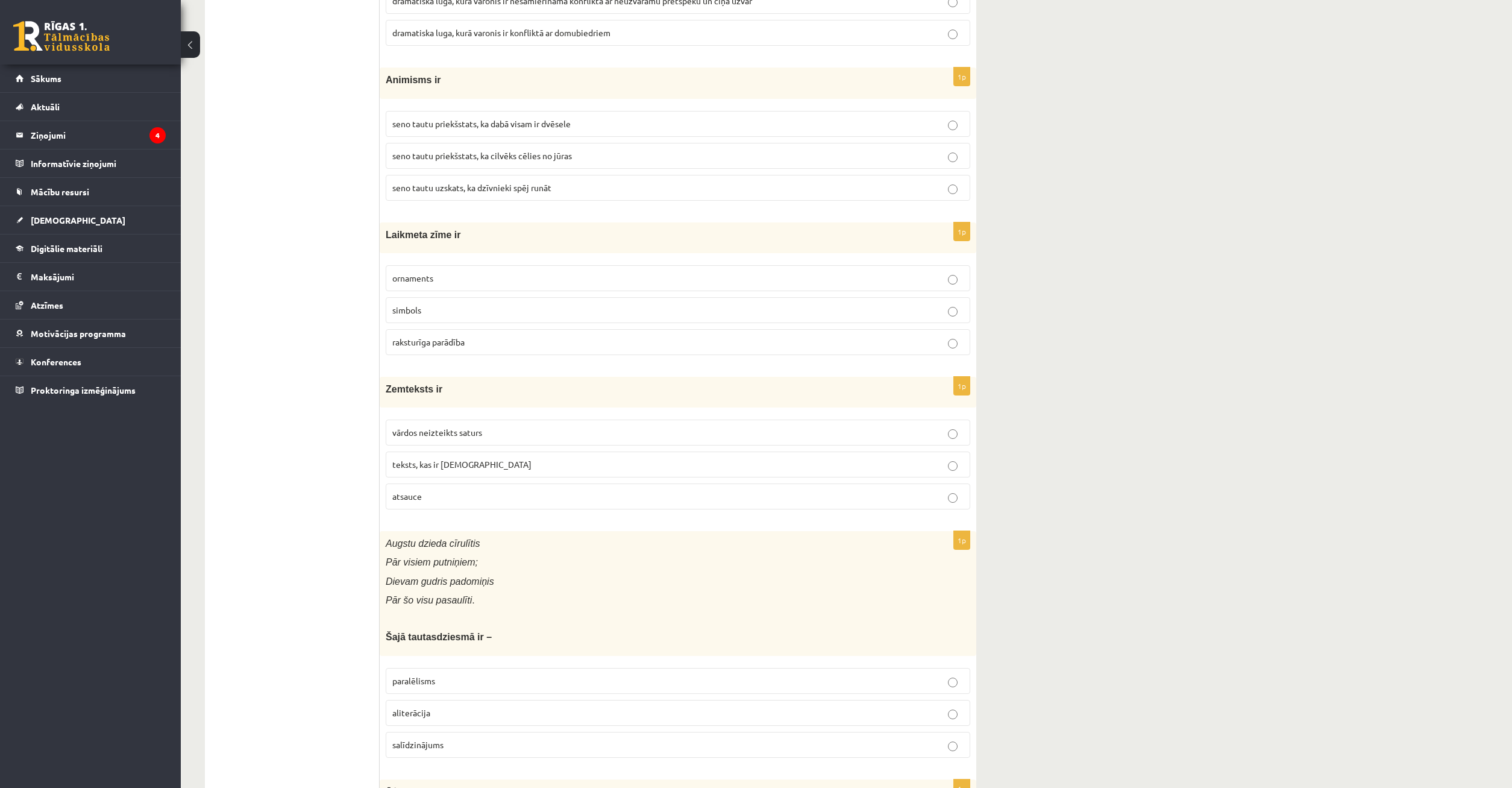
scroll to position [2238, 0]
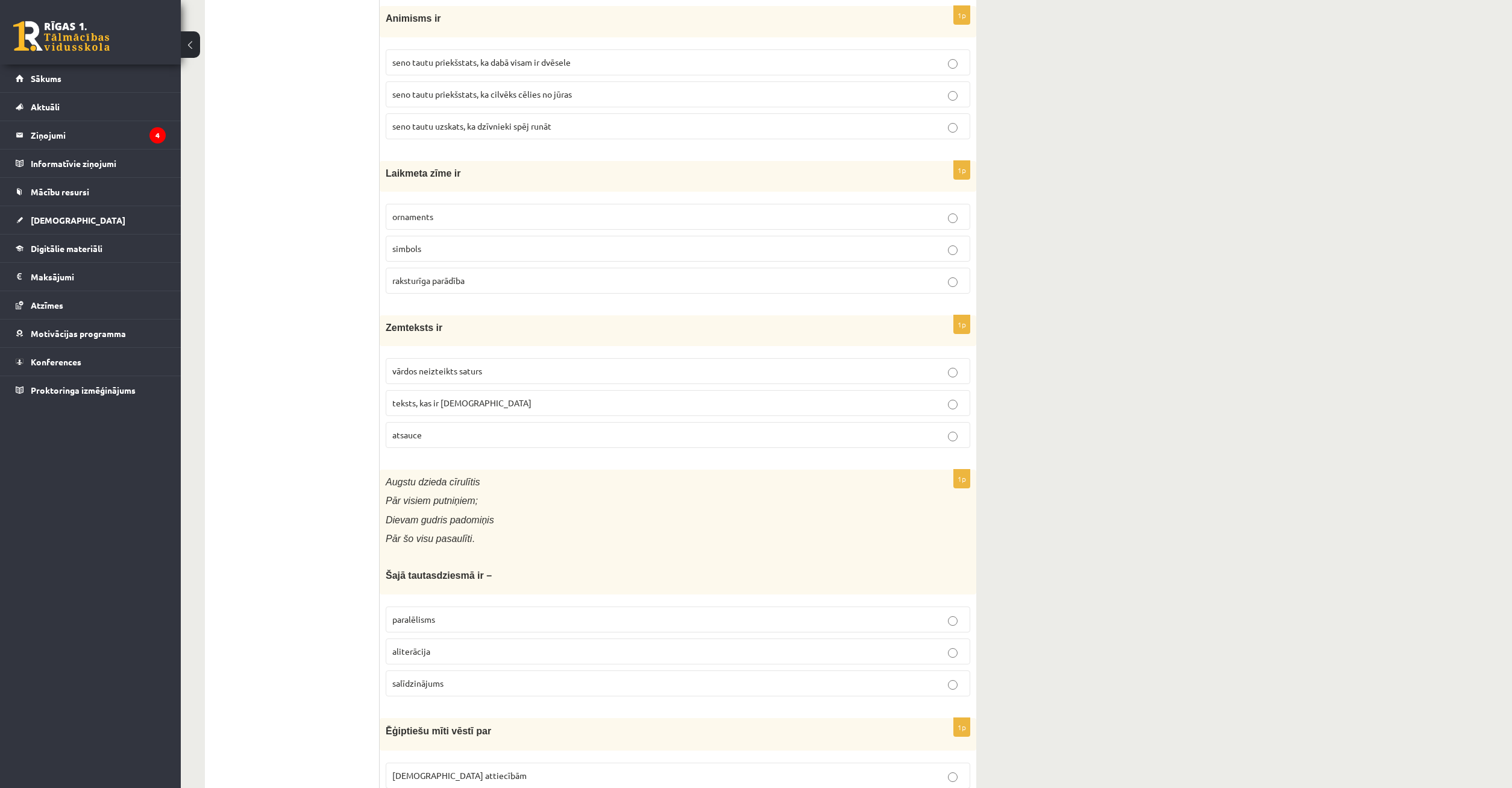
click at [464, 676] on label "salīdzinājums" at bounding box center [678, 683] width 584 height 26
click at [492, 652] on p "aliterācija" at bounding box center [678, 652] width 571 height 13
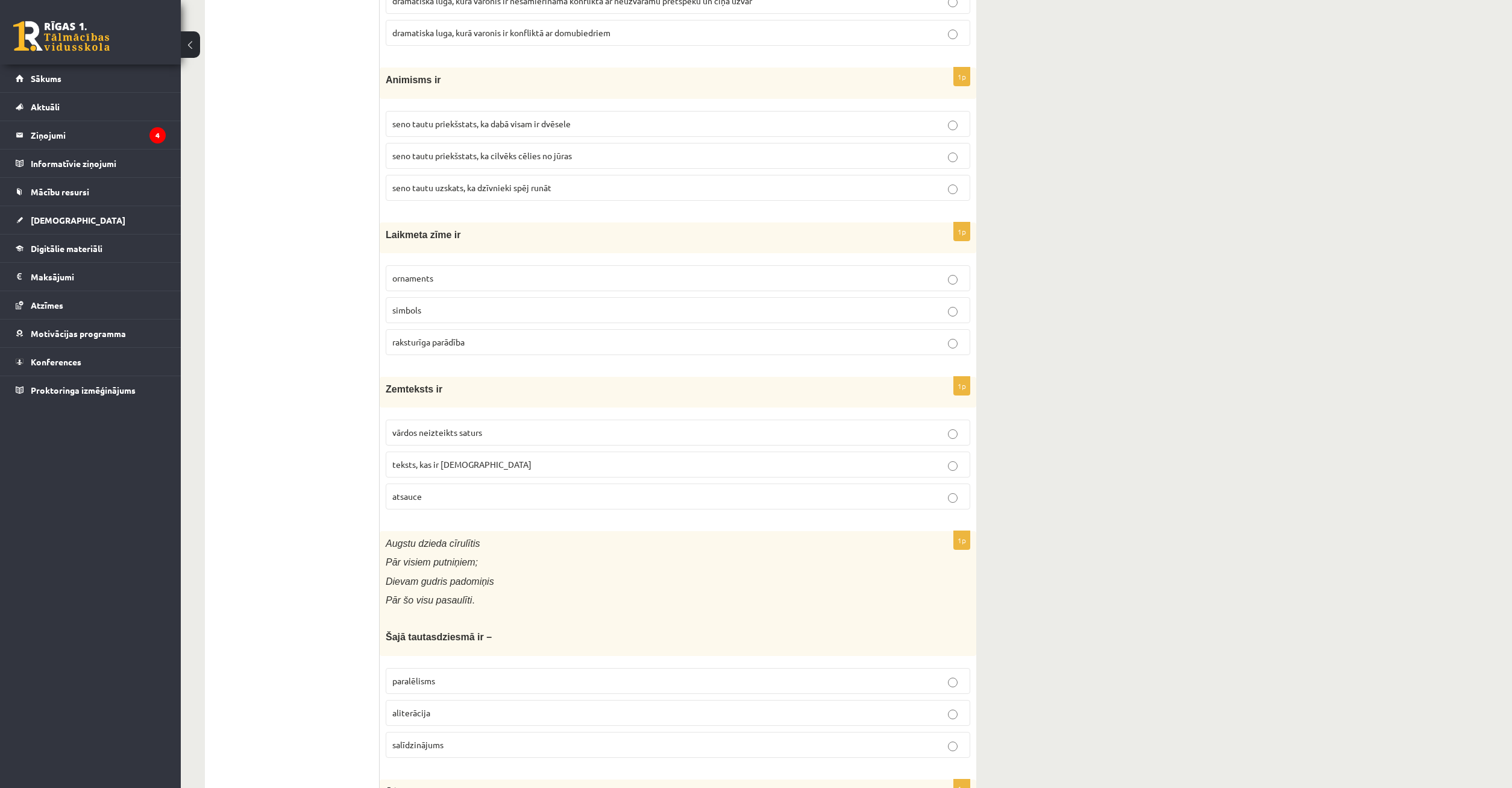
scroll to position [2115, 0]
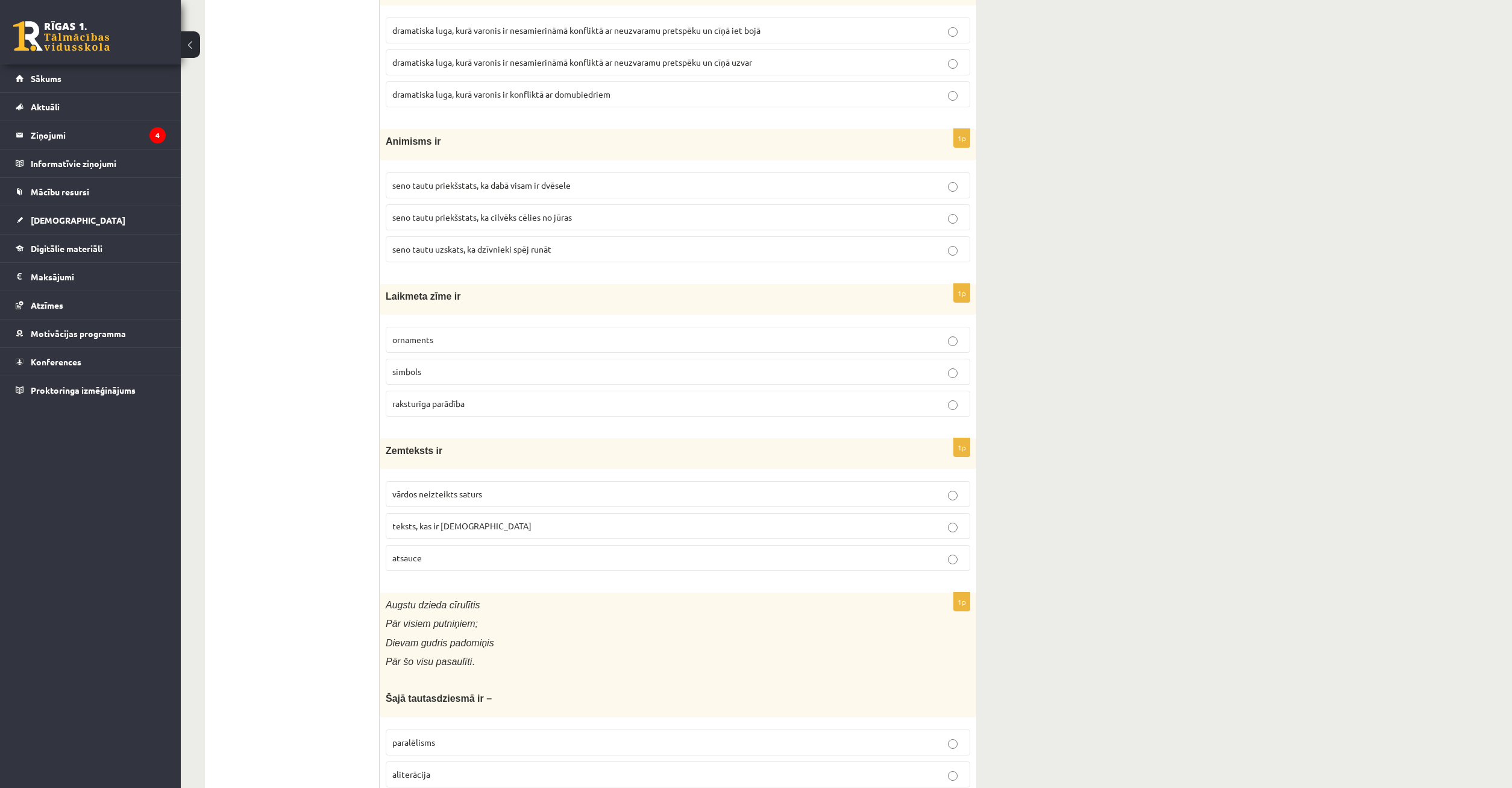
click at [471, 731] on label "paralēlisms" at bounding box center [678, 742] width 584 height 26
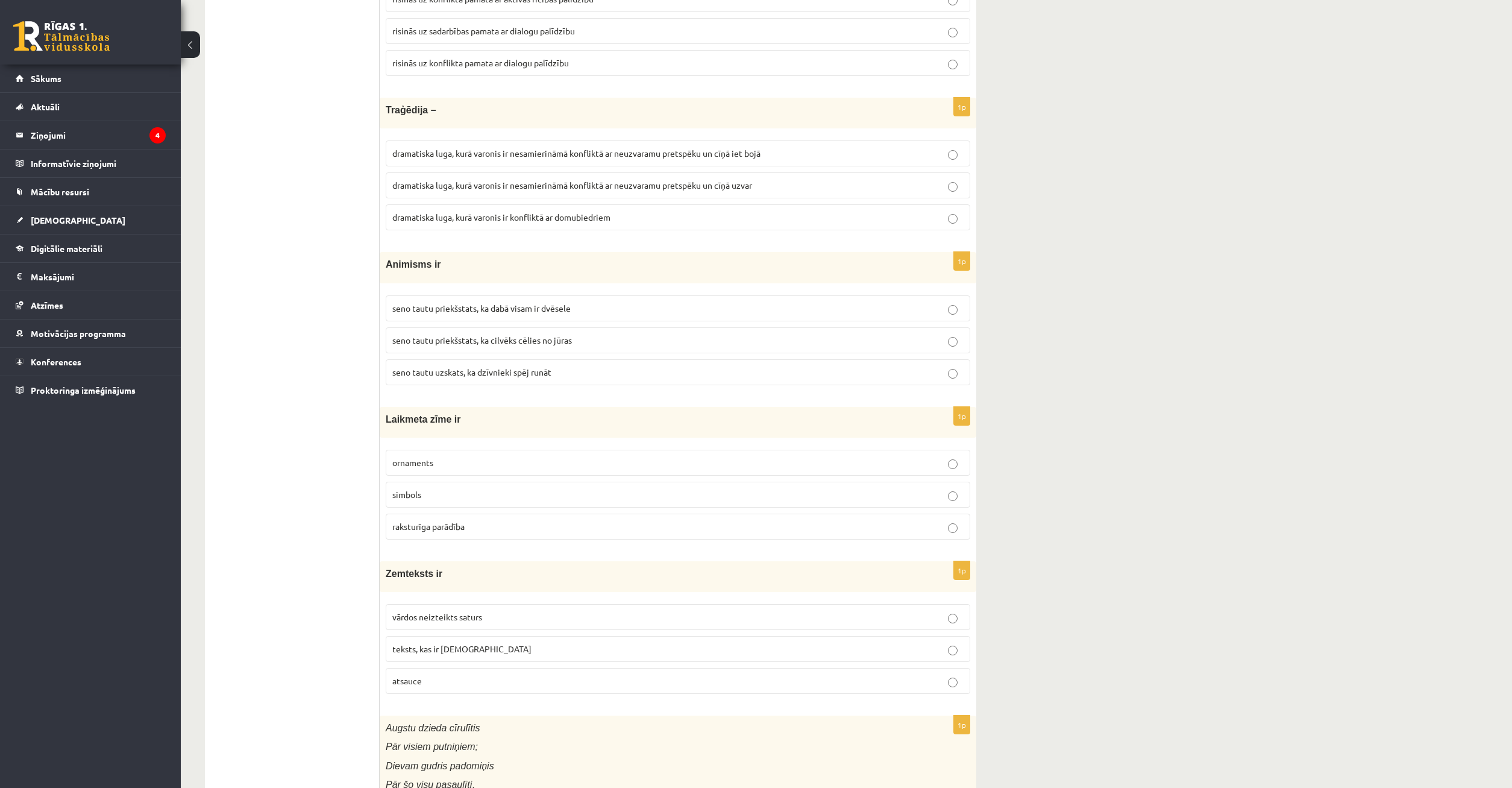
click at [488, 681] on p "atsauce" at bounding box center [678, 681] width 571 height 13
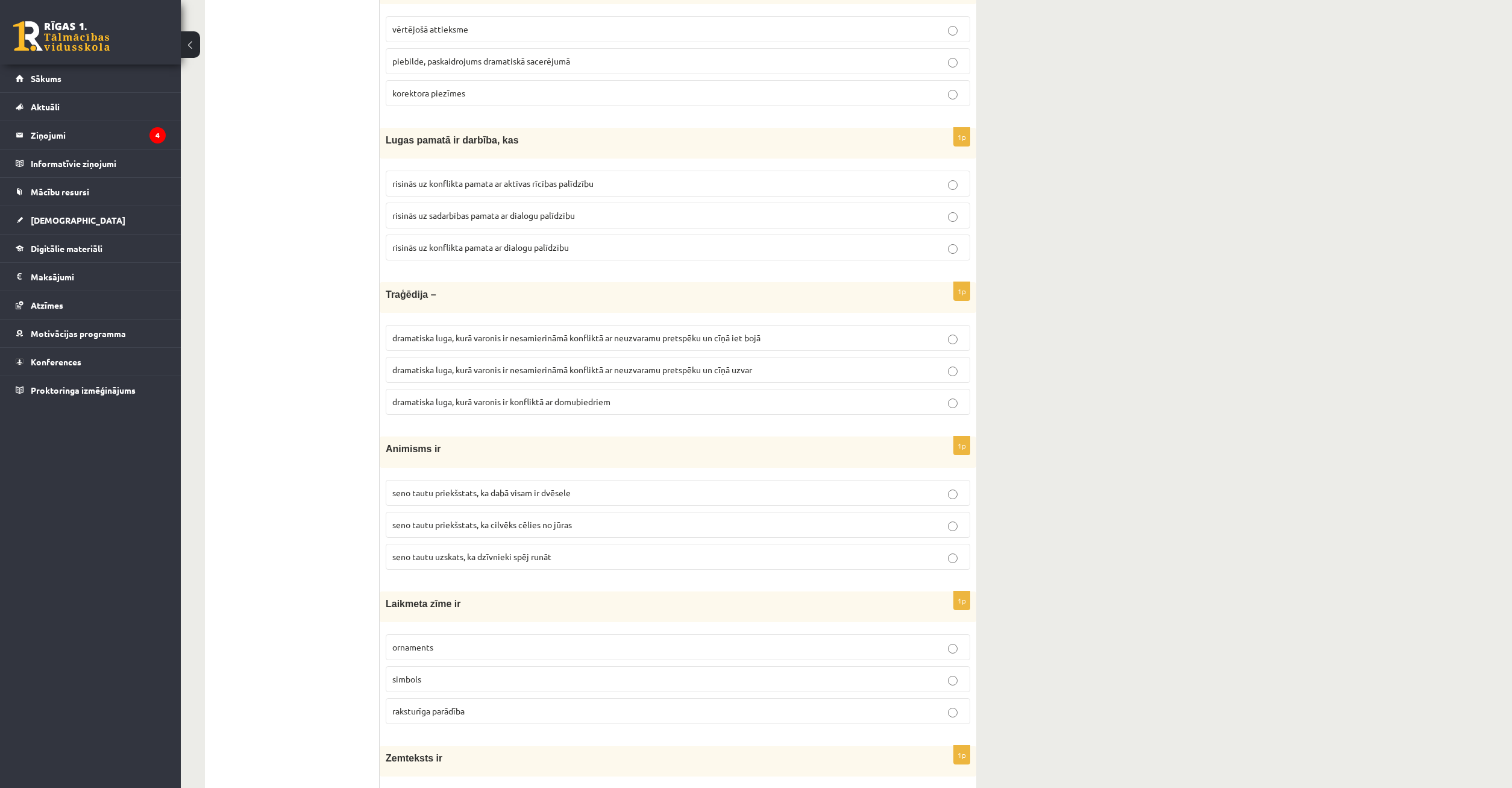
scroll to position [1746, 0]
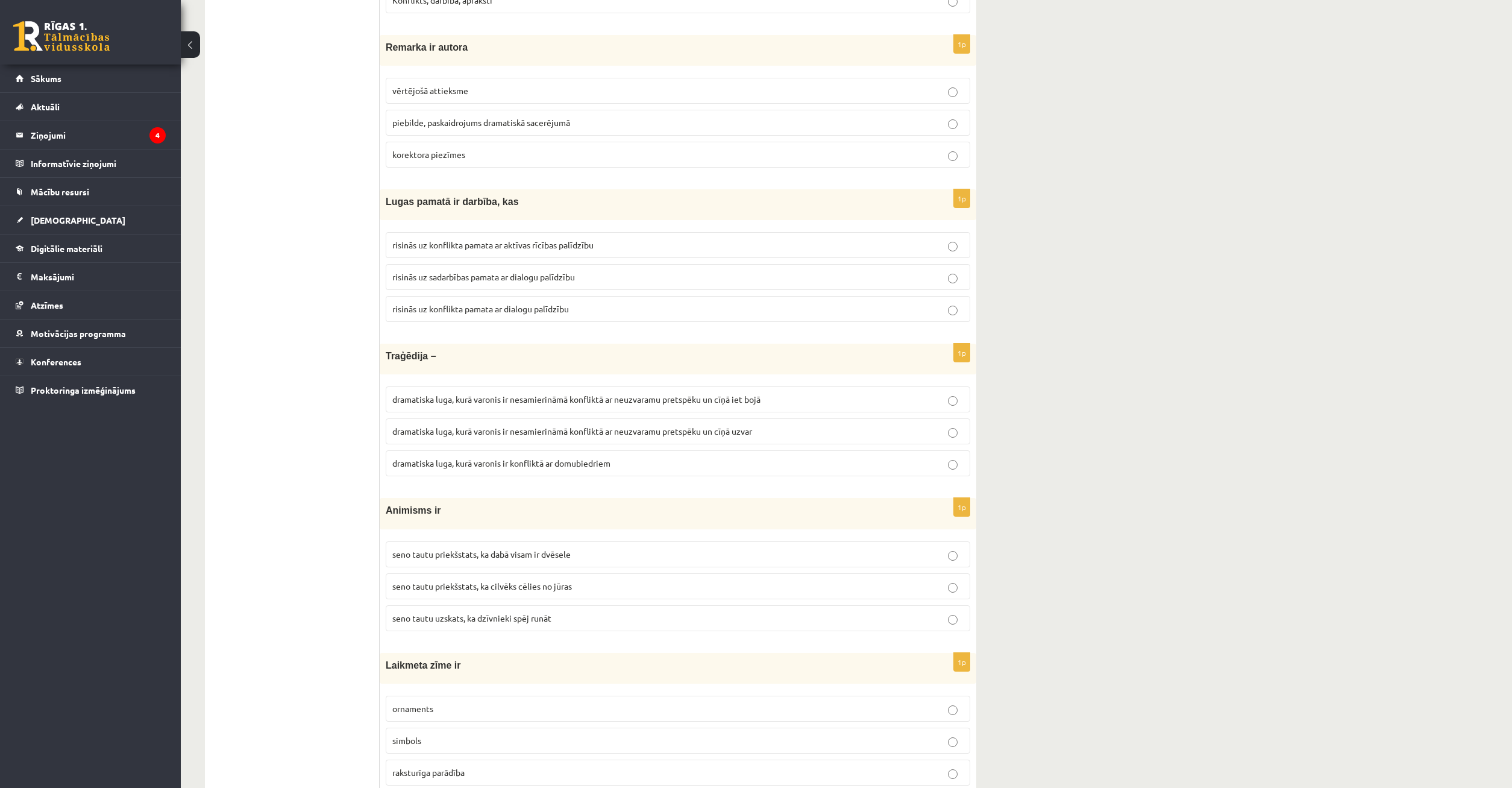
click at [521, 561] on label "seno tautu priekšstats, ka dabā visam ir dvēsele" at bounding box center [678, 554] width 584 height 26
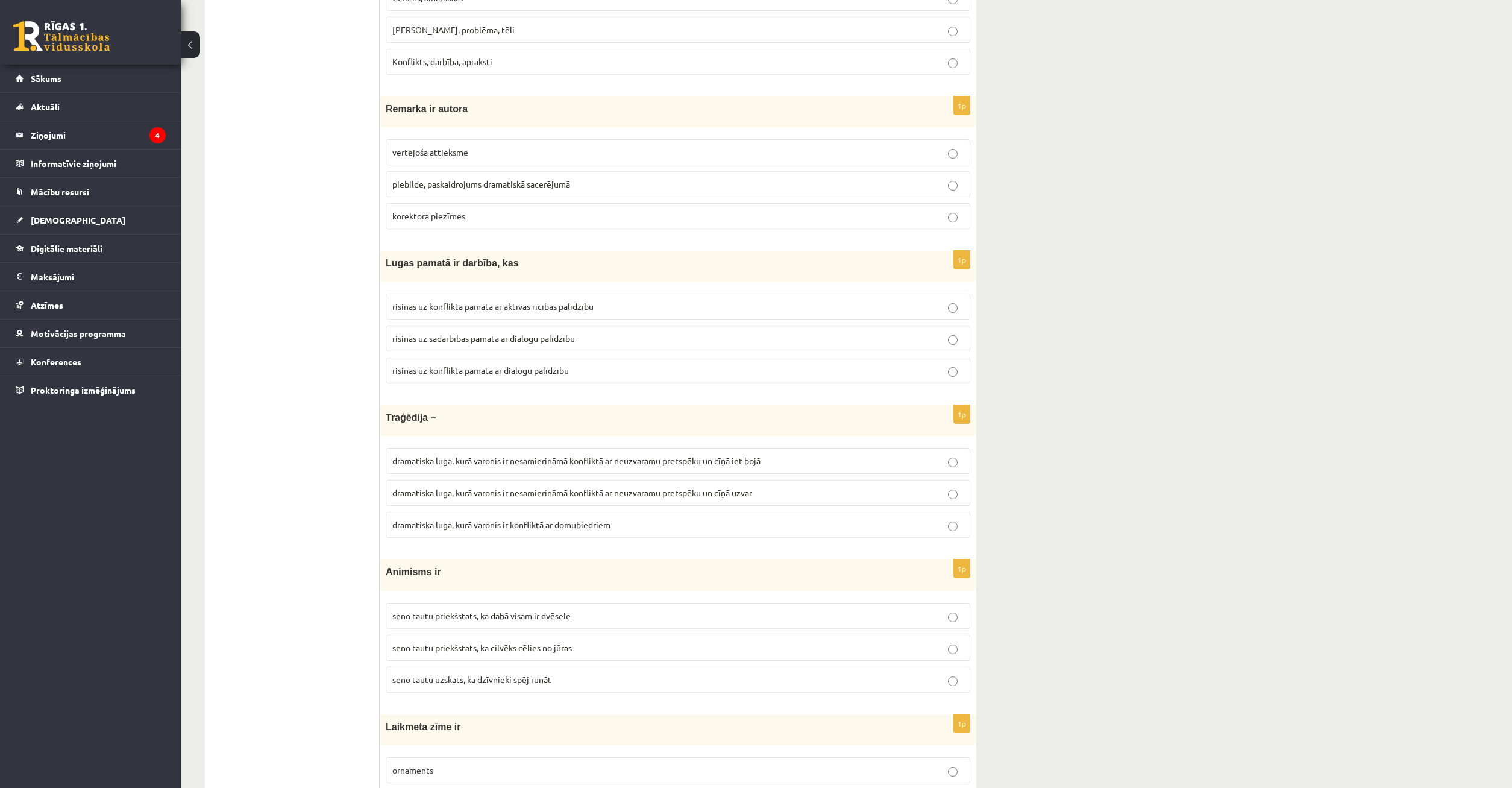
scroll to position [1623, 0]
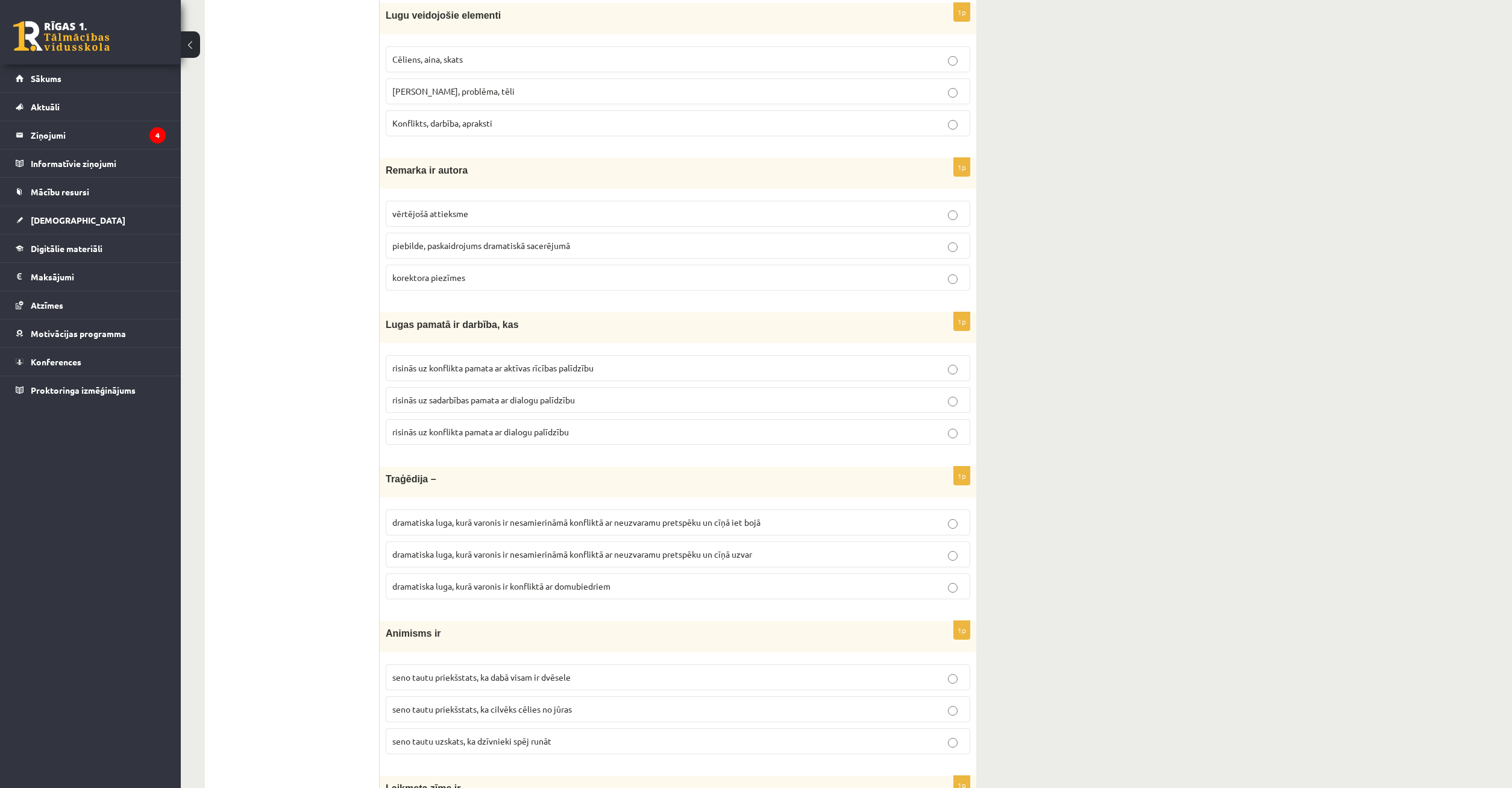
click at [735, 530] on label "dramatiska luga, kurā varonis ir nesamierināmā konfliktā ar neuzvaramu pretspēk…" at bounding box center [678, 523] width 584 height 26
click at [693, 558] on span "dramatiska luga, kurā varonis ir nesamierināmā konfliktā ar neuzvaramu pretspēk…" at bounding box center [572, 554] width 360 height 11
click at [687, 587] on p "dramatiska luga, kurā varonis ir konfliktā ar domubiedriem" at bounding box center [678, 586] width 571 height 13
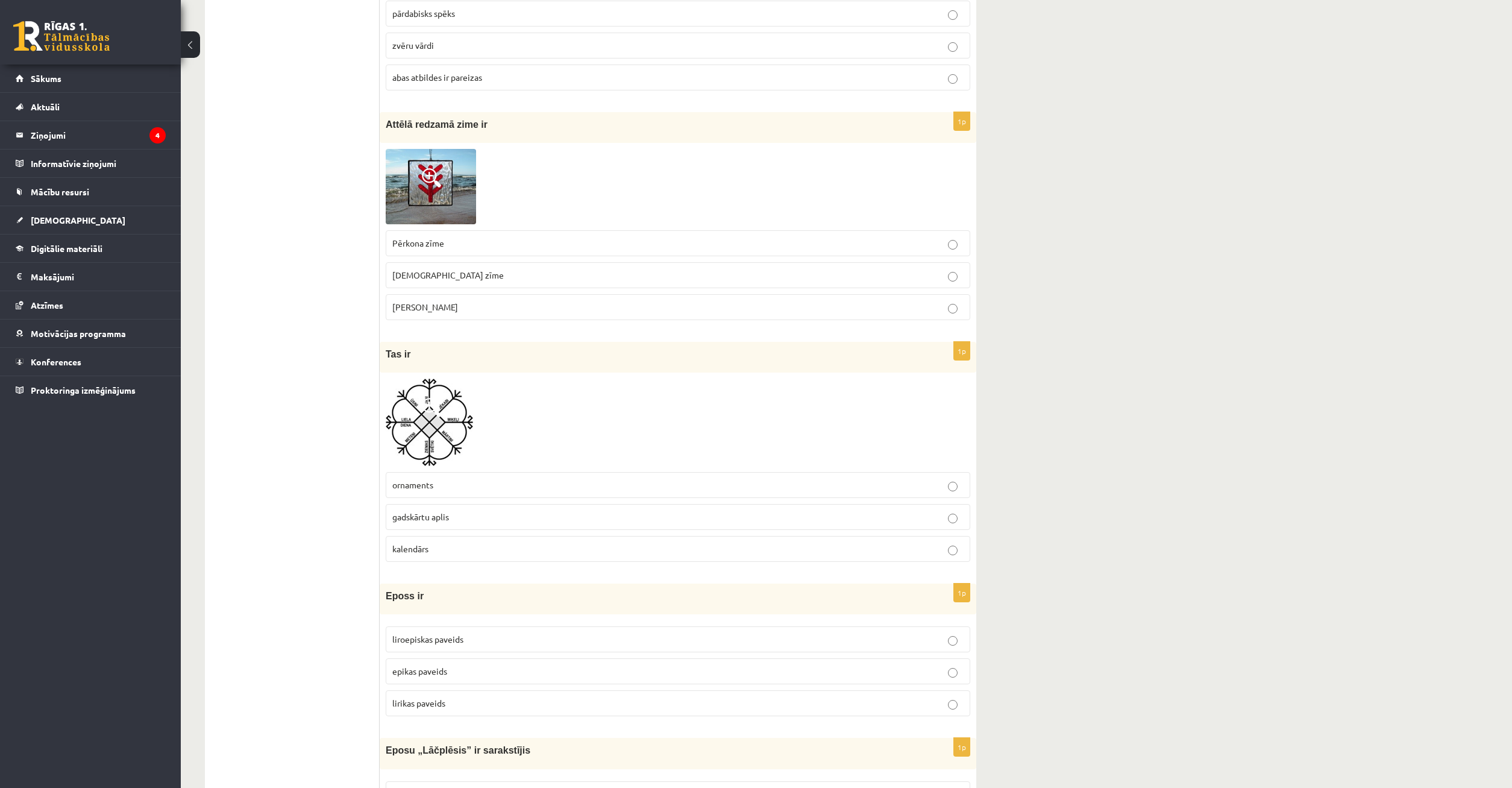
scroll to position [86, 0]
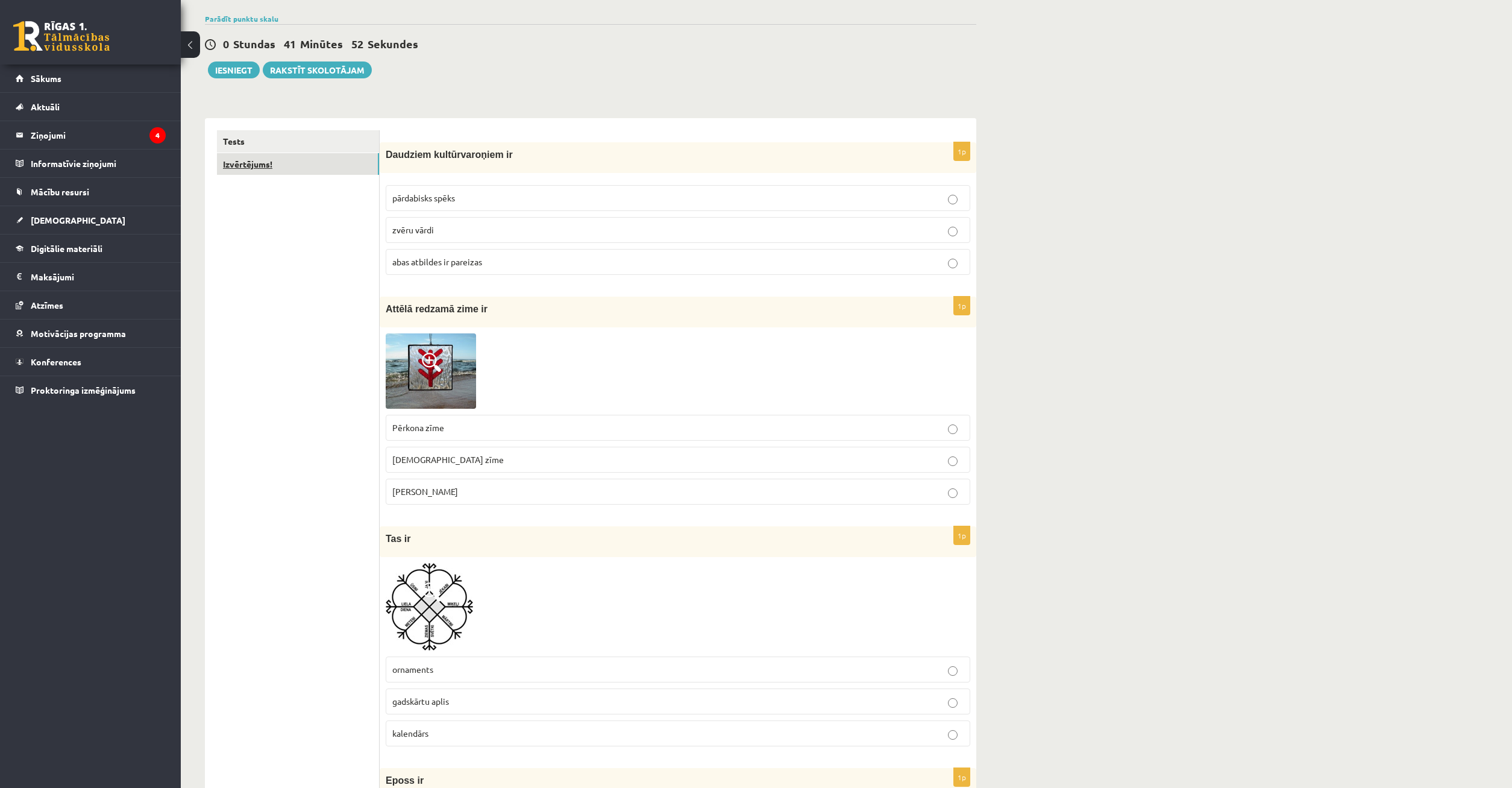
click at [292, 158] on link "Izvērtējums!" at bounding box center [297, 165] width 162 height 22
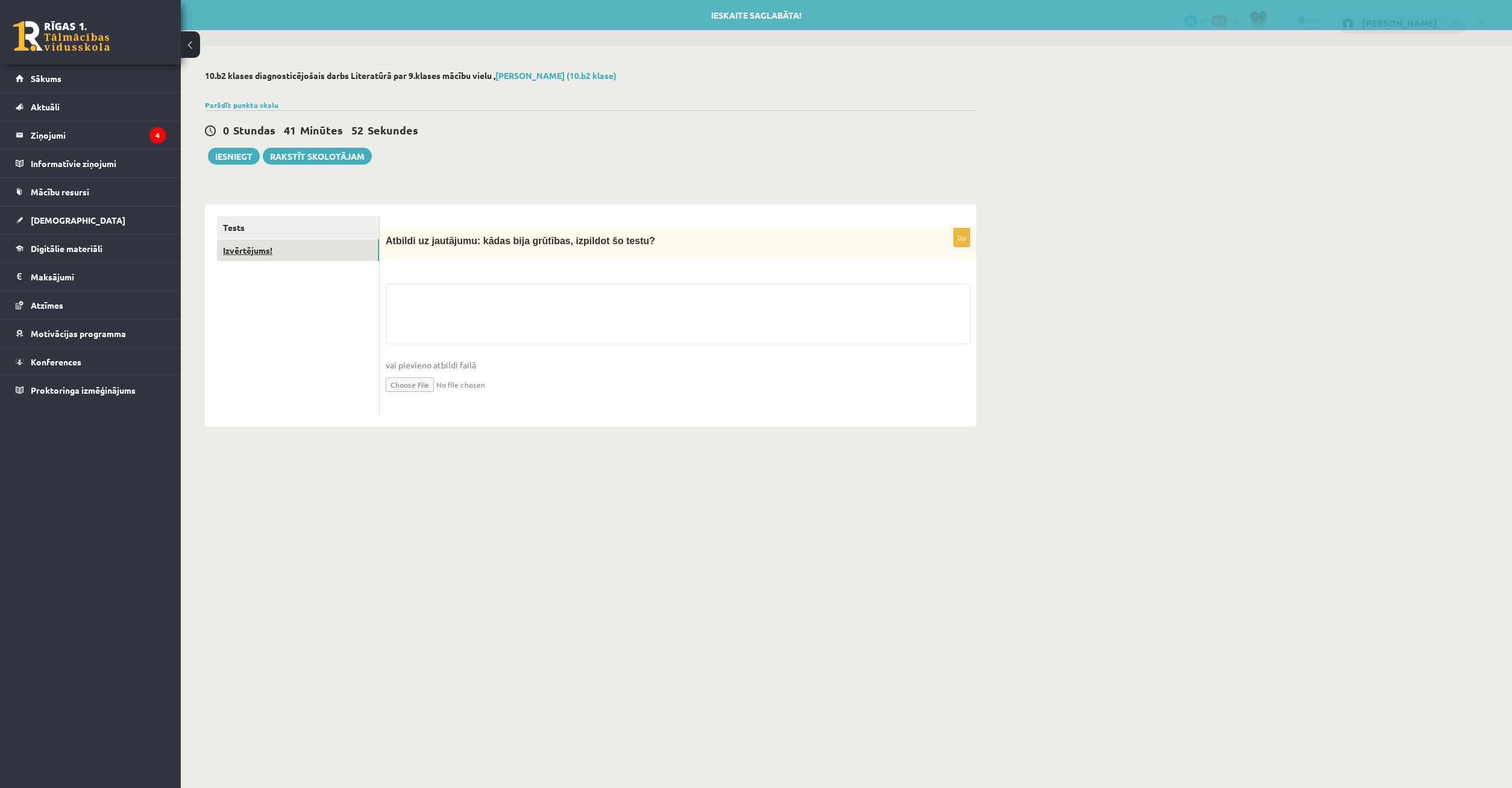
scroll to position [0, 0]
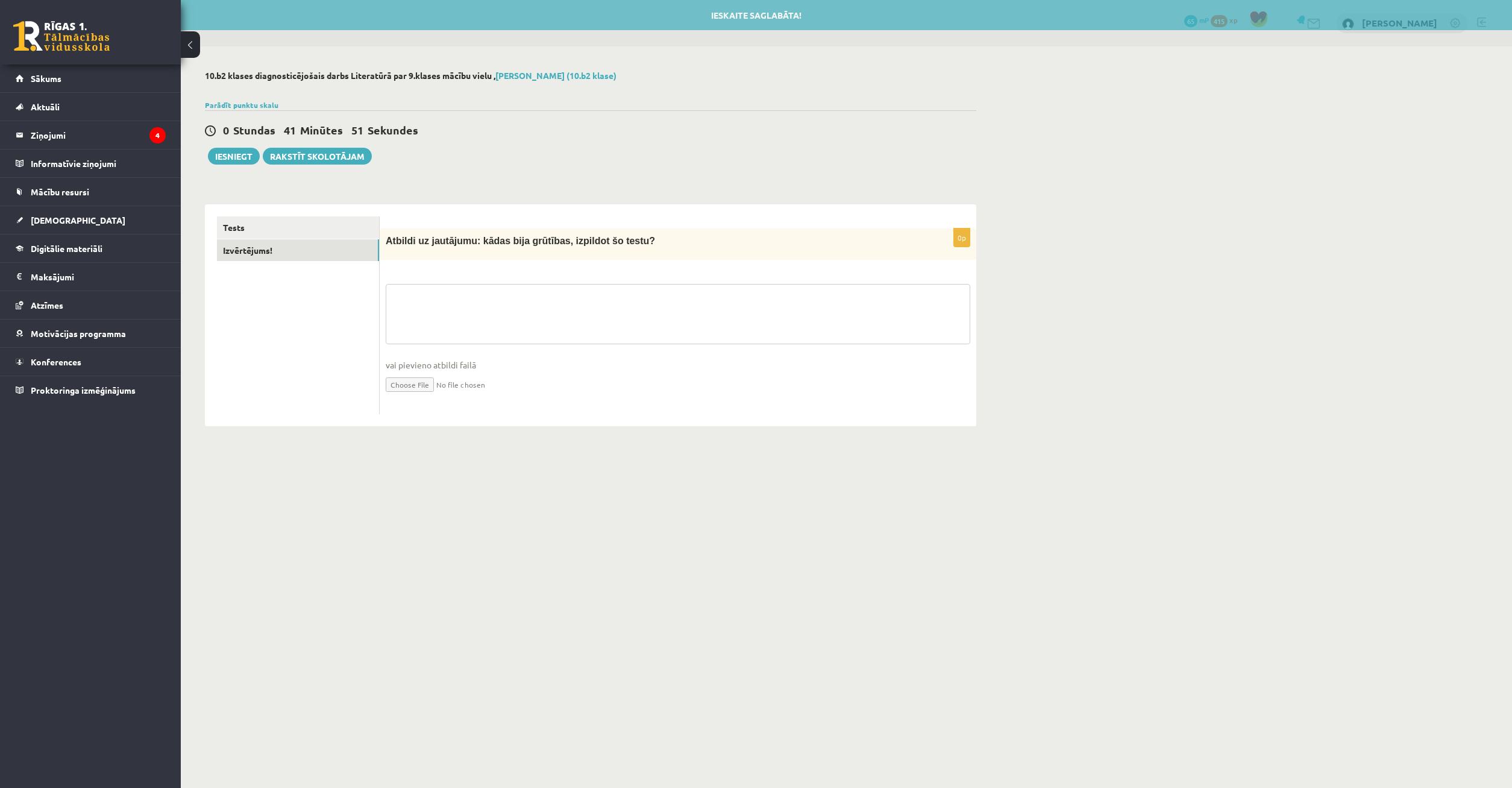
click at [454, 308] on textarea at bounding box center [678, 314] width 584 height 60
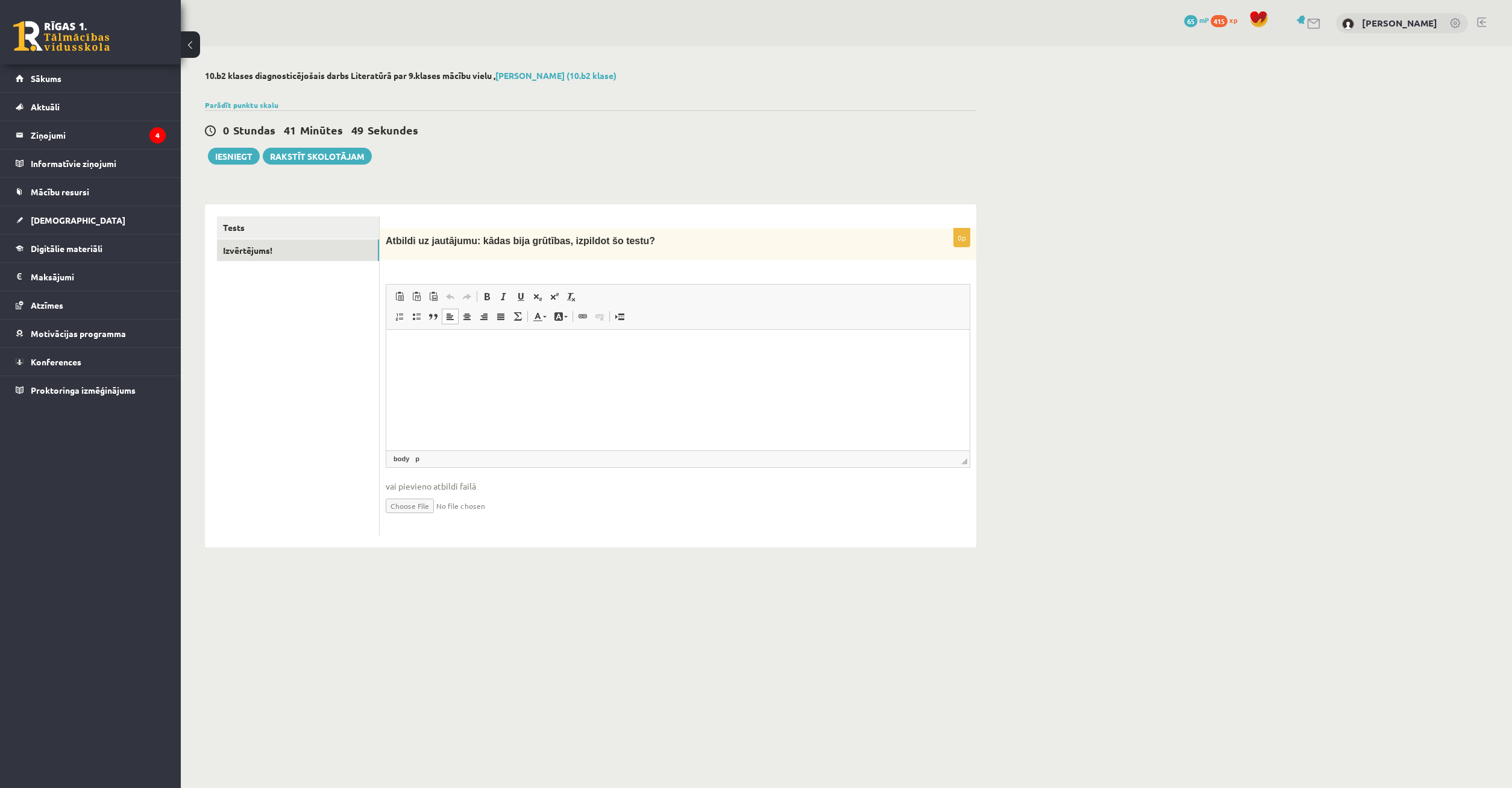
click at [486, 373] on html at bounding box center [678, 390] width 583 height 121
click at [243, 161] on button "Iesniegt" at bounding box center [233, 156] width 51 height 17
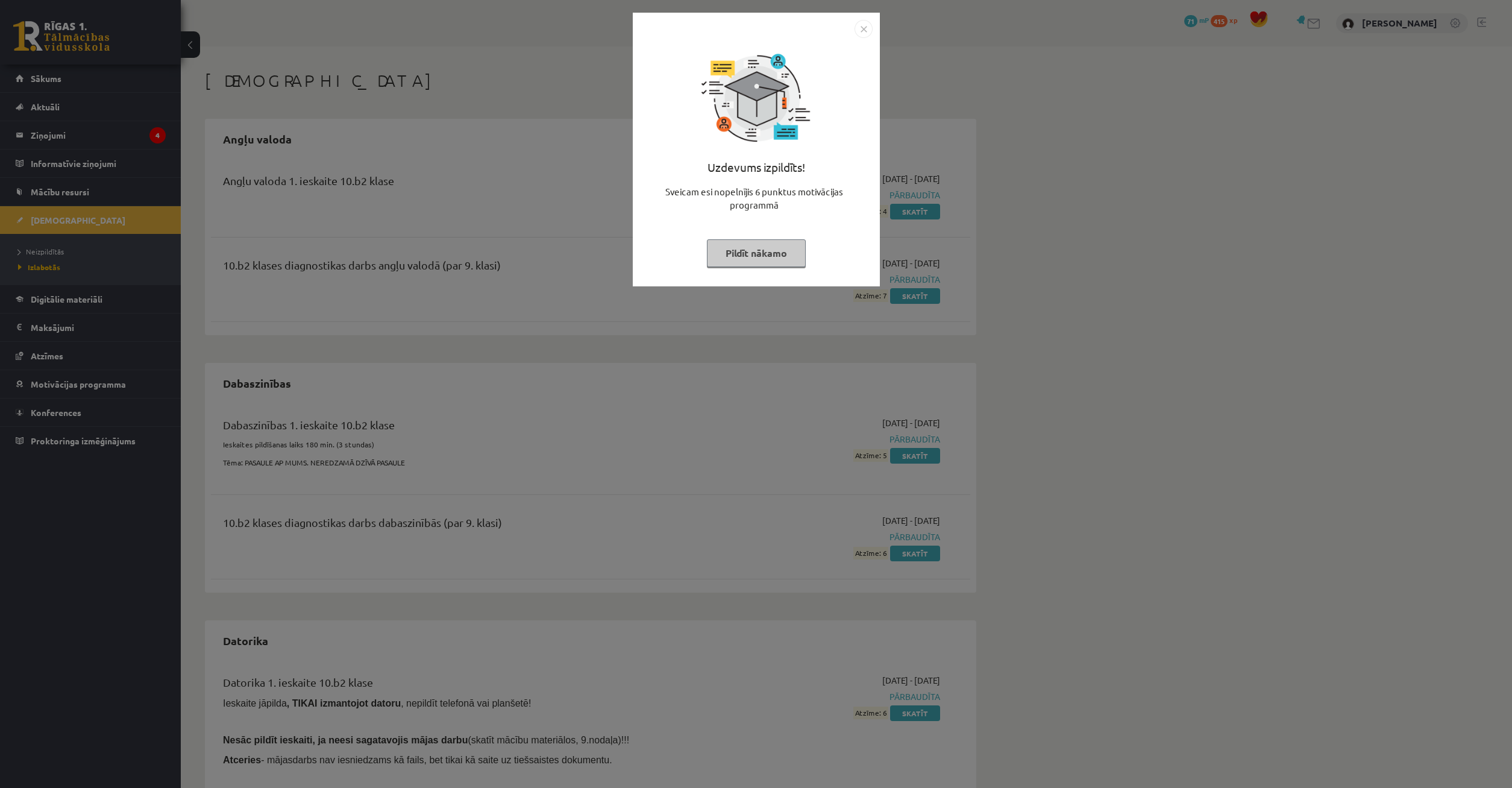
click at [771, 247] on button "Pildīt nākamo" at bounding box center [756, 253] width 99 height 28
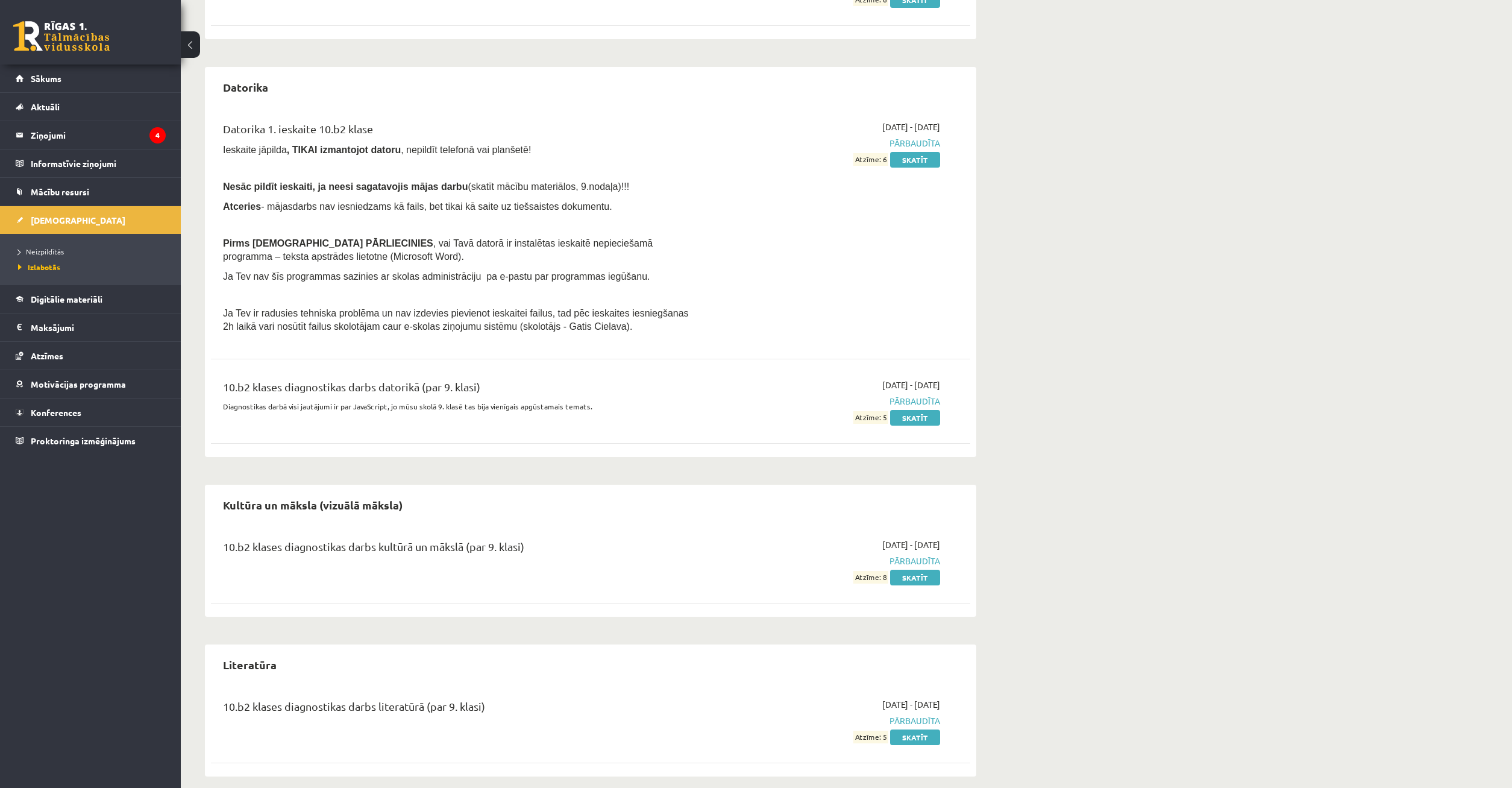
scroll to position [566, 0]
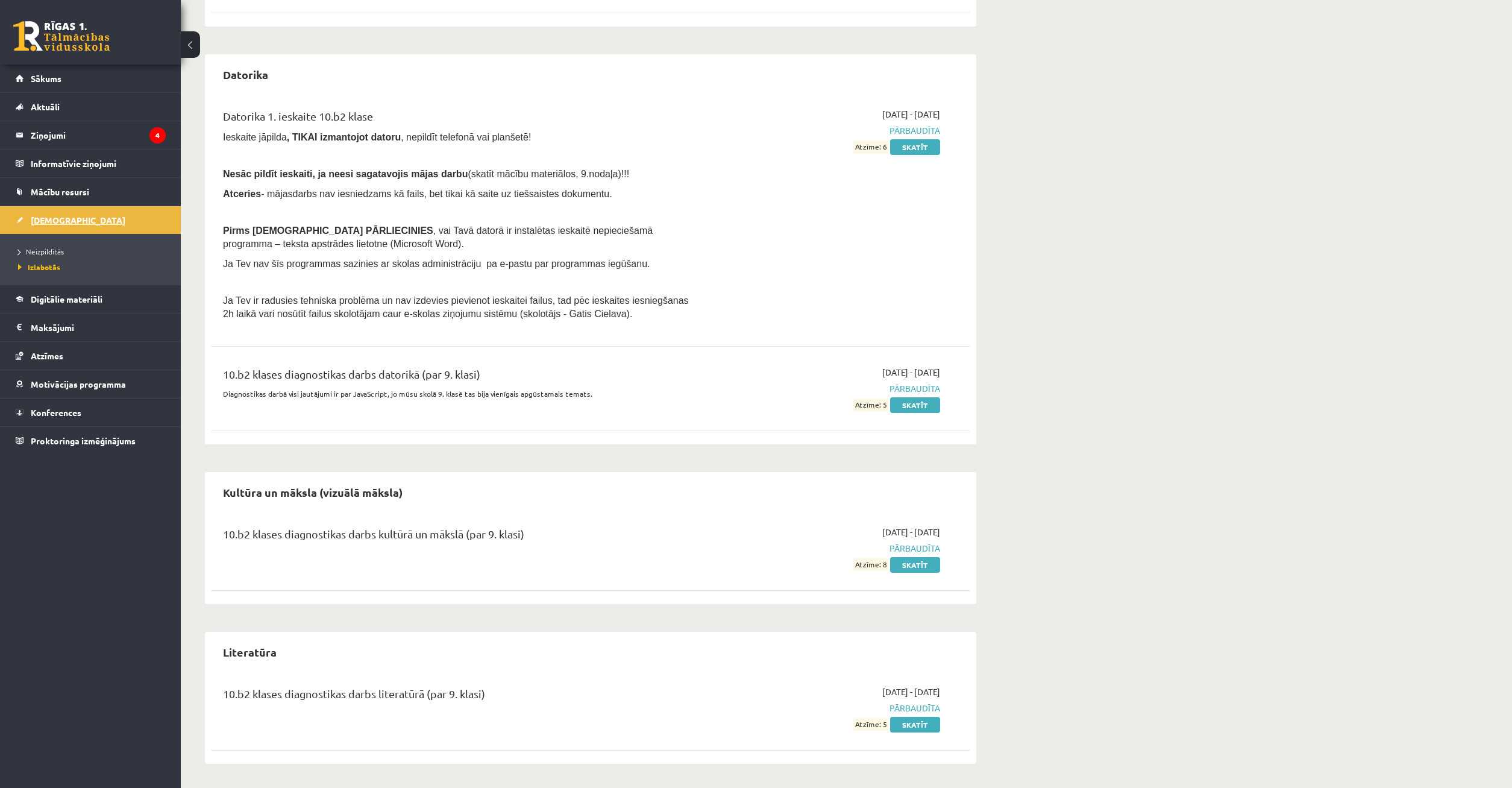
click at [116, 225] on link "[DEMOGRAPHIC_DATA]" at bounding box center [91, 221] width 150 height 28
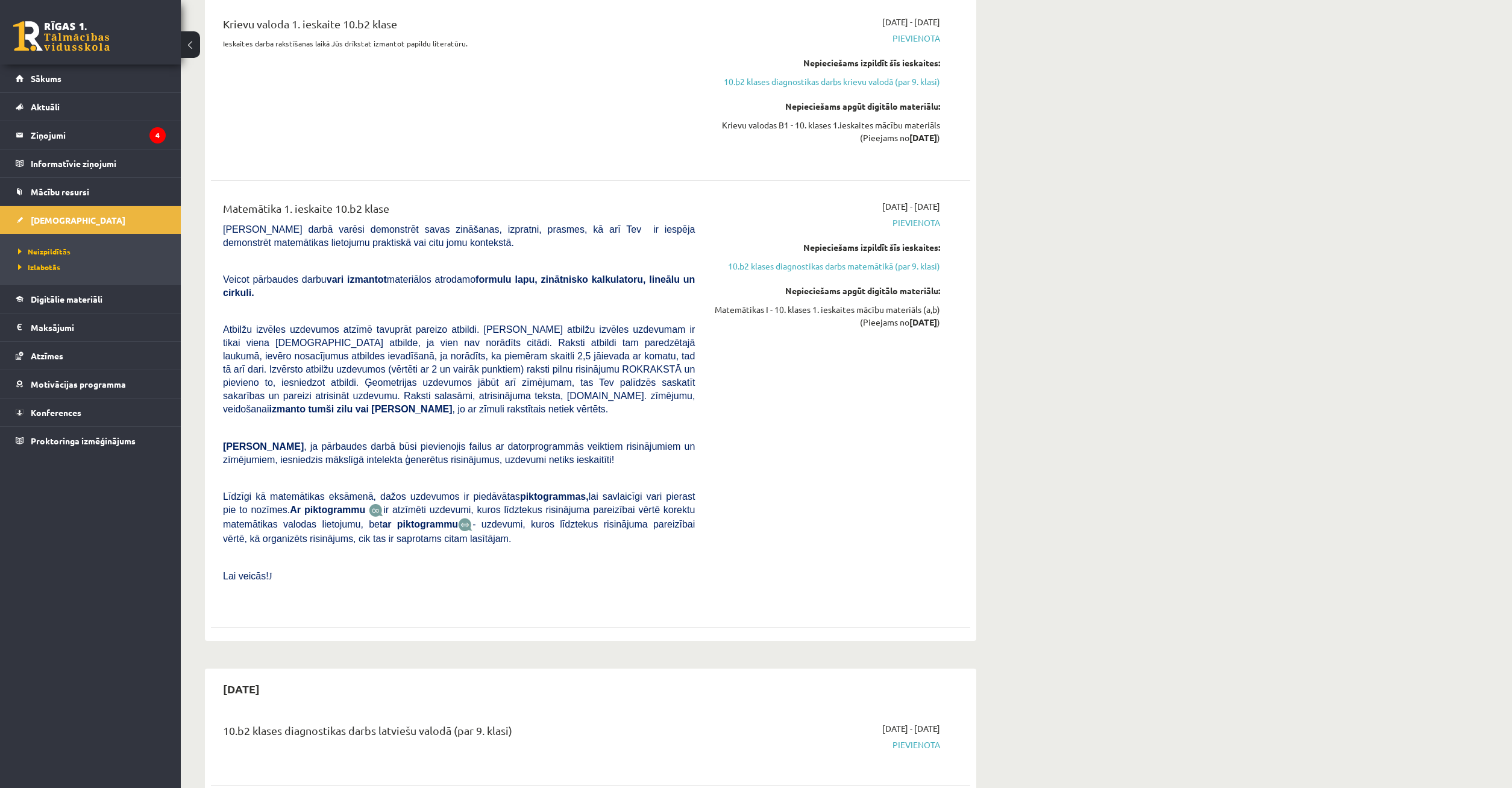
drag, startPoint x: 333, startPoint y: 90, endPoint x: 337, endPoint y: 79, distance: 11.7
click at [337, 79] on div "Krievu valoda 1. ieskaite 10.b2 klase Ieskaites darba rakstīšanas laikā Jūs drī…" at bounding box center [459, 88] width 490 height 145
